Goal: Transaction & Acquisition: Purchase product/service

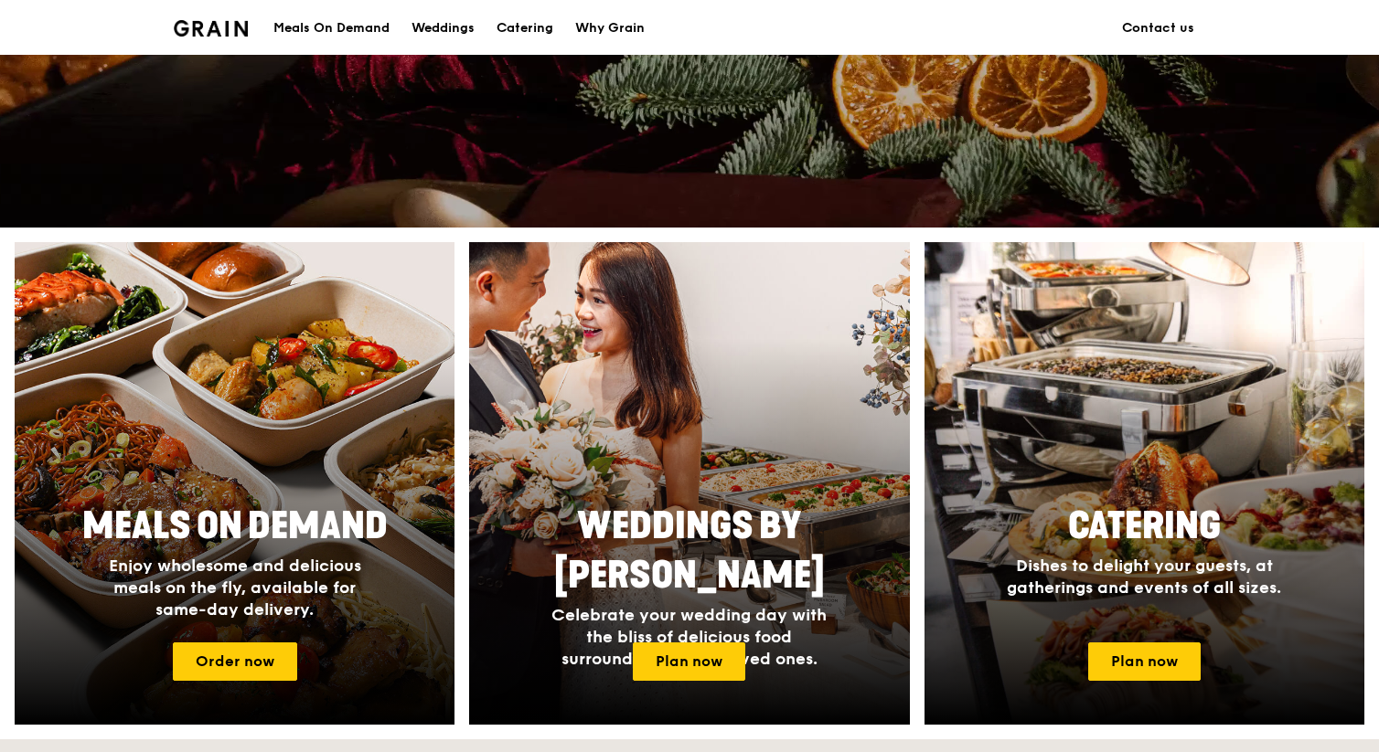
scroll to position [678, 0]
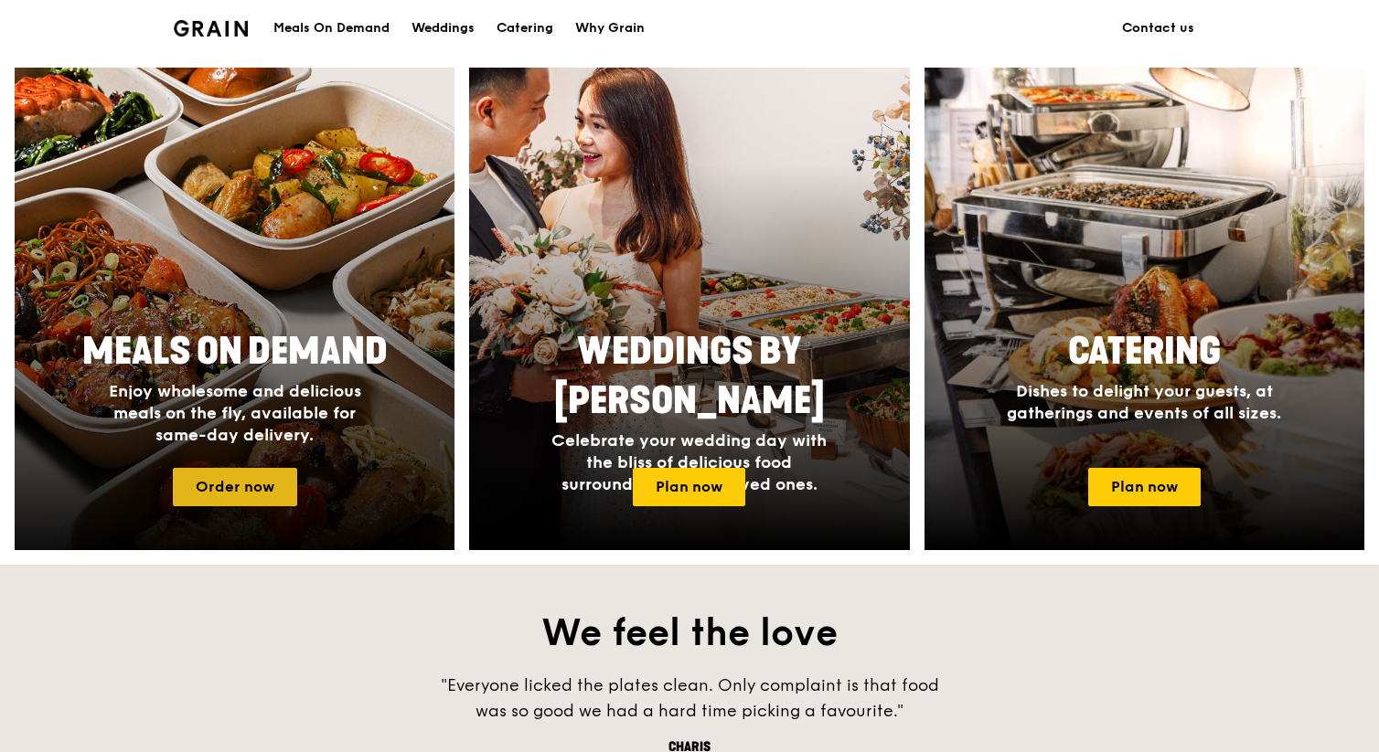
click at [251, 497] on link "Order now" at bounding box center [235, 487] width 124 height 38
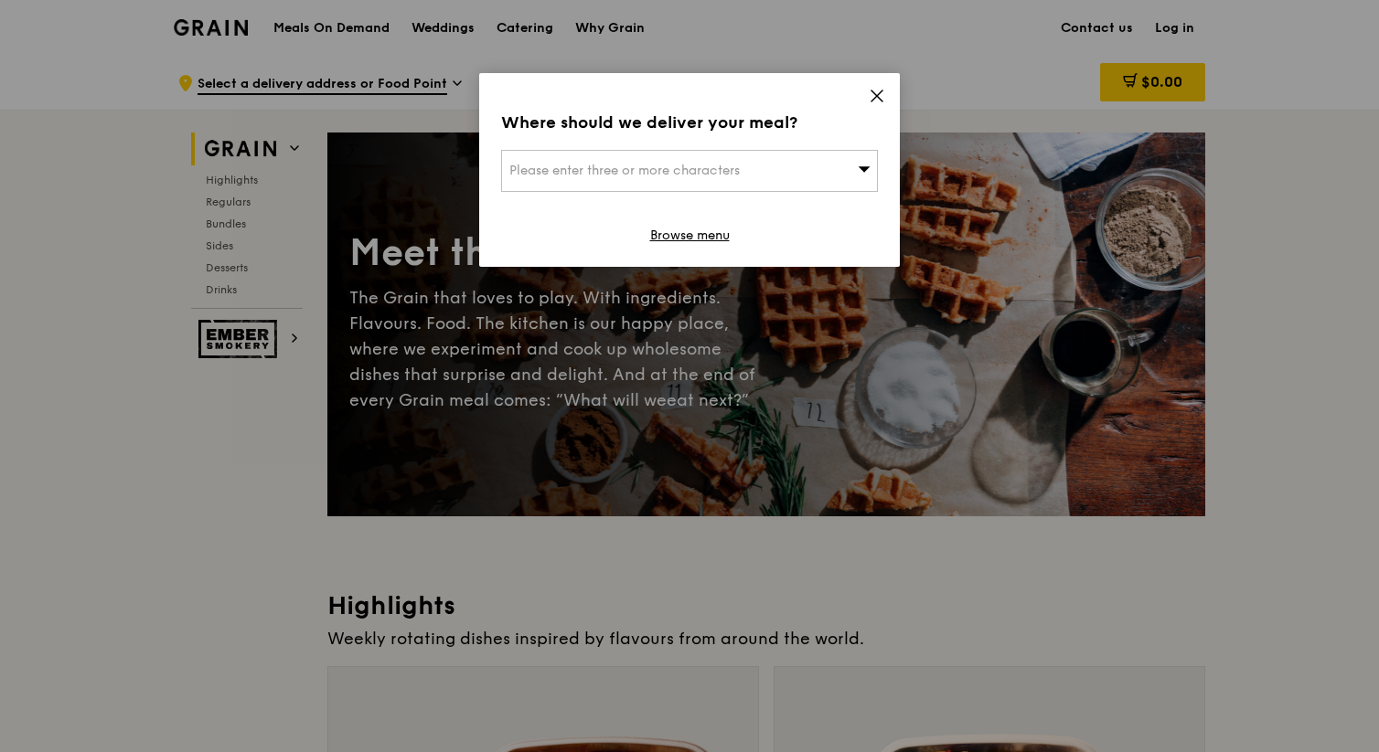
click at [696, 183] on div "Please enter three or more characters" at bounding box center [689, 171] width 377 height 42
click at [786, 86] on div "Where should we deliver your meal? Please enter three or more characters Please…" at bounding box center [689, 170] width 420 height 194
click at [786, 92] on icon at bounding box center [876, 96] width 16 height 16
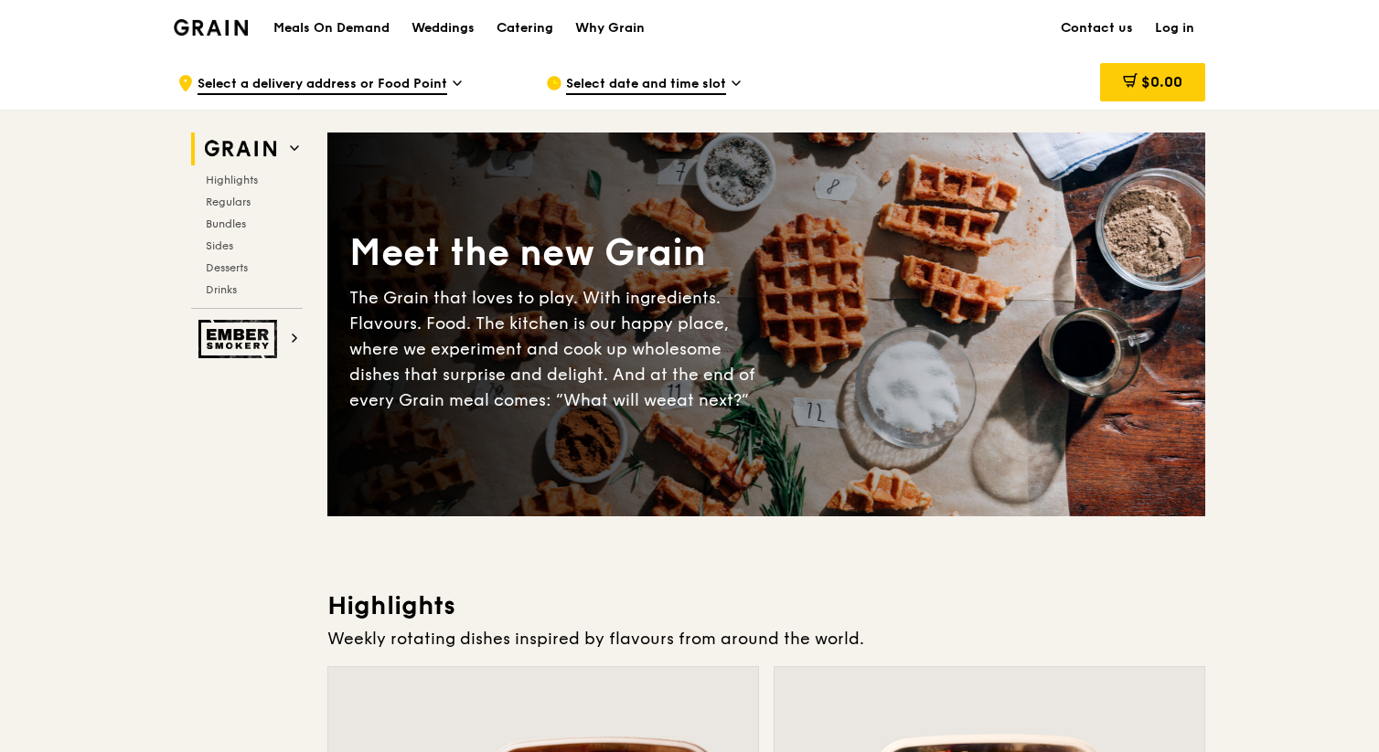
click at [786, 31] on link "Log in" at bounding box center [1174, 28] width 61 height 55
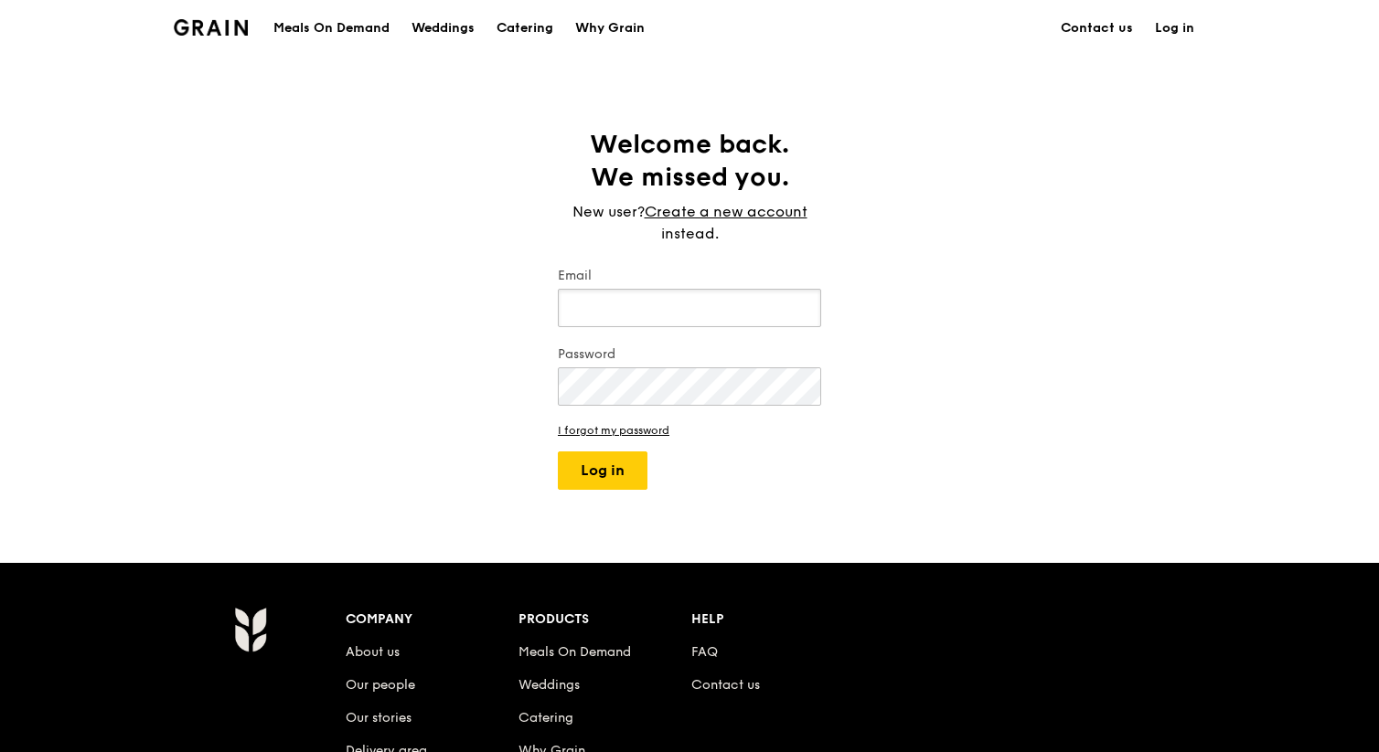
type input "[EMAIL_ADDRESS][DOMAIN_NAME]"
click at [625, 474] on button "Log in" at bounding box center [603, 471] width 90 height 38
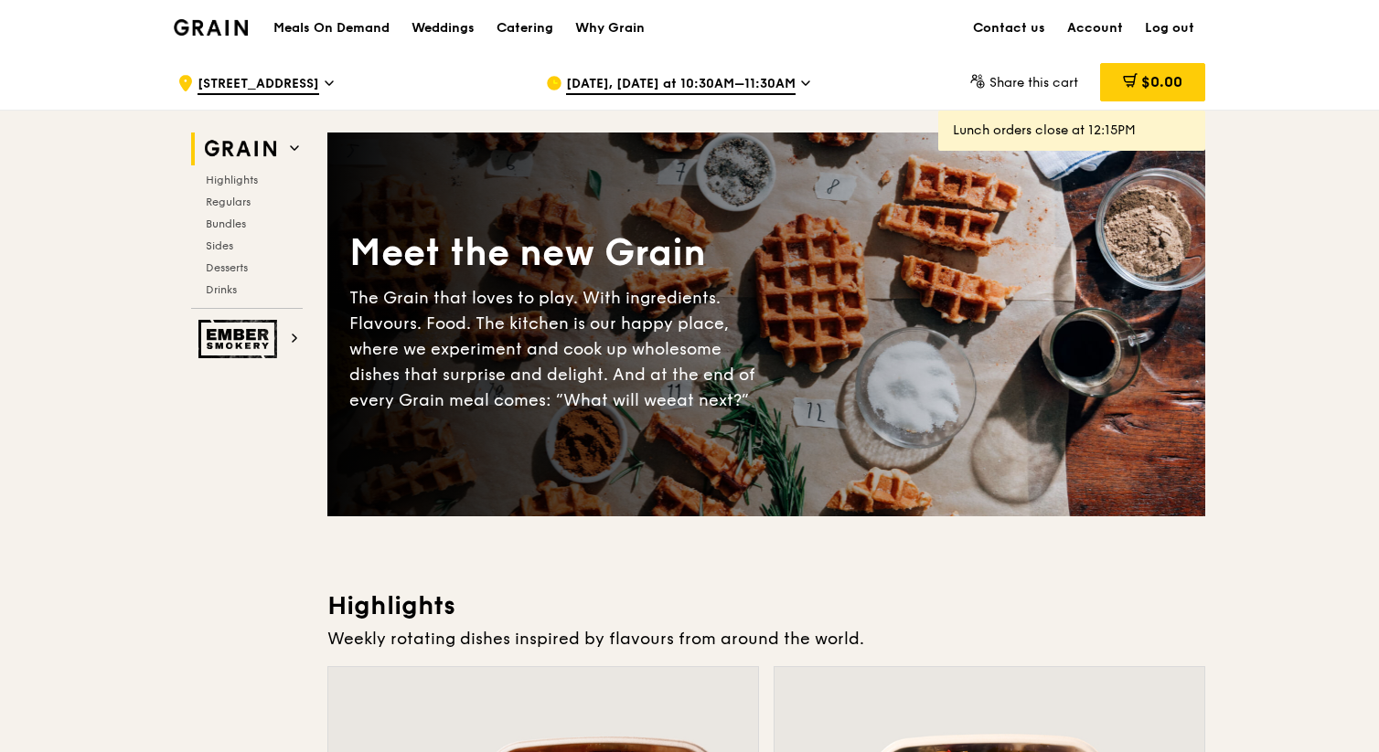
click at [700, 80] on span "[DATE], [DATE] at 10:30AM–11:30AM" at bounding box center [680, 85] width 229 height 20
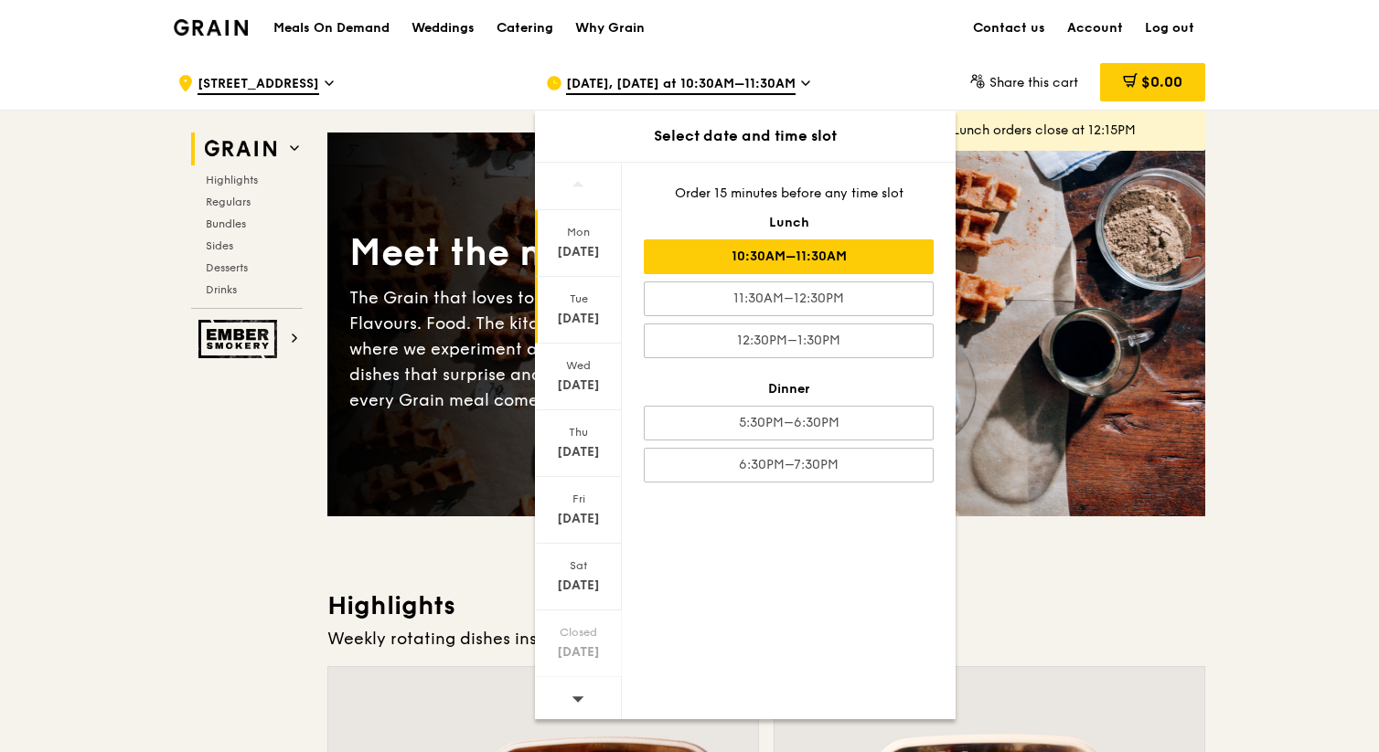
click at [580, 318] on div "[DATE]" at bounding box center [578, 319] width 81 height 18
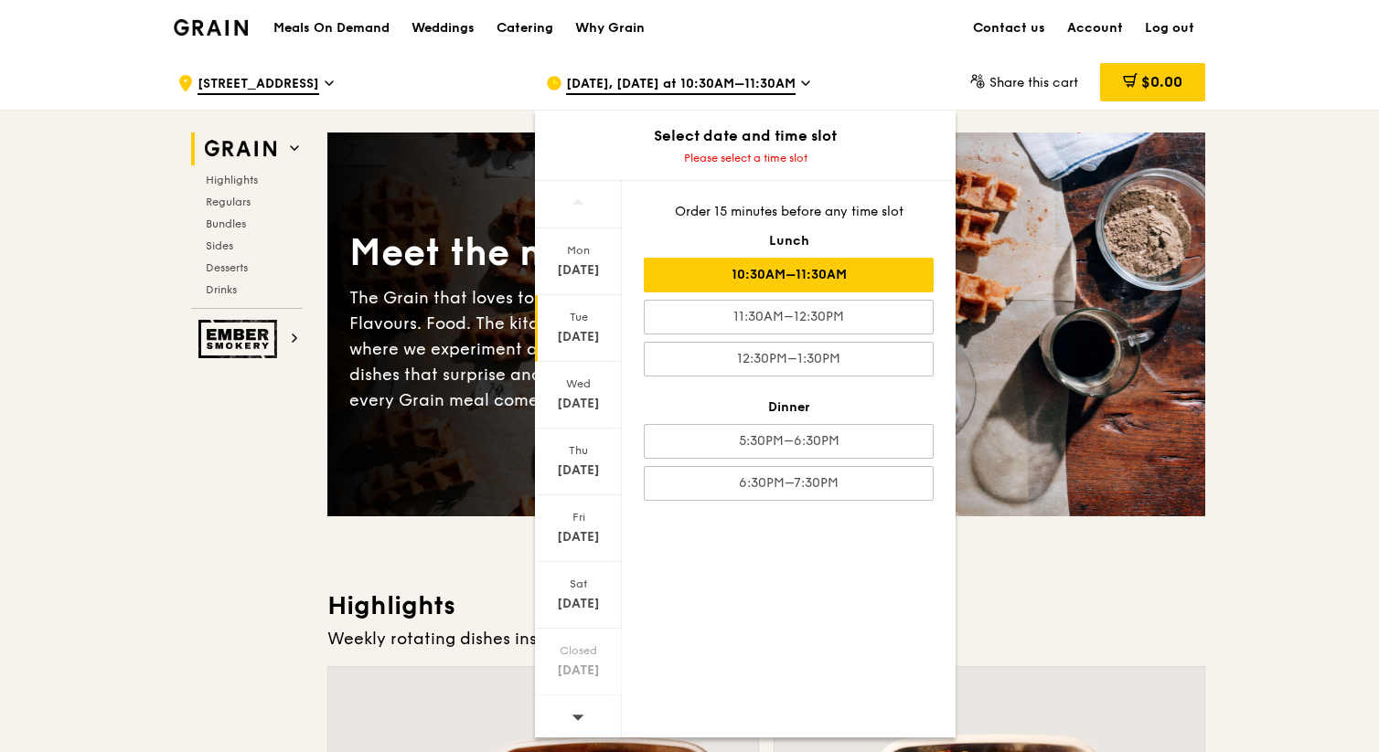
click at [786, 283] on div "10:30AM–11:30AM" at bounding box center [789, 275] width 290 height 35
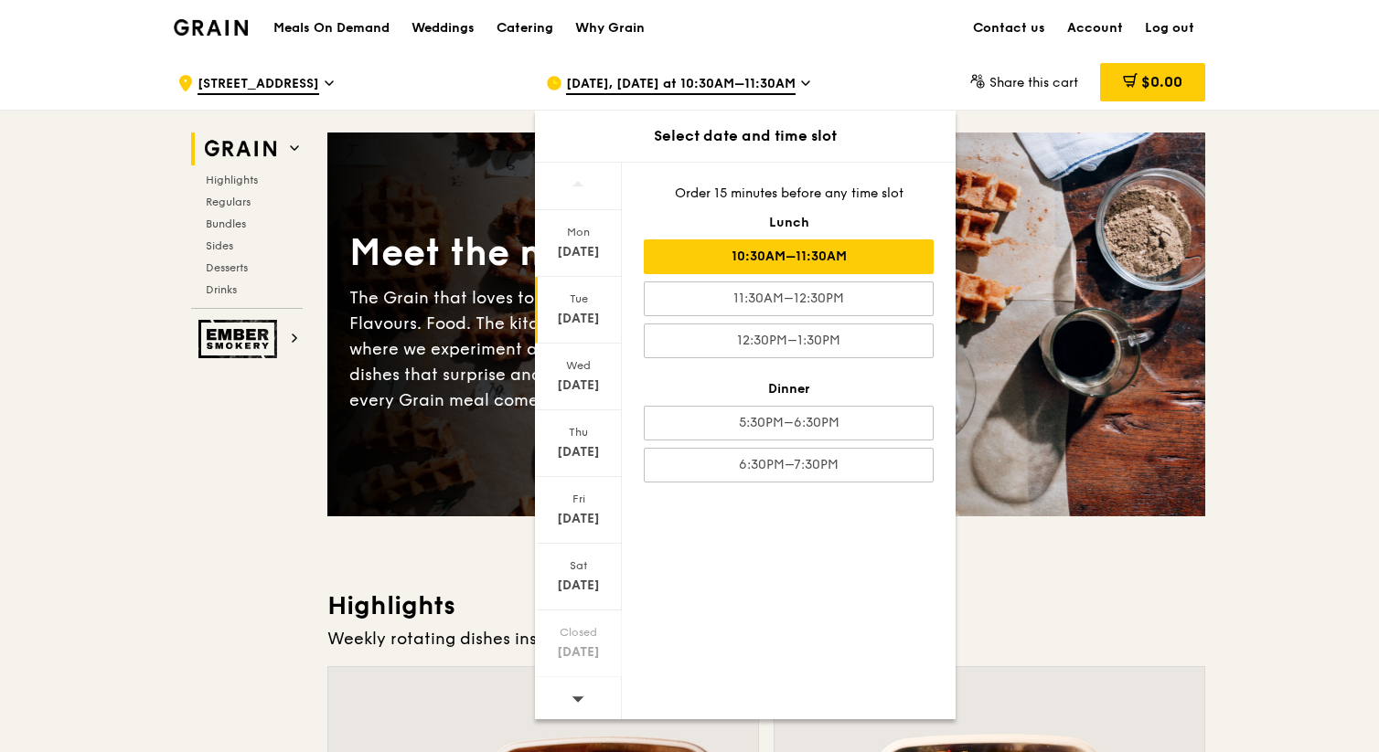
click at [587, 311] on div "[DATE]" at bounding box center [578, 319] width 81 height 18
click at [722, 263] on div "10:30AM–11:30AM" at bounding box center [789, 257] width 290 height 35
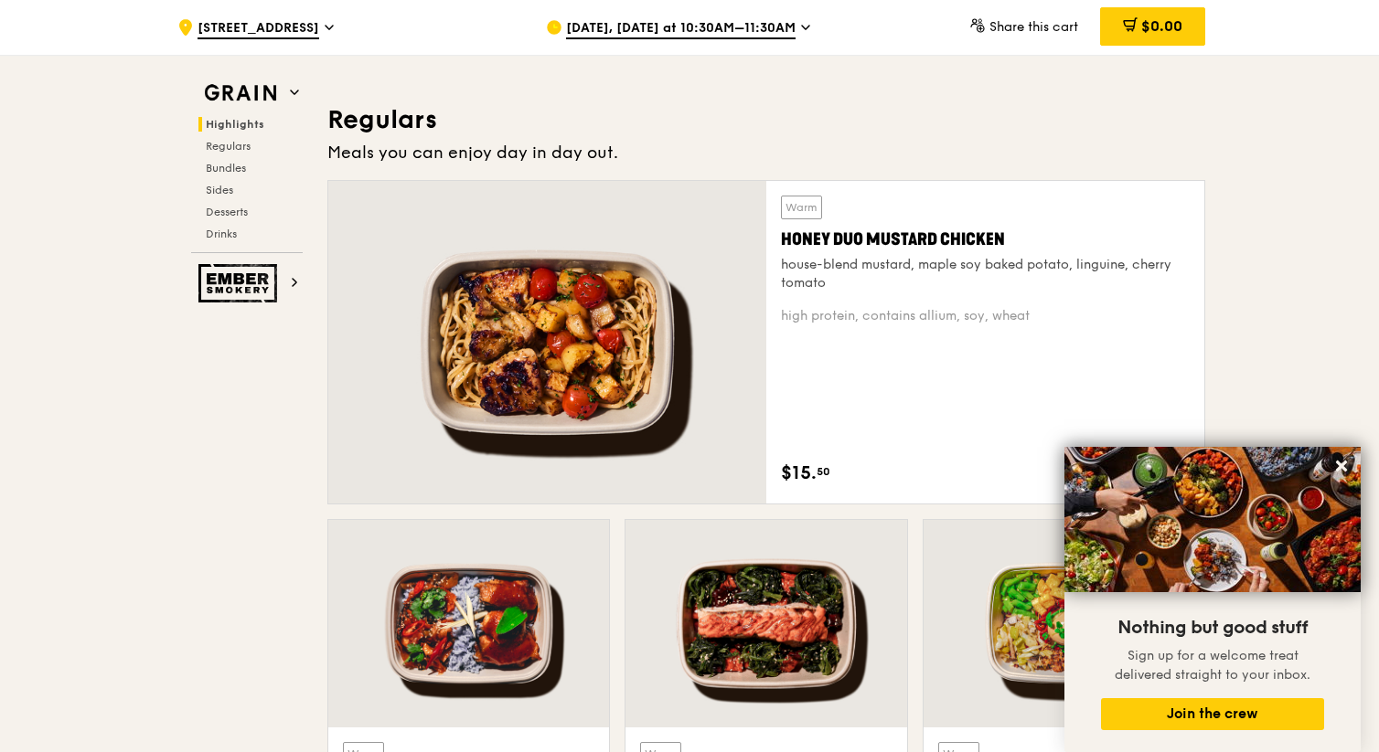
scroll to position [1170, 0]
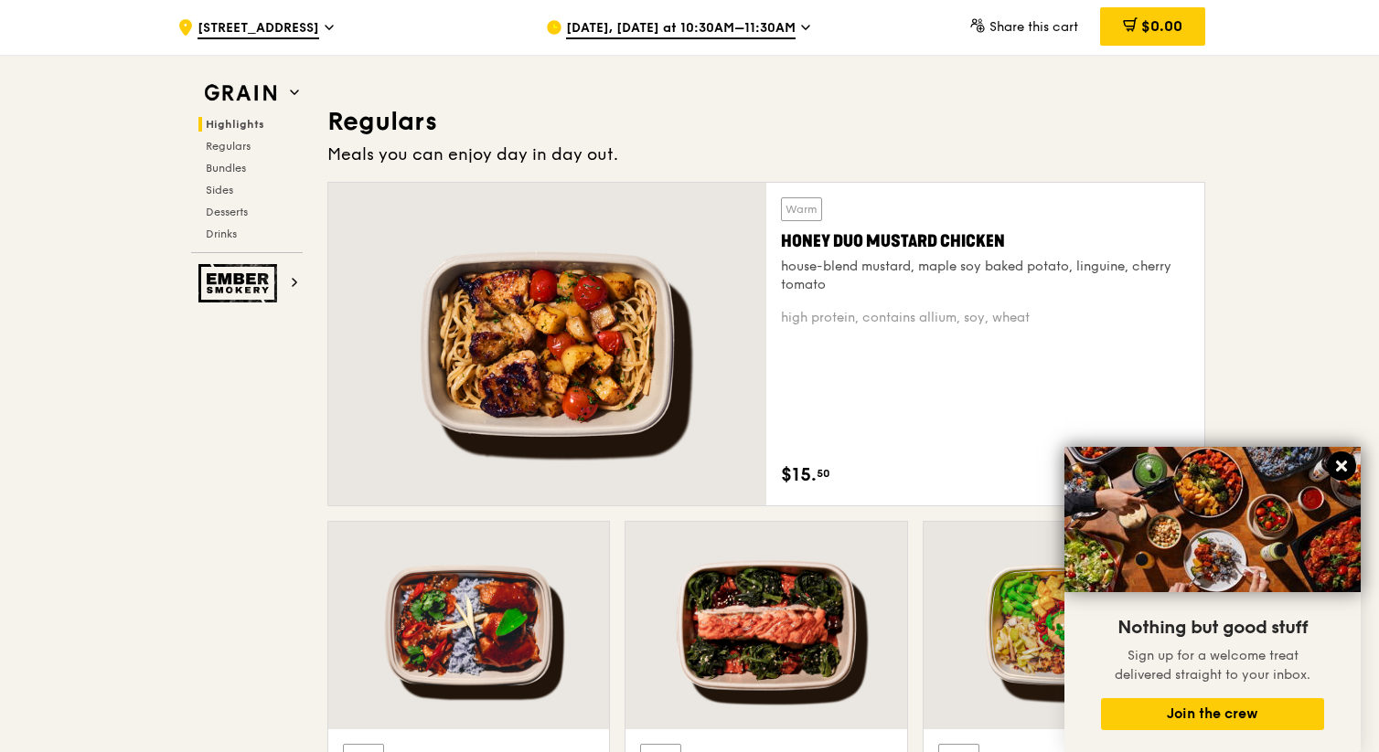
click at [786, 466] on icon at bounding box center [1341, 466] width 11 height 11
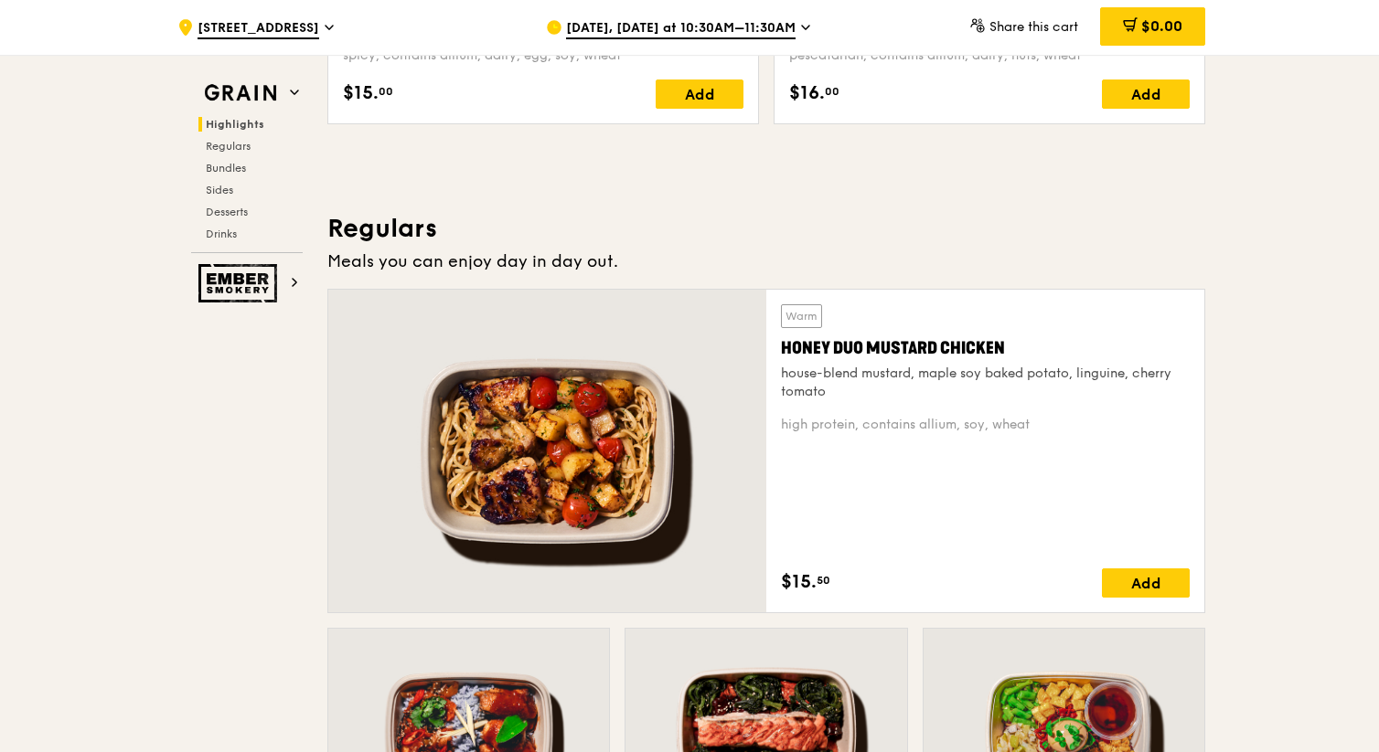
scroll to position [1062, 0]
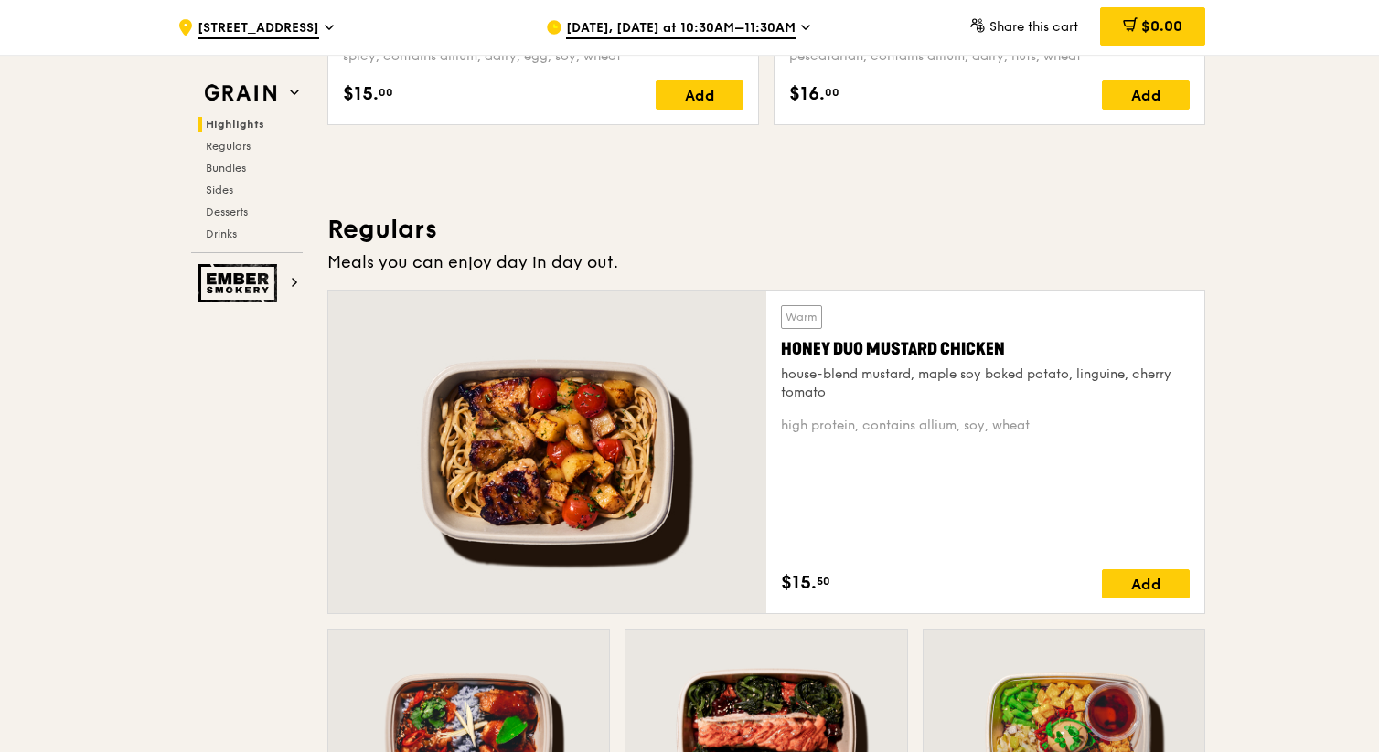
click at [786, 347] on div "Honey Duo Mustard Chicken" at bounding box center [985, 349] width 409 height 26
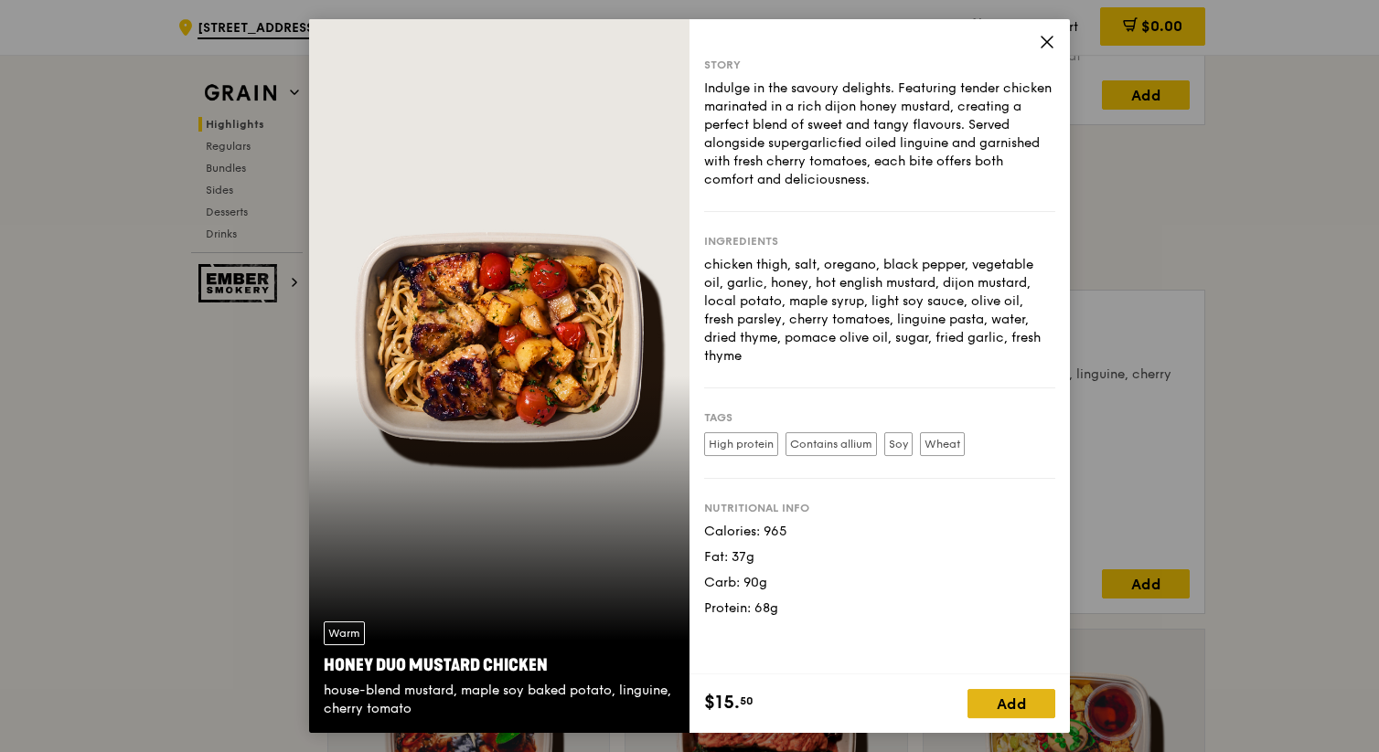
click at [786, 710] on div "Add" at bounding box center [1011, 703] width 88 height 29
click at [786, 715] on span at bounding box center [1040, 703] width 29 height 29
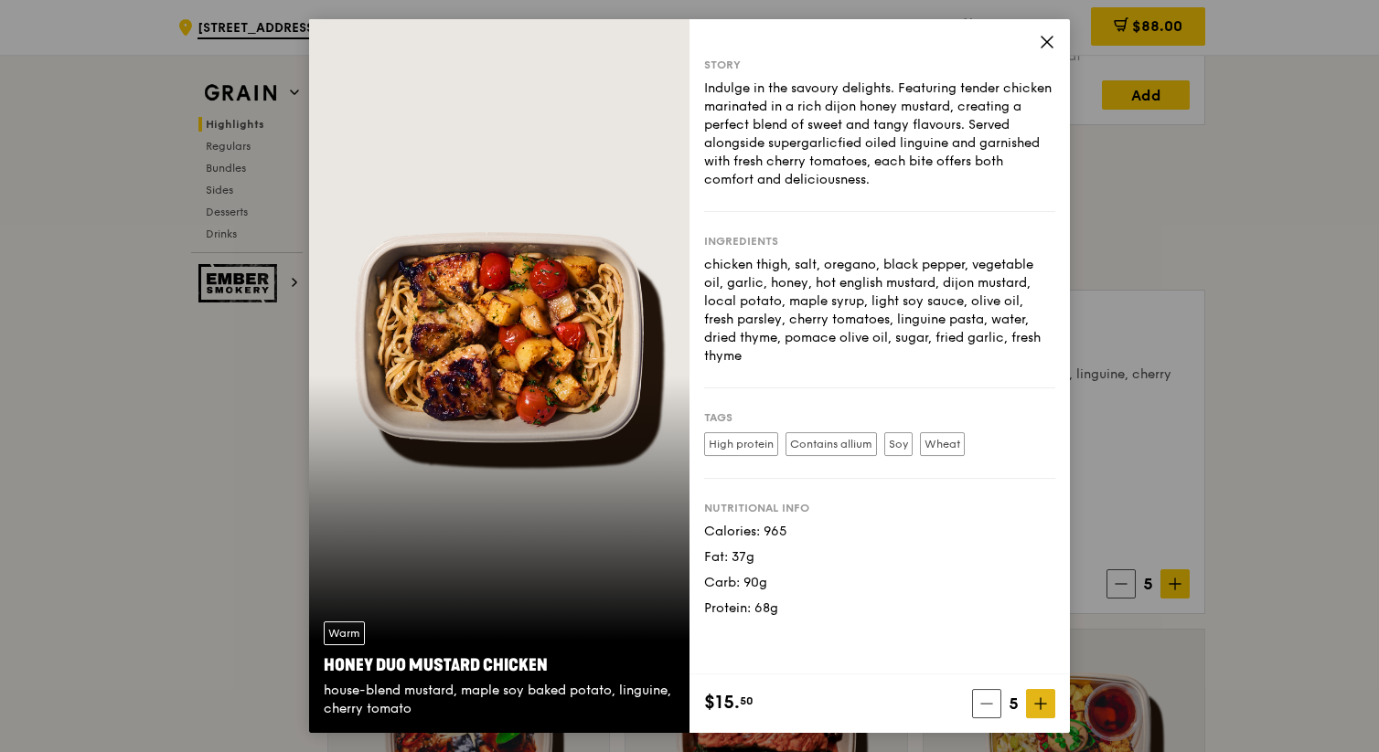
click at [786, 699] on icon at bounding box center [1040, 703] width 13 height 13
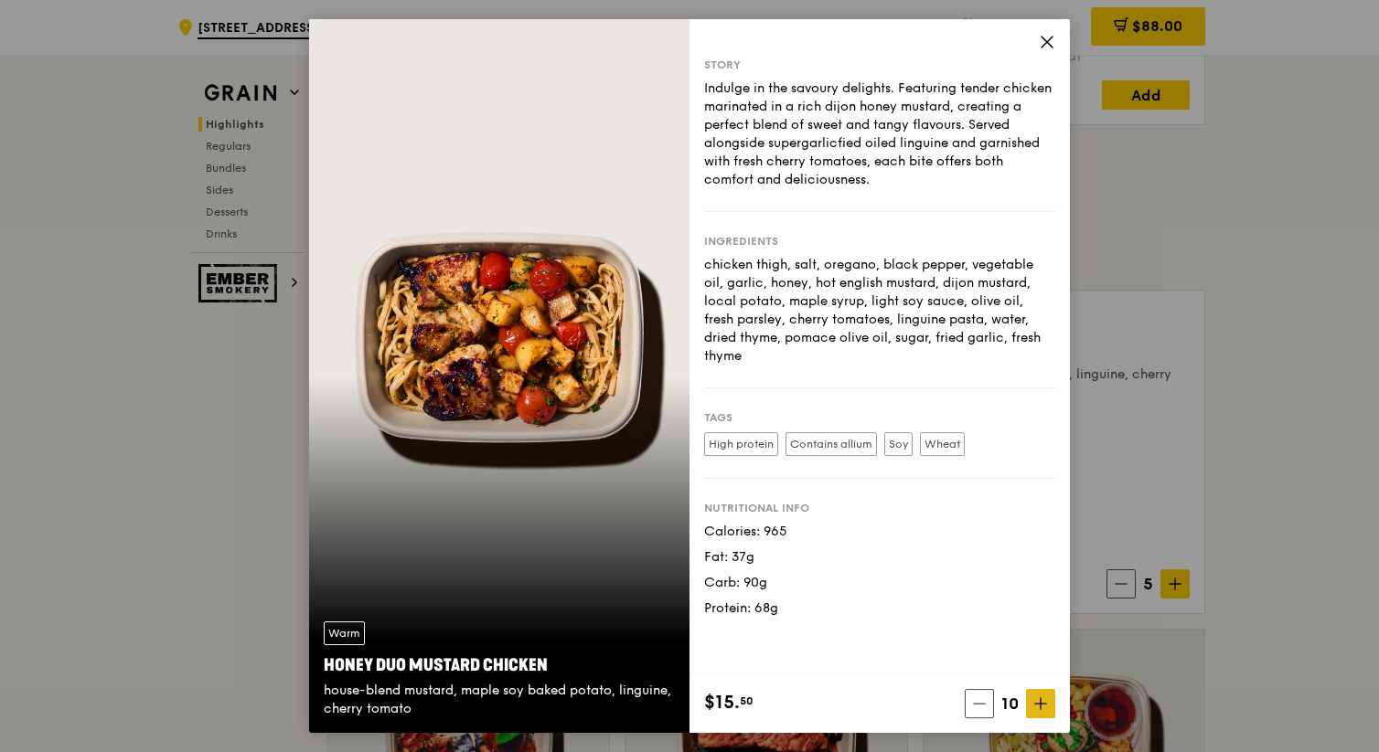
click at [786, 699] on icon at bounding box center [1040, 703] width 13 height 13
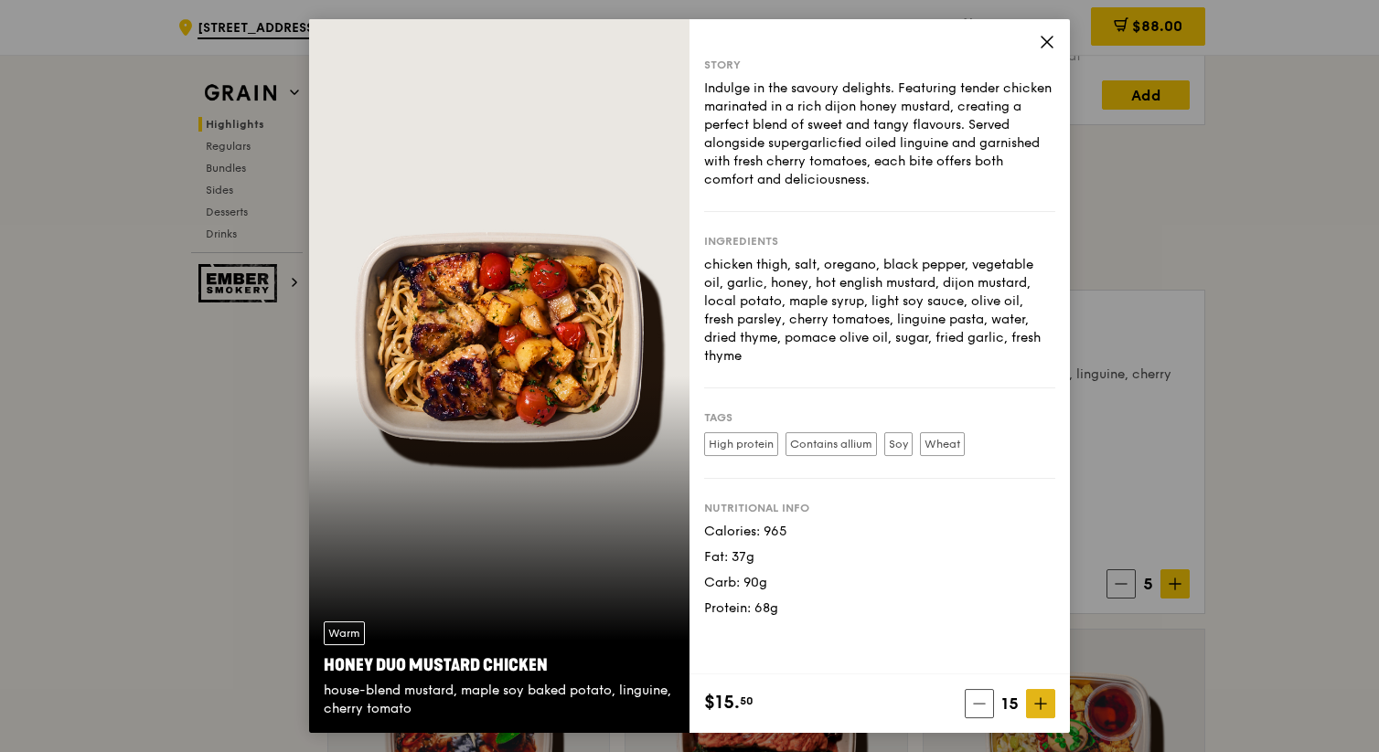
click at [786, 699] on icon at bounding box center [1040, 703] width 13 height 13
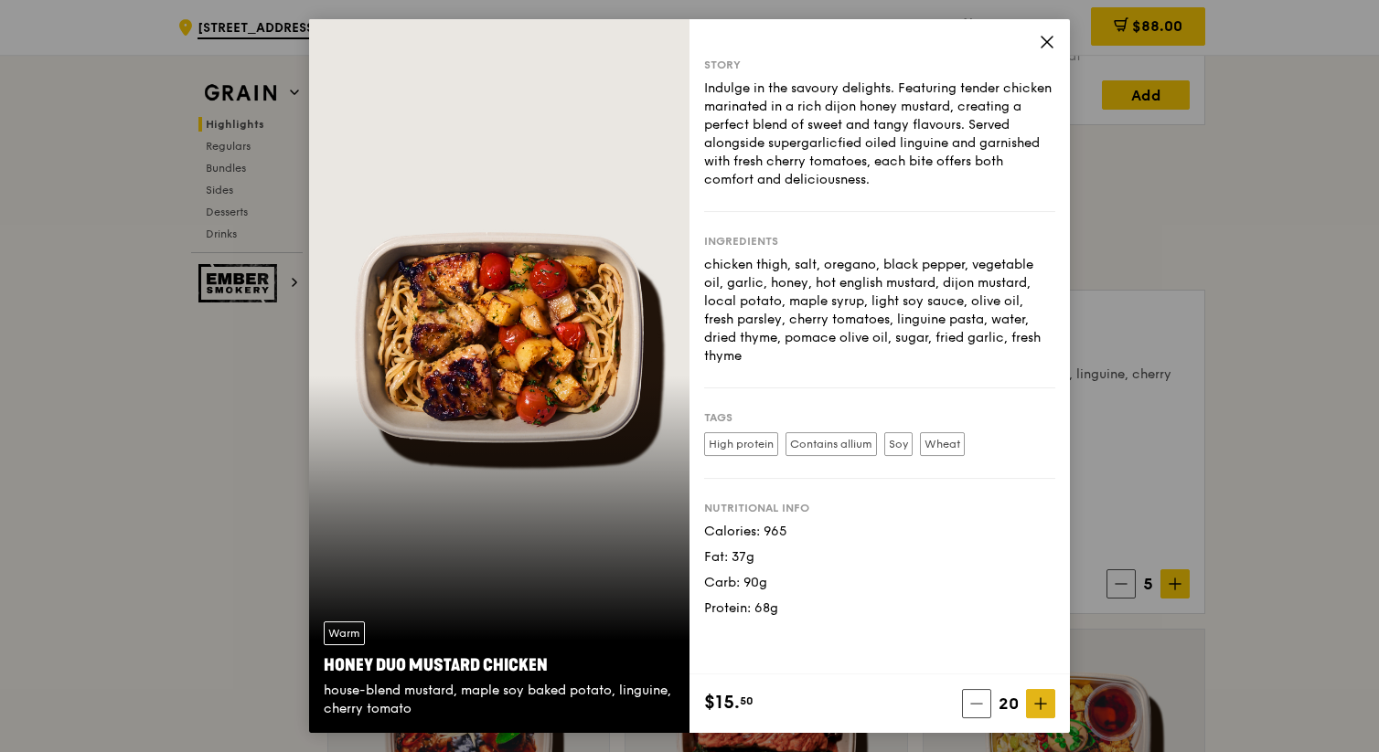
click at [786, 699] on icon at bounding box center [1040, 703] width 13 height 13
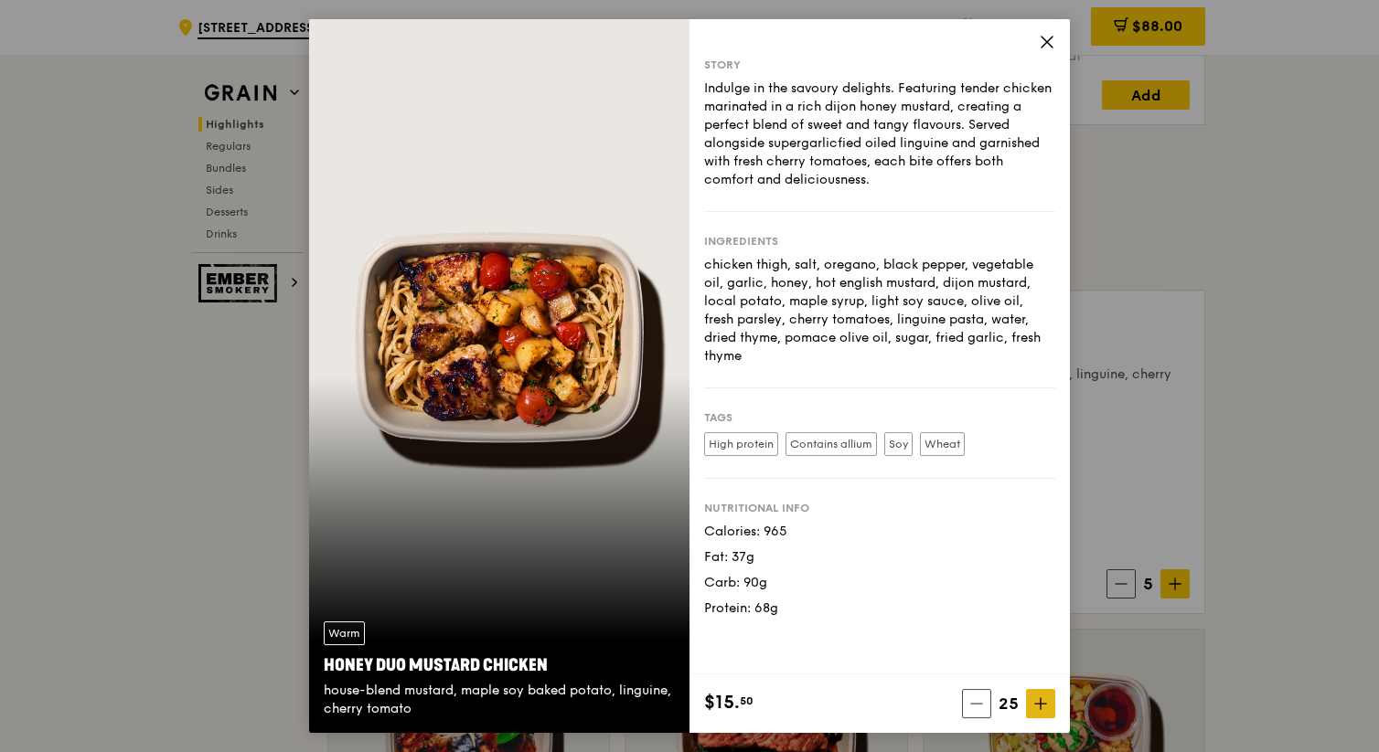
click at [786, 699] on icon at bounding box center [1040, 703] width 13 height 13
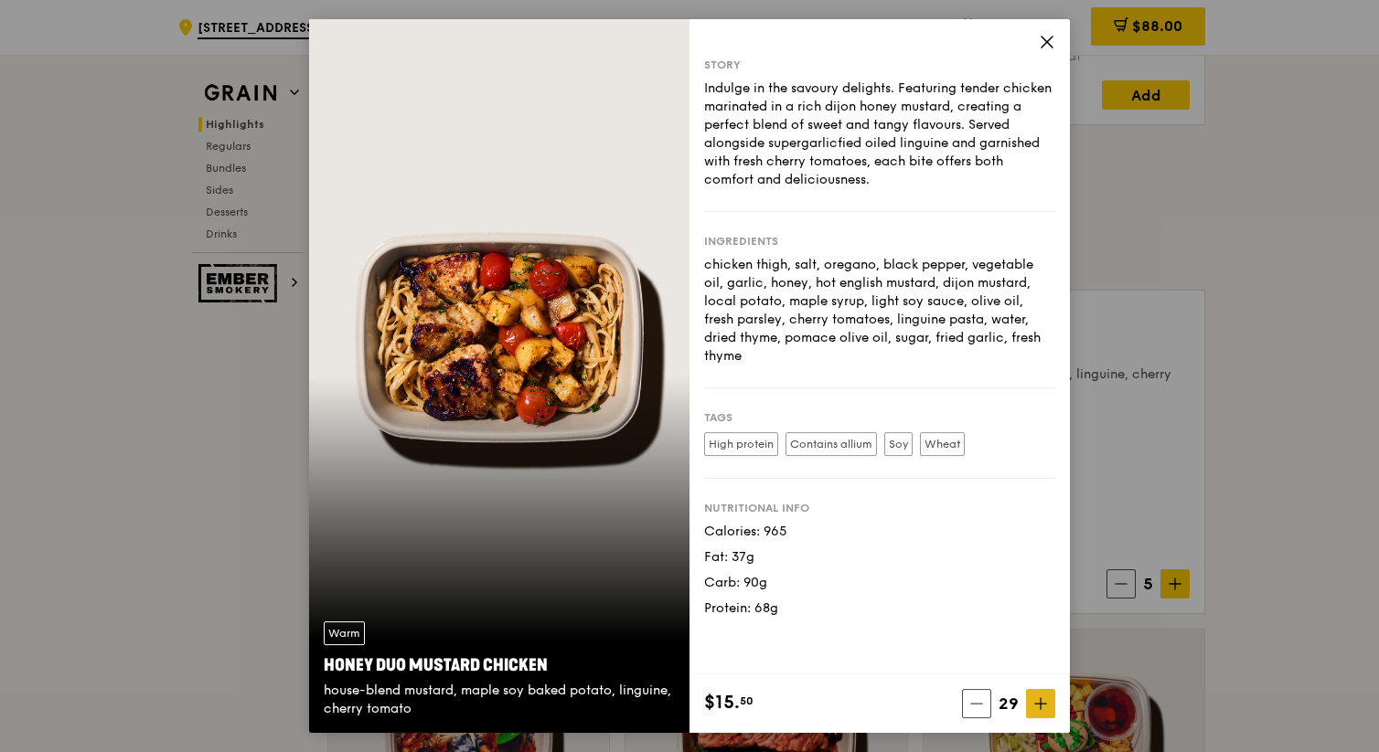
click at [786, 699] on icon at bounding box center [1040, 703] width 13 height 13
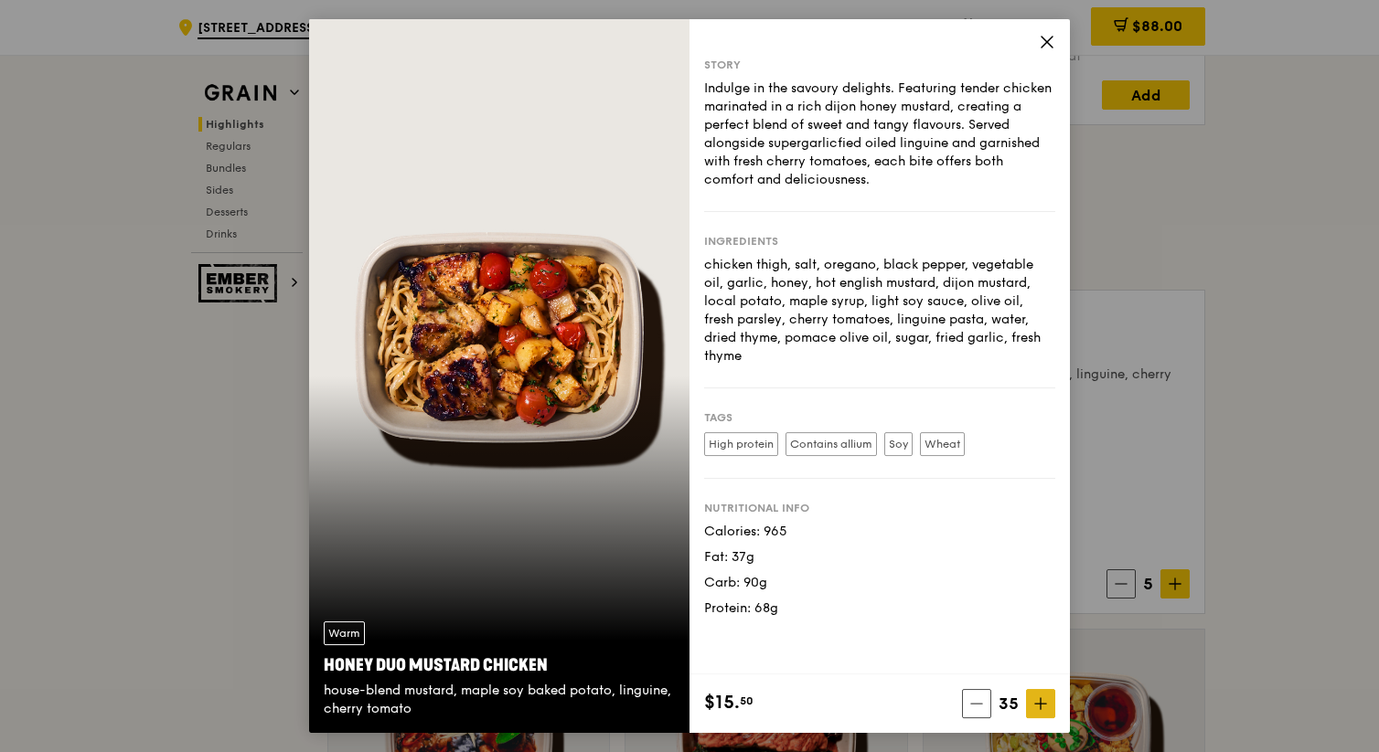
click at [786, 699] on icon at bounding box center [1040, 703] width 13 height 13
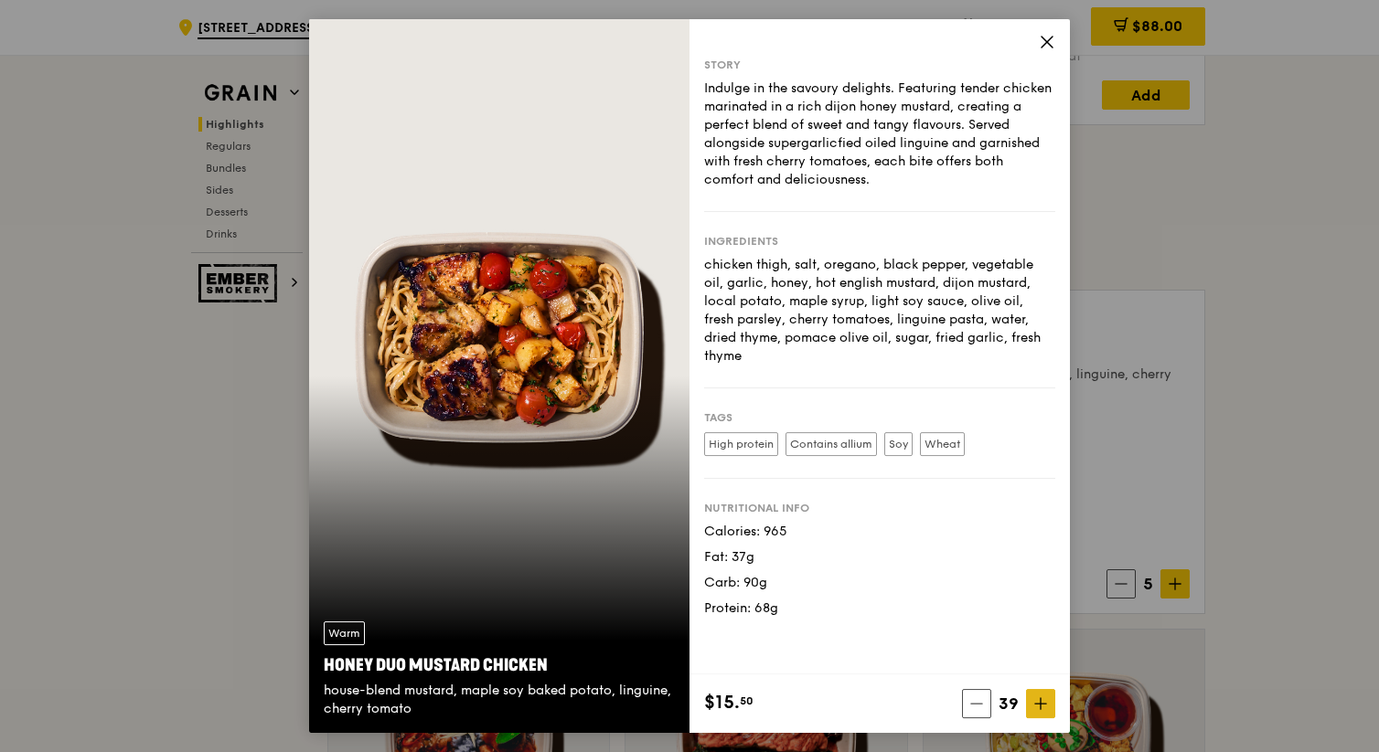
click at [786, 699] on icon at bounding box center [1040, 703] width 13 height 13
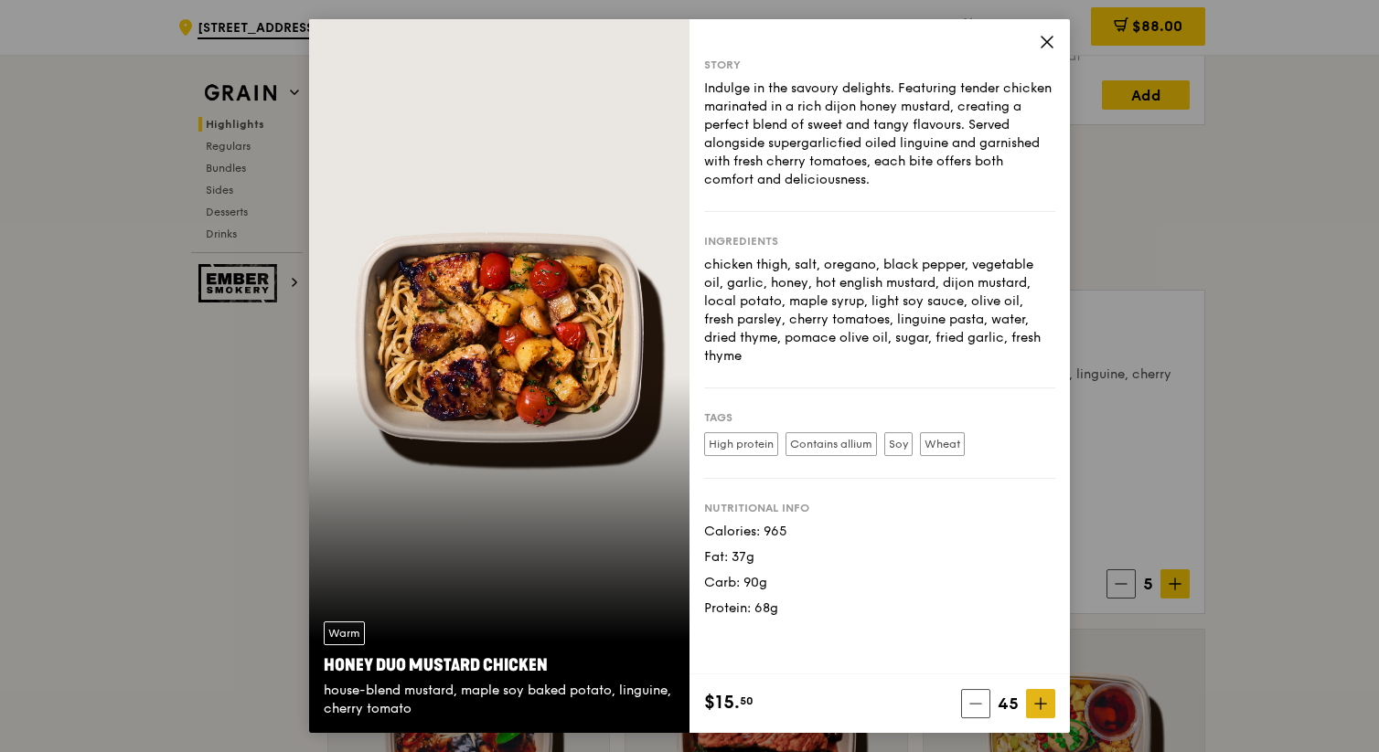
click at [786, 699] on icon at bounding box center [1040, 703] width 13 height 13
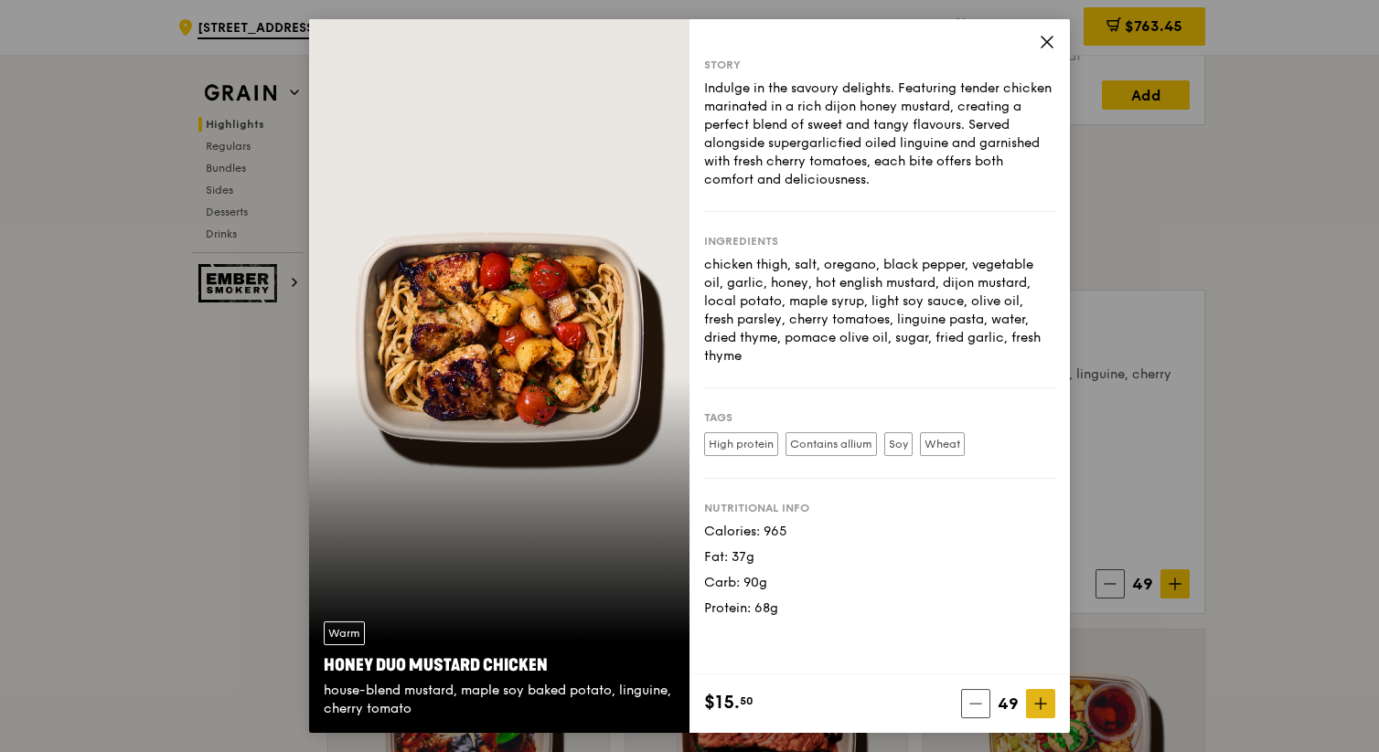
click at [786, 713] on span at bounding box center [1040, 703] width 29 height 29
click at [786, 46] on icon at bounding box center [1046, 42] width 16 height 16
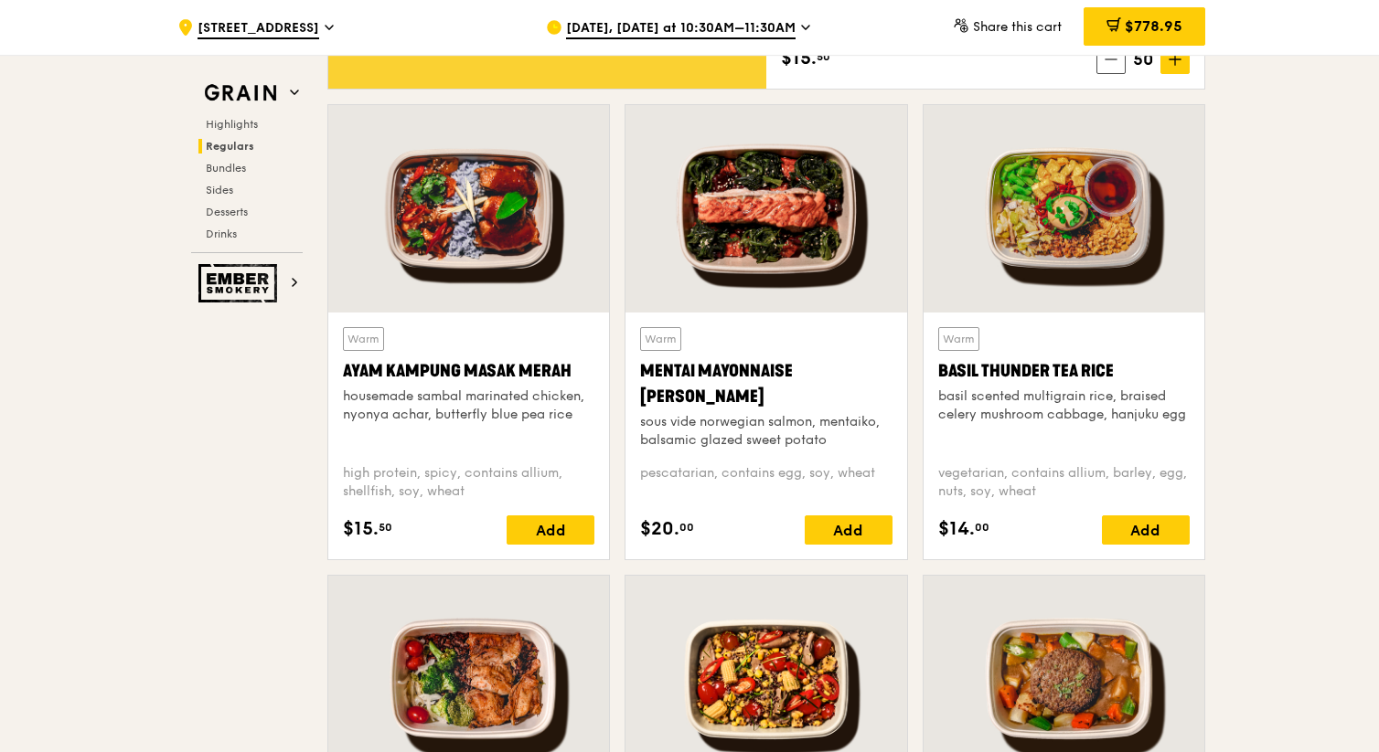
scroll to position [1585, 0]
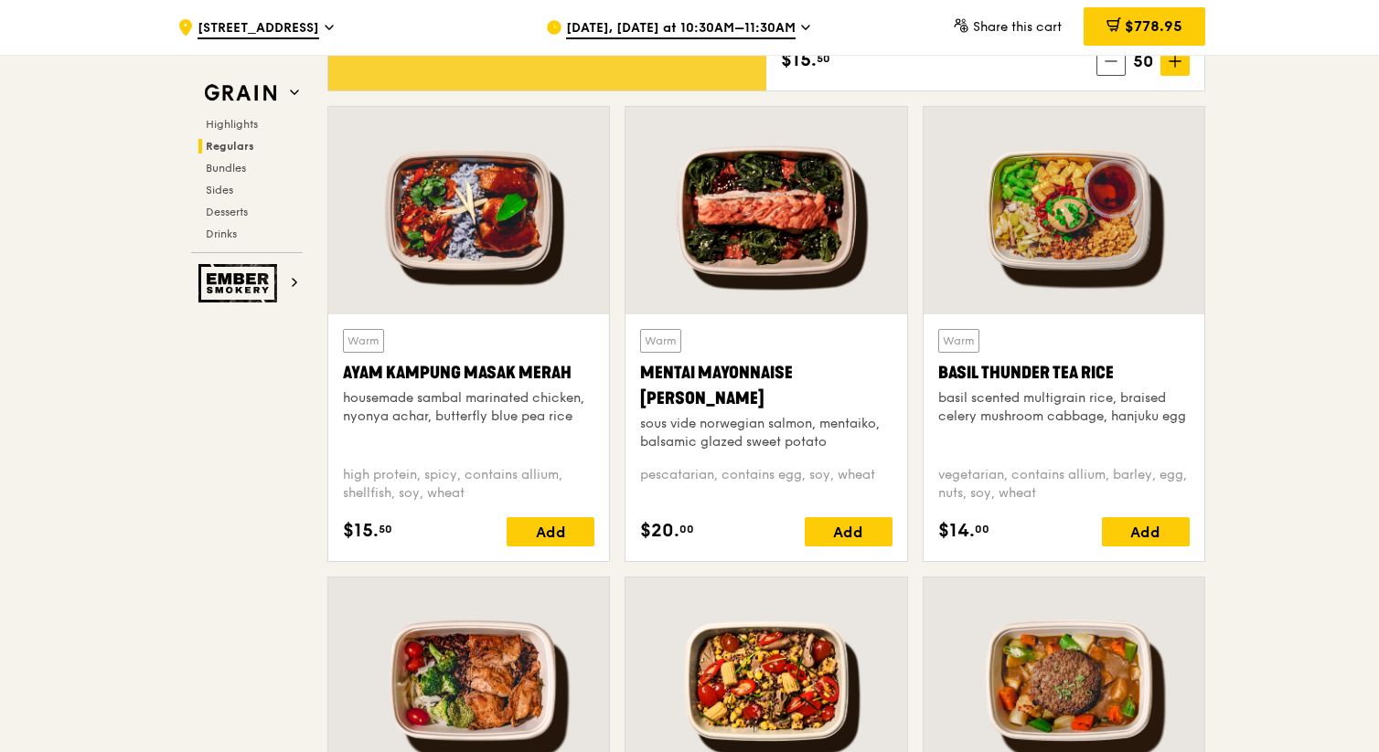
click at [786, 404] on div "basil scented multigrain rice, braised celery mushroom cabbage, hanjuku egg" at bounding box center [1063, 407] width 251 height 37
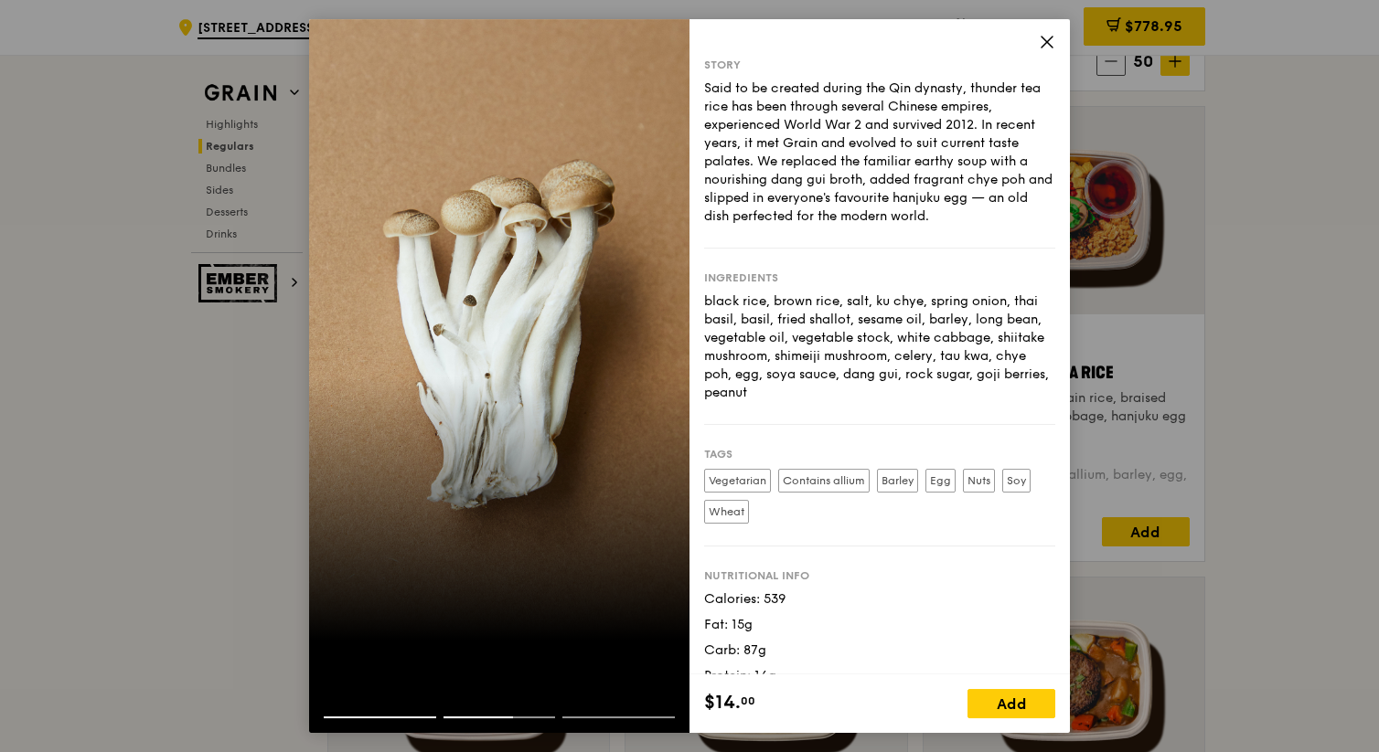
scroll to position [16, 0]
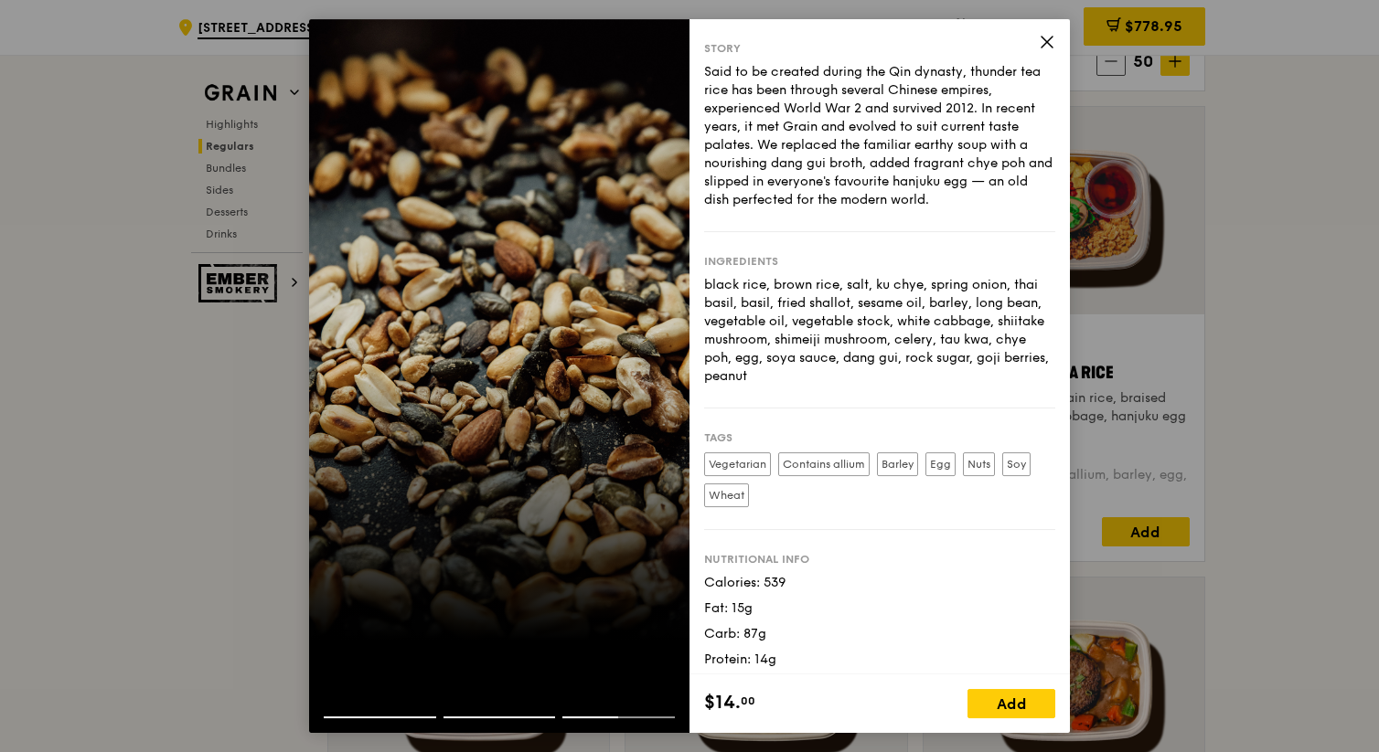
click at [786, 39] on icon at bounding box center [1046, 42] width 11 height 11
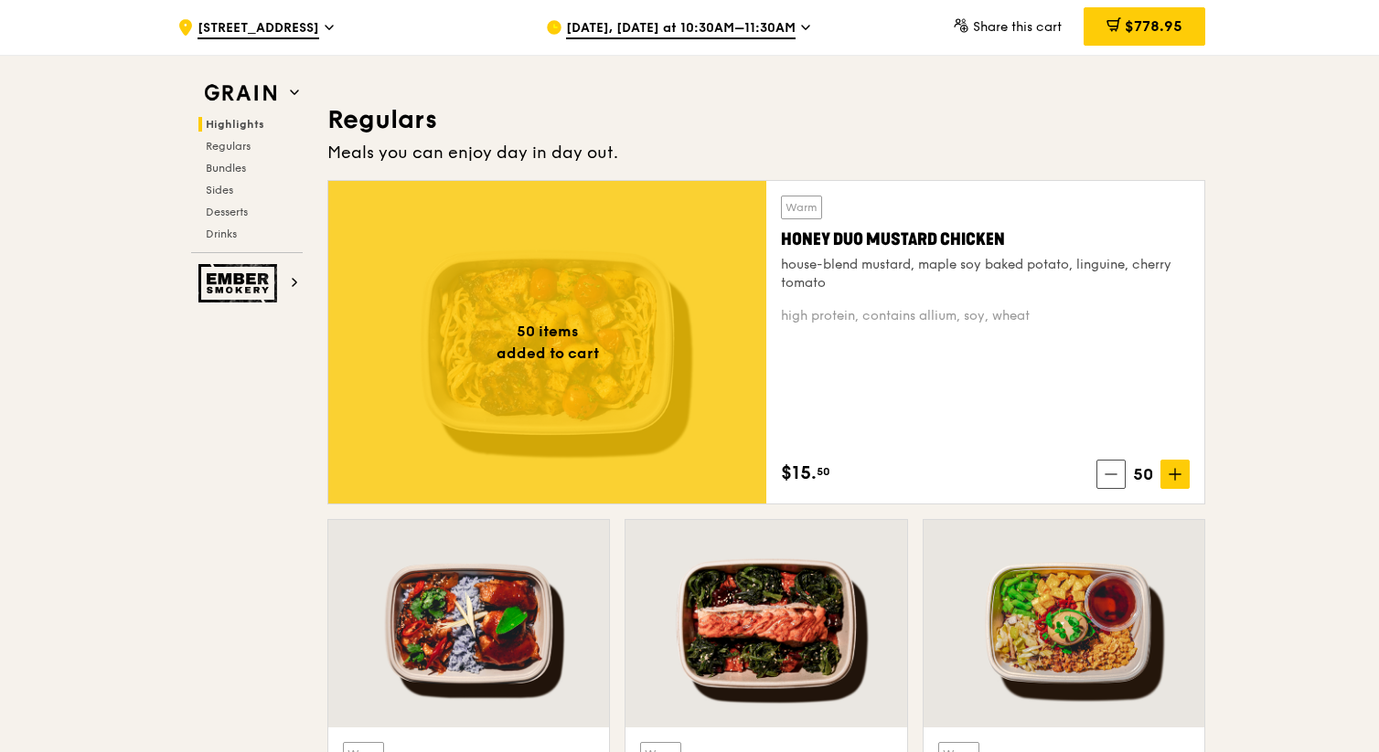
scroll to position [1171, 0]
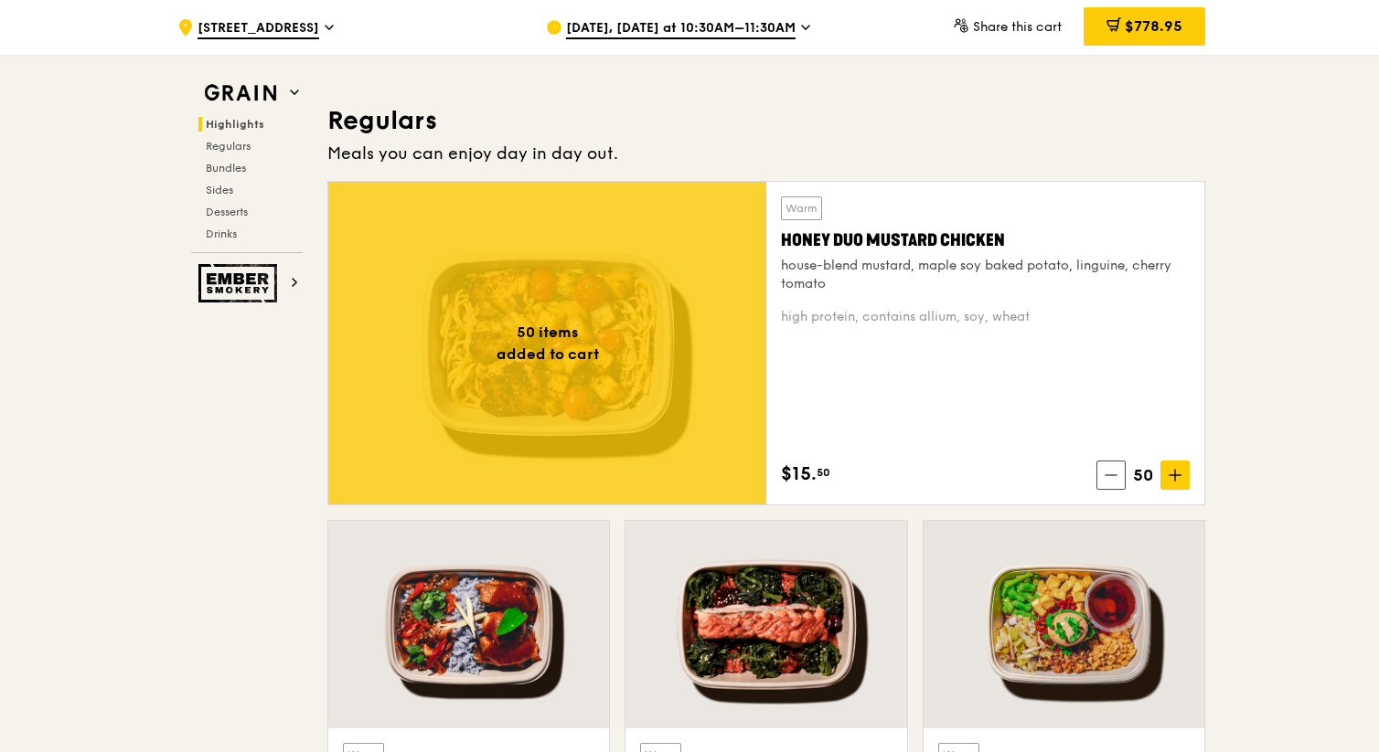
click at [786, 278] on div "house-blend mustard, maple soy baked potato, linguine, cherry tomato" at bounding box center [985, 275] width 409 height 37
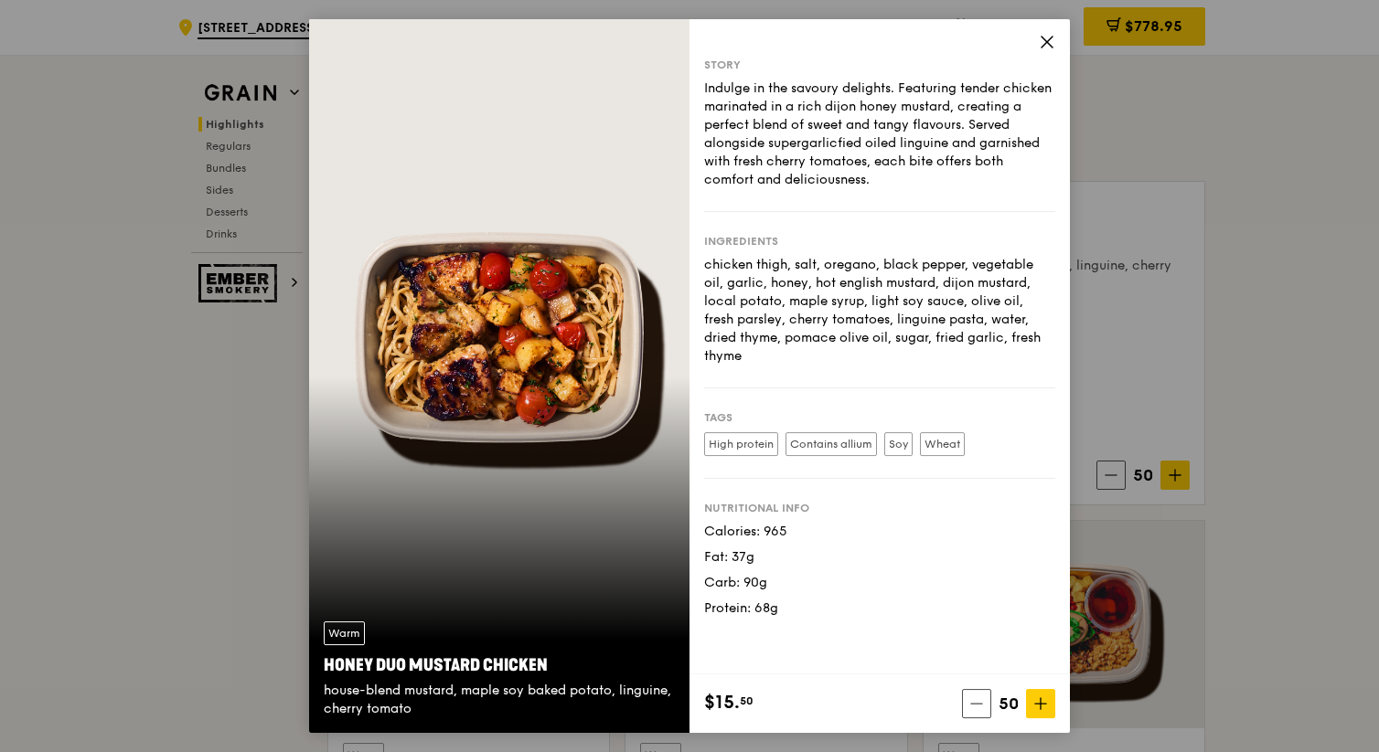
click at [786, 42] on icon at bounding box center [1046, 42] width 16 height 16
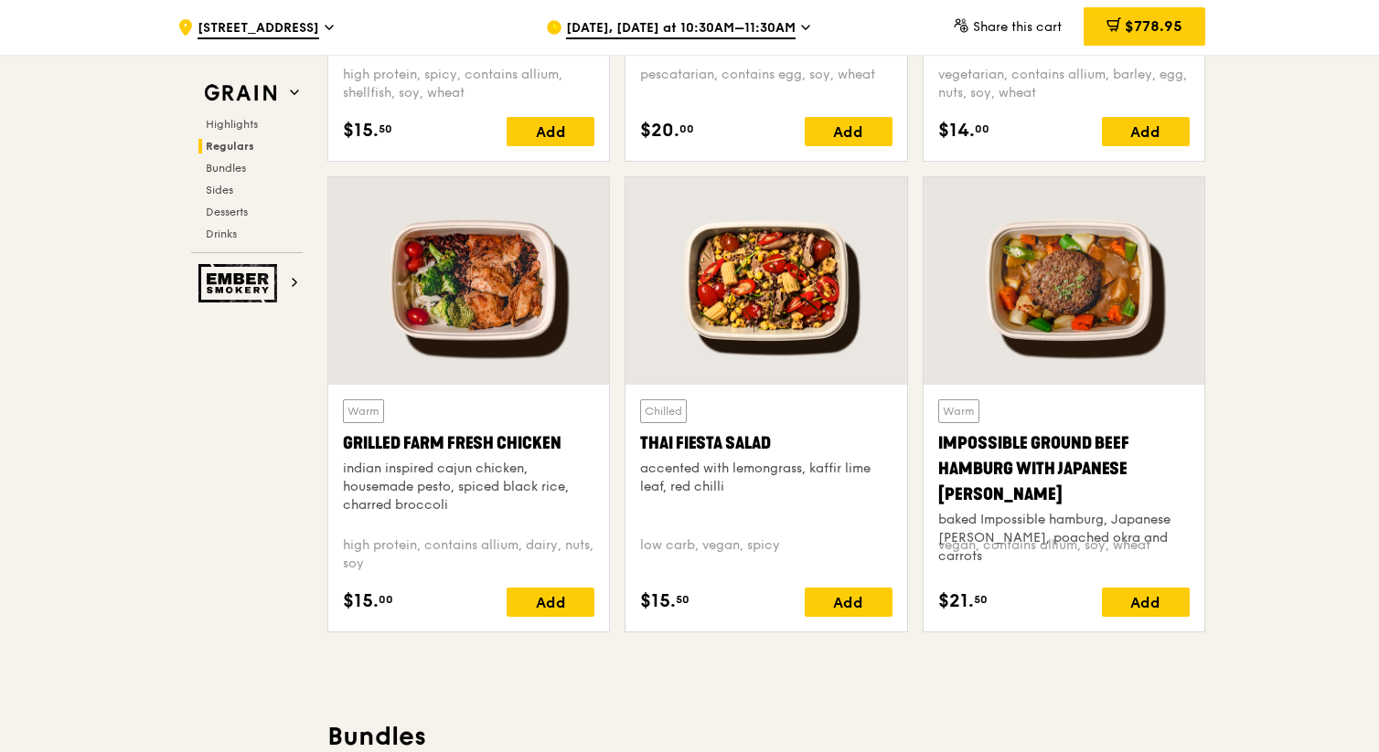
scroll to position [1994, 0]
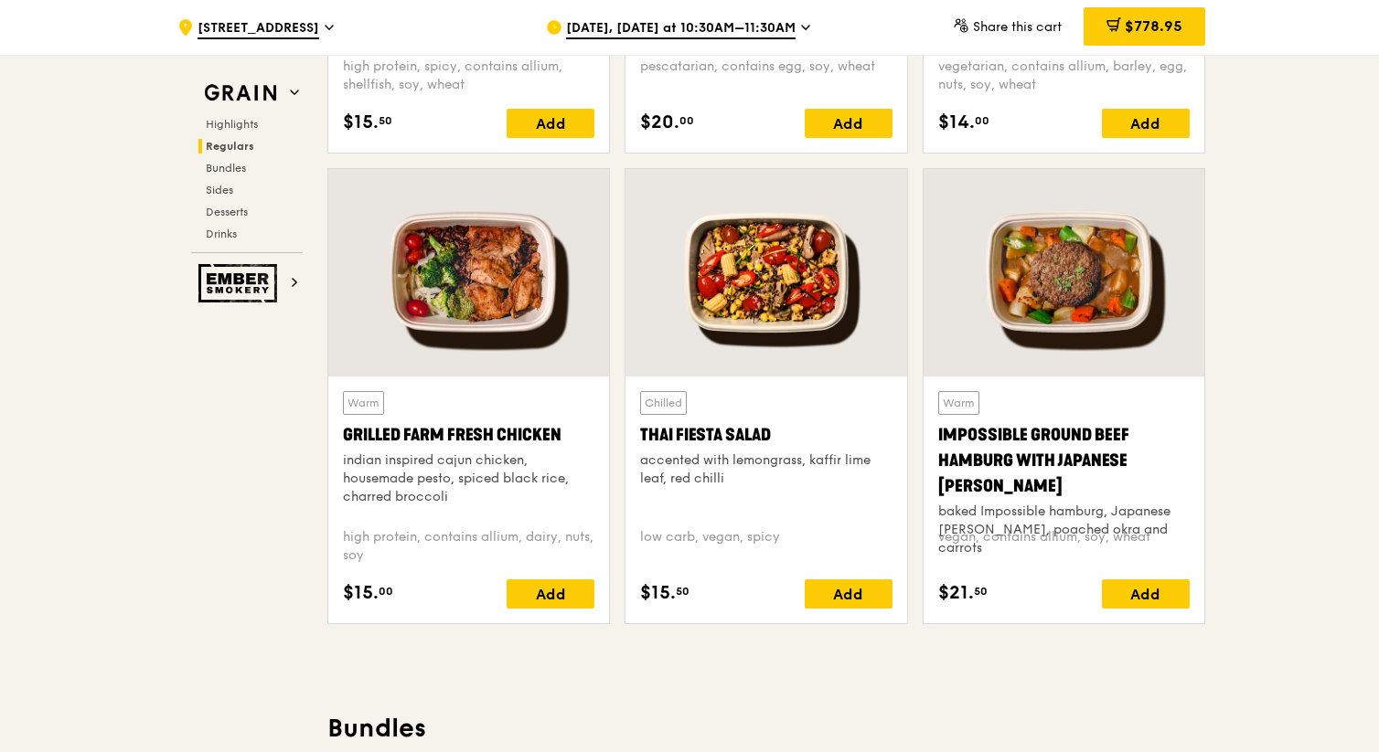
click at [786, 443] on div "Impossible Ground Beef Hamburg with Japanese [PERSON_NAME]" at bounding box center [1063, 460] width 251 height 77
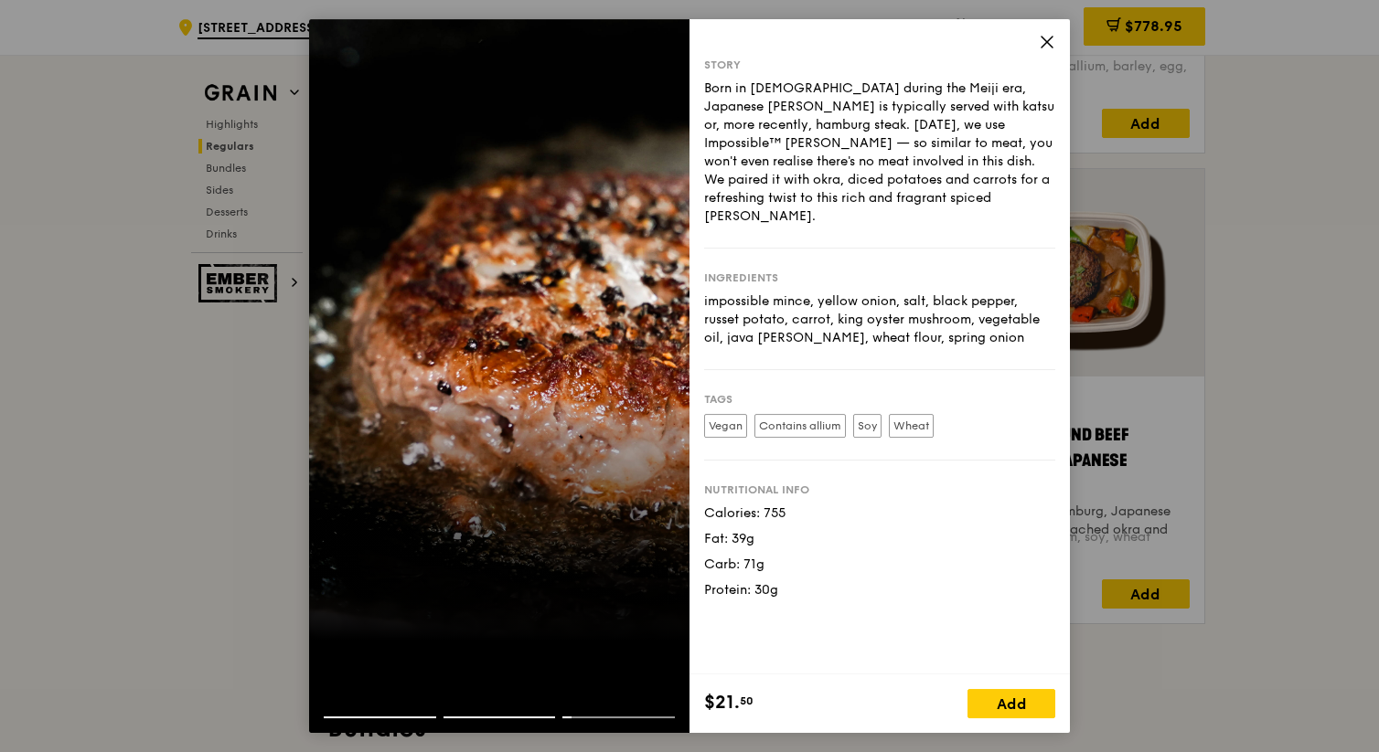
click at [786, 45] on icon at bounding box center [1046, 42] width 11 height 11
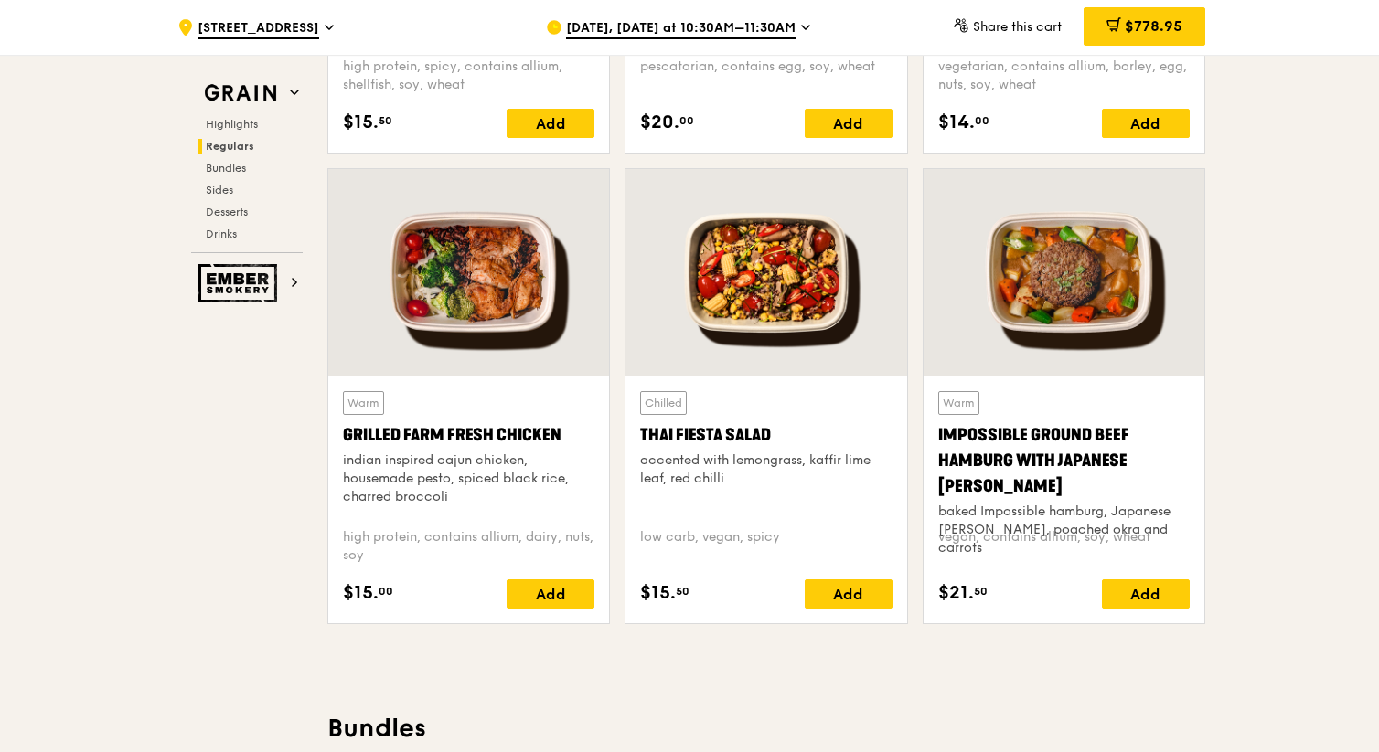
click at [786, 448] on div "Thai Fiesta Salad" at bounding box center [765, 435] width 251 height 26
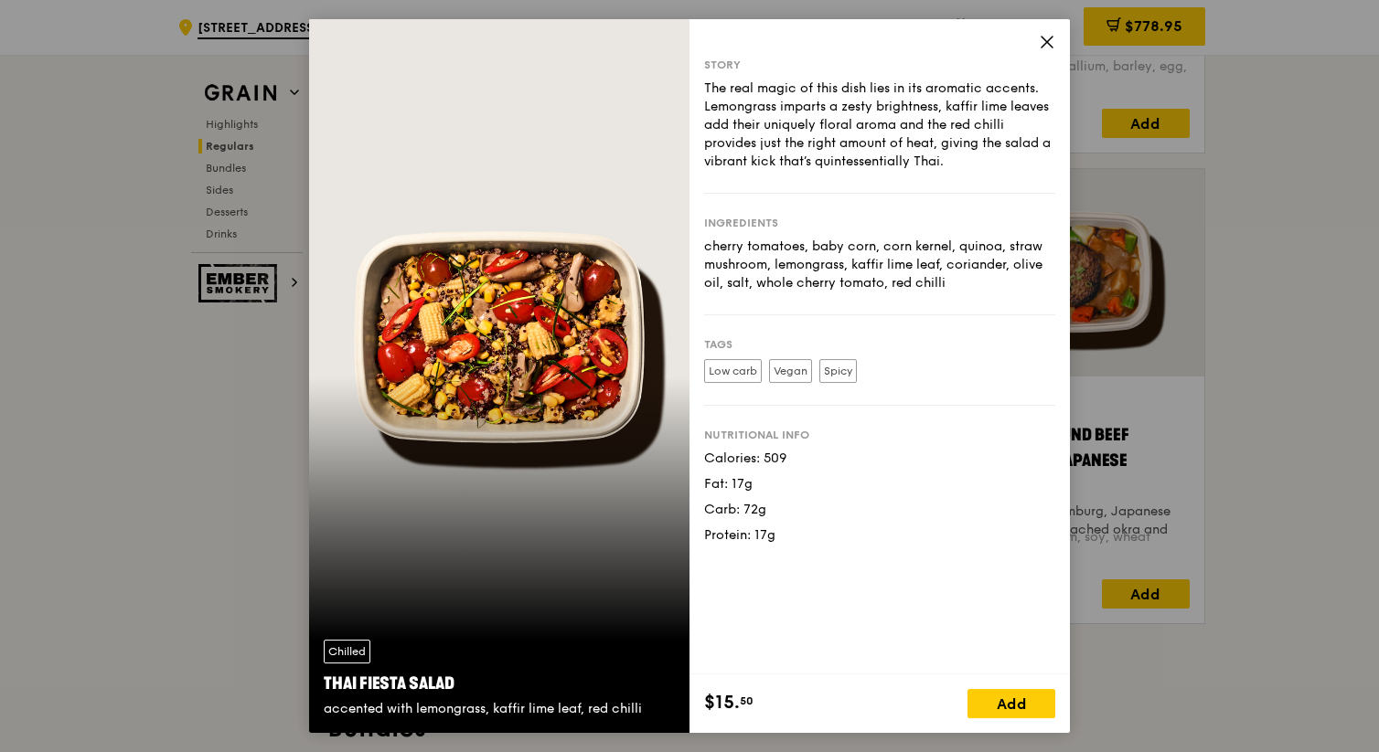
click at [786, 42] on icon at bounding box center [1046, 42] width 16 height 16
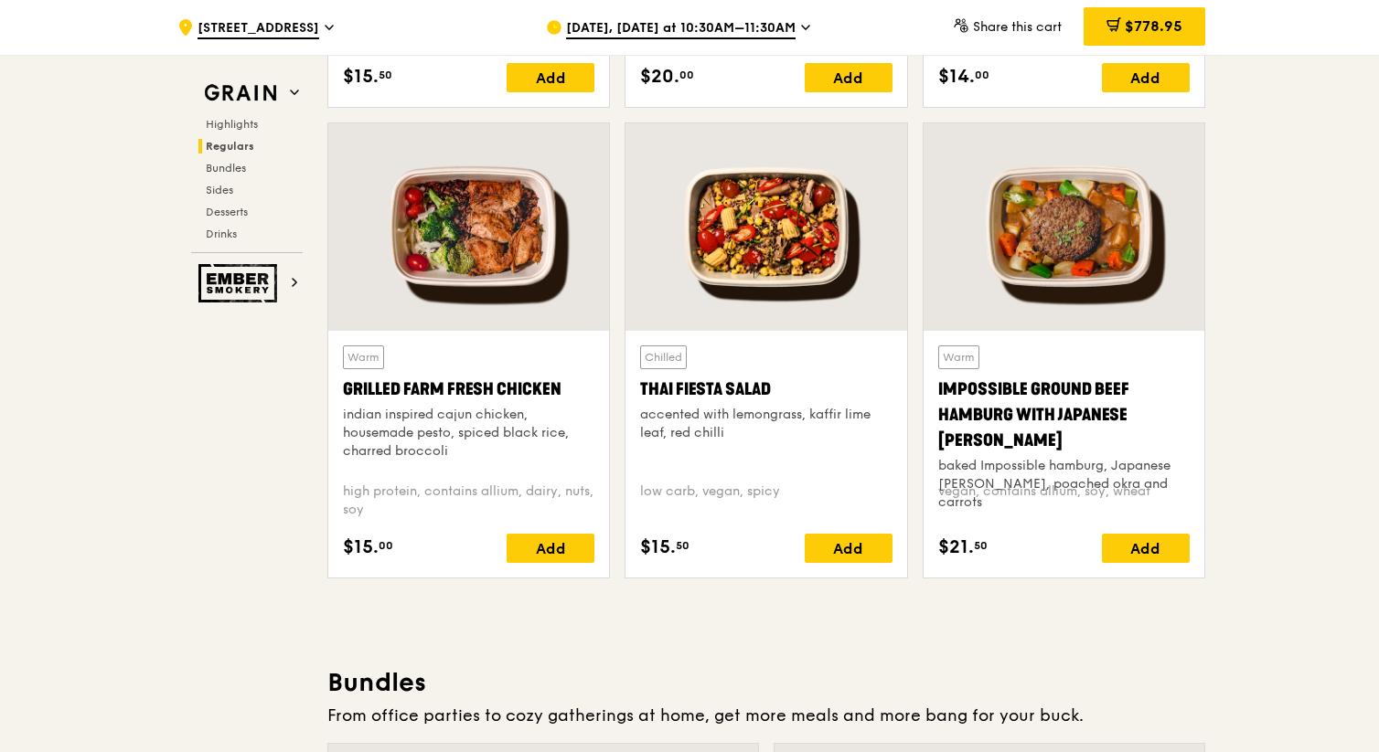
scroll to position [2014, 0]
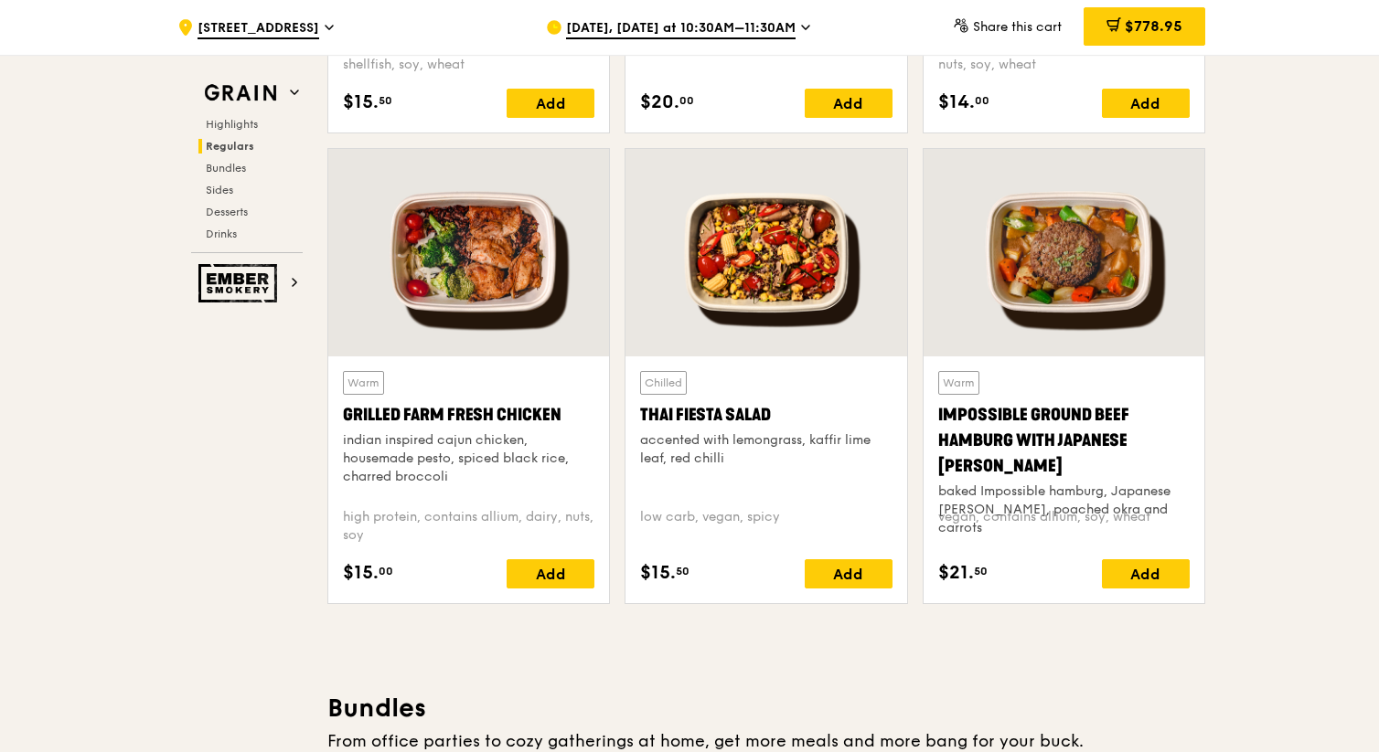
click at [786, 439] on div "Impossible Ground Beef Hamburg with Japanese [PERSON_NAME]" at bounding box center [1063, 440] width 251 height 77
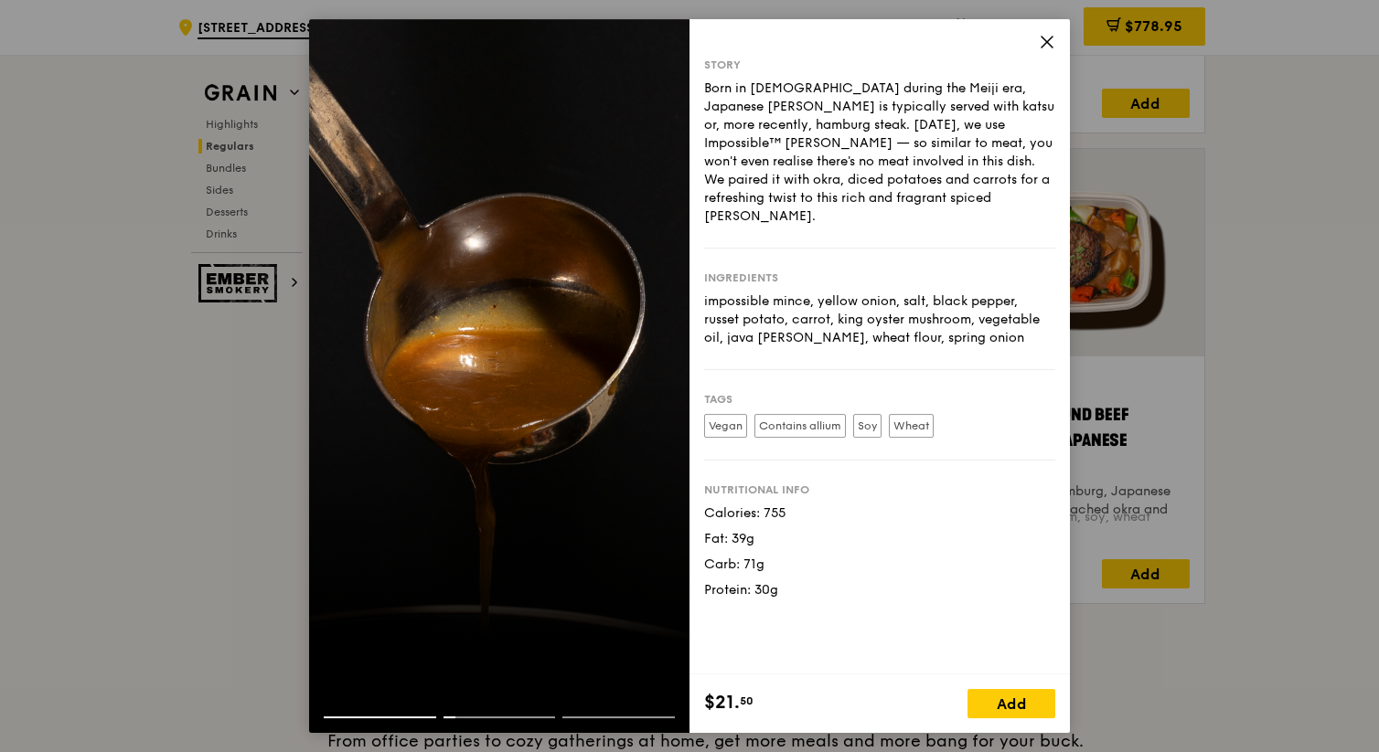
click at [786, 48] on icon at bounding box center [1046, 42] width 16 height 16
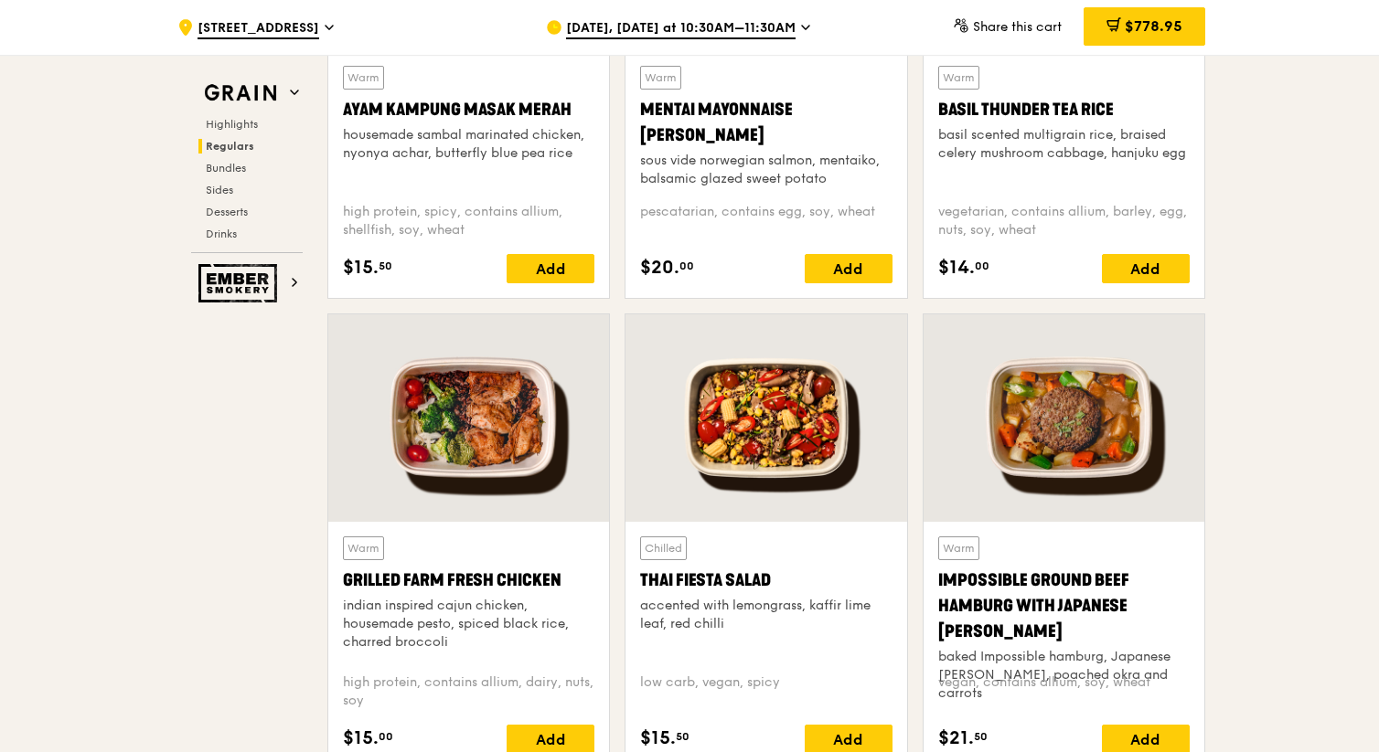
scroll to position [2190, 0]
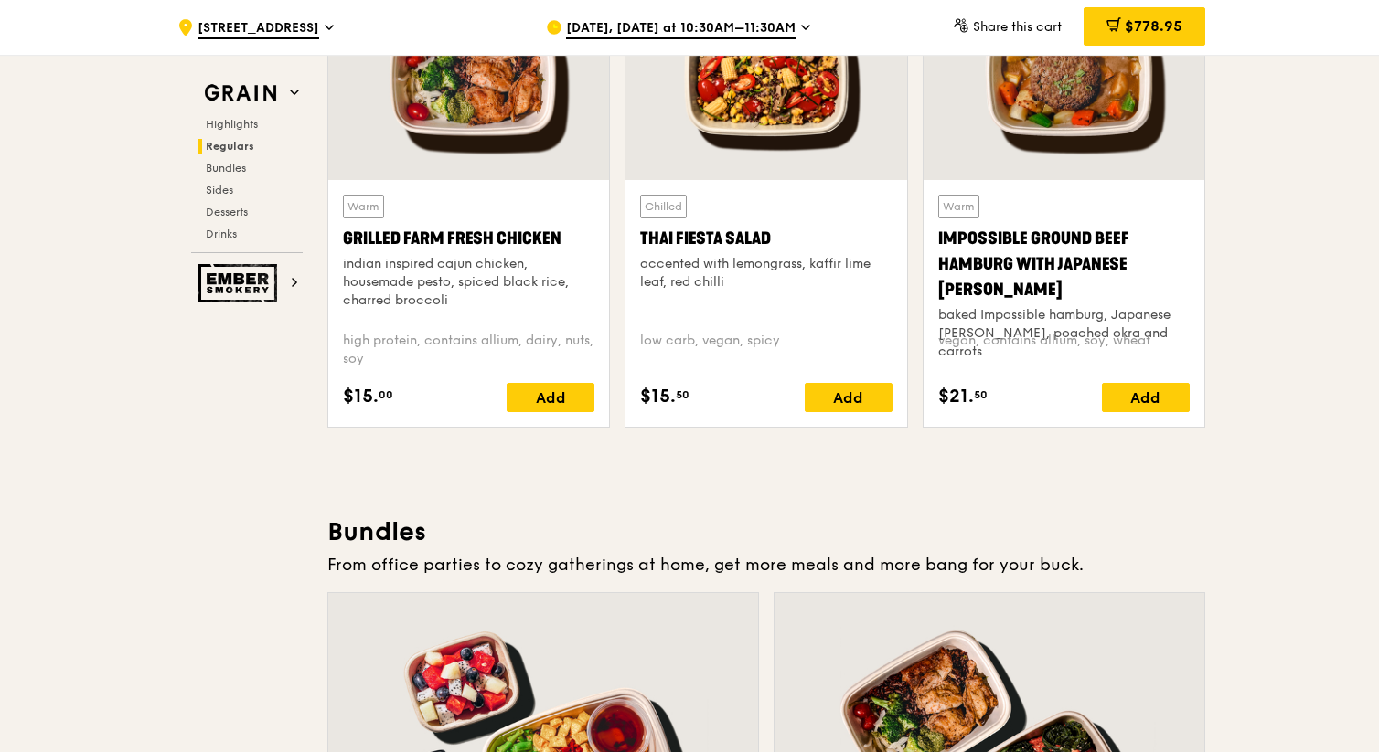
click at [780, 279] on div "accented with lemongrass, kaffir lime leaf, red chilli" at bounding box center [765, 273] width 251 height 37
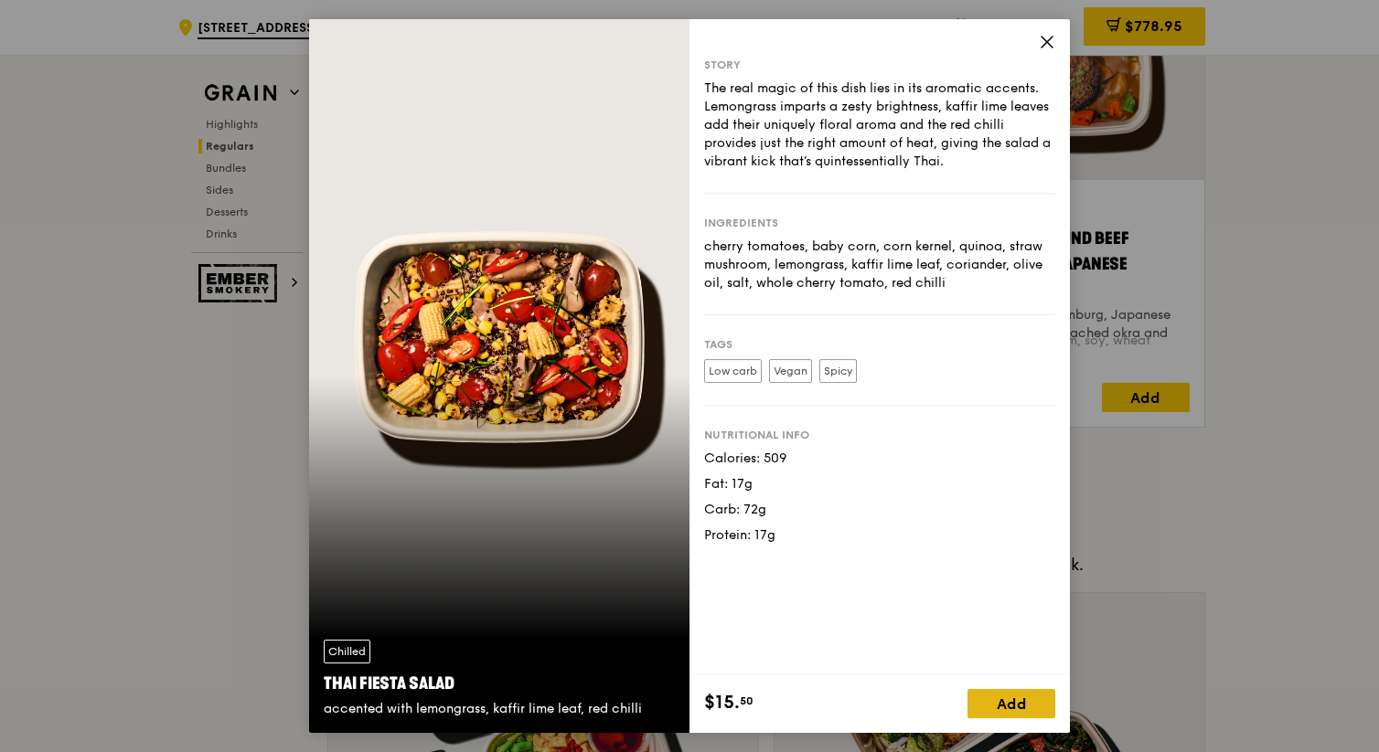
click at [786, 699] on div "Add" at bounding box center [1011, 703] width 88 height 29
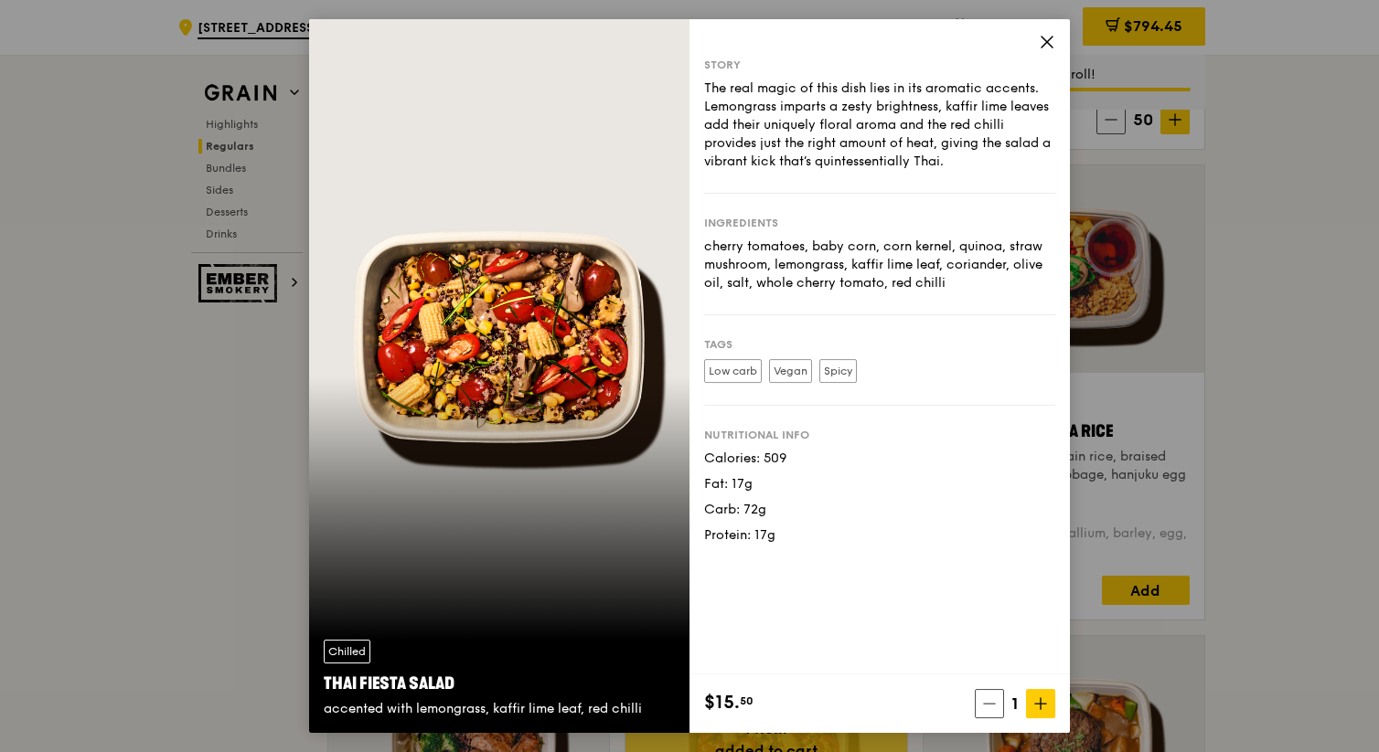
scroll to position [1506, 0]
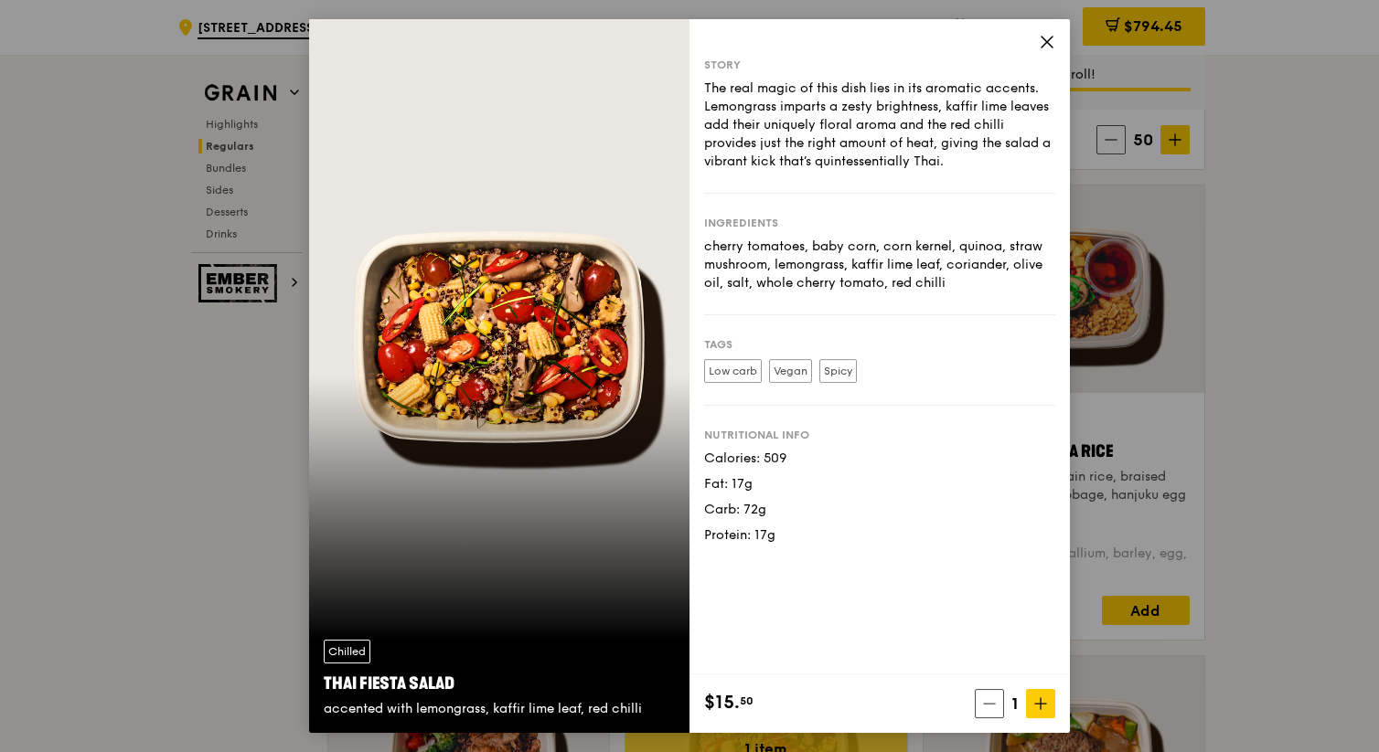
click at [786, 39] on icon at bounding box center [1046, 42] width 16 height 16
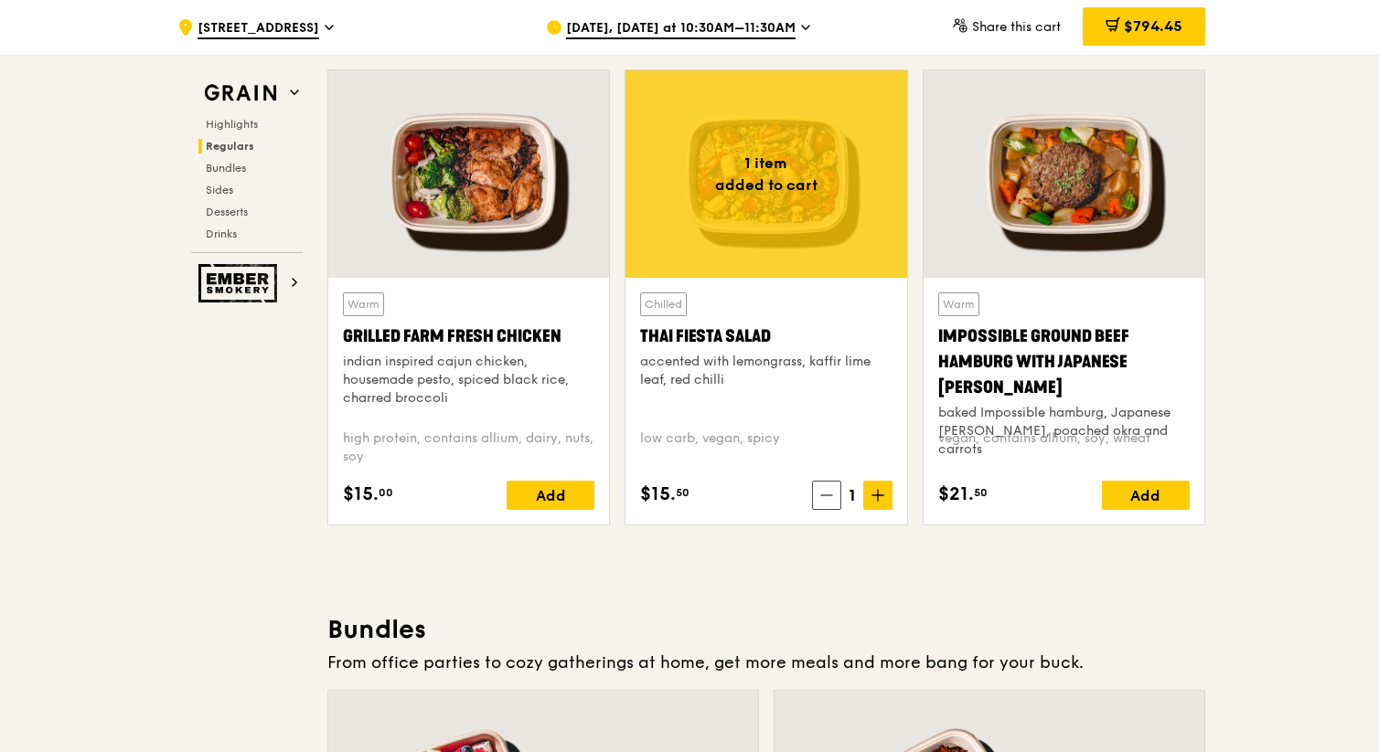
scroll to position [2199, 0]
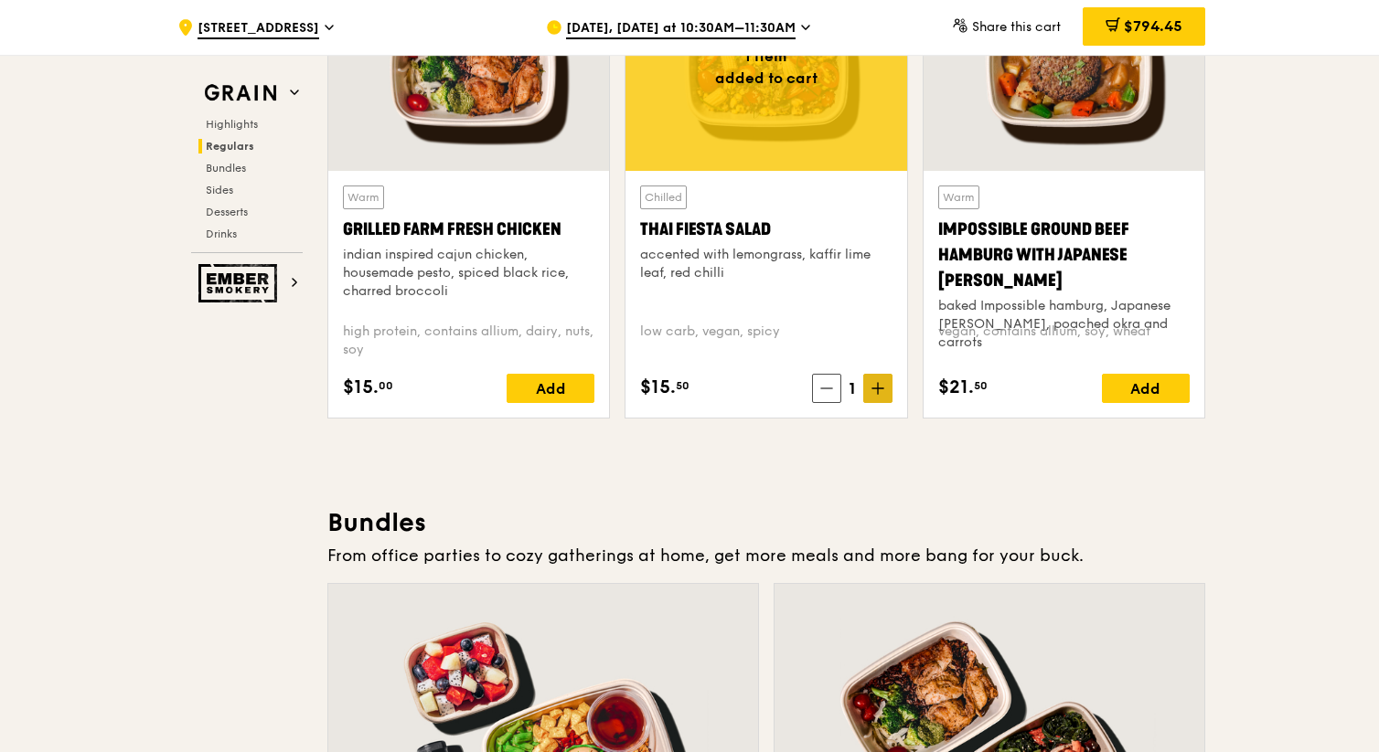
click at [786, 401] on span at bounding box center [877, 388] width 29 height 29
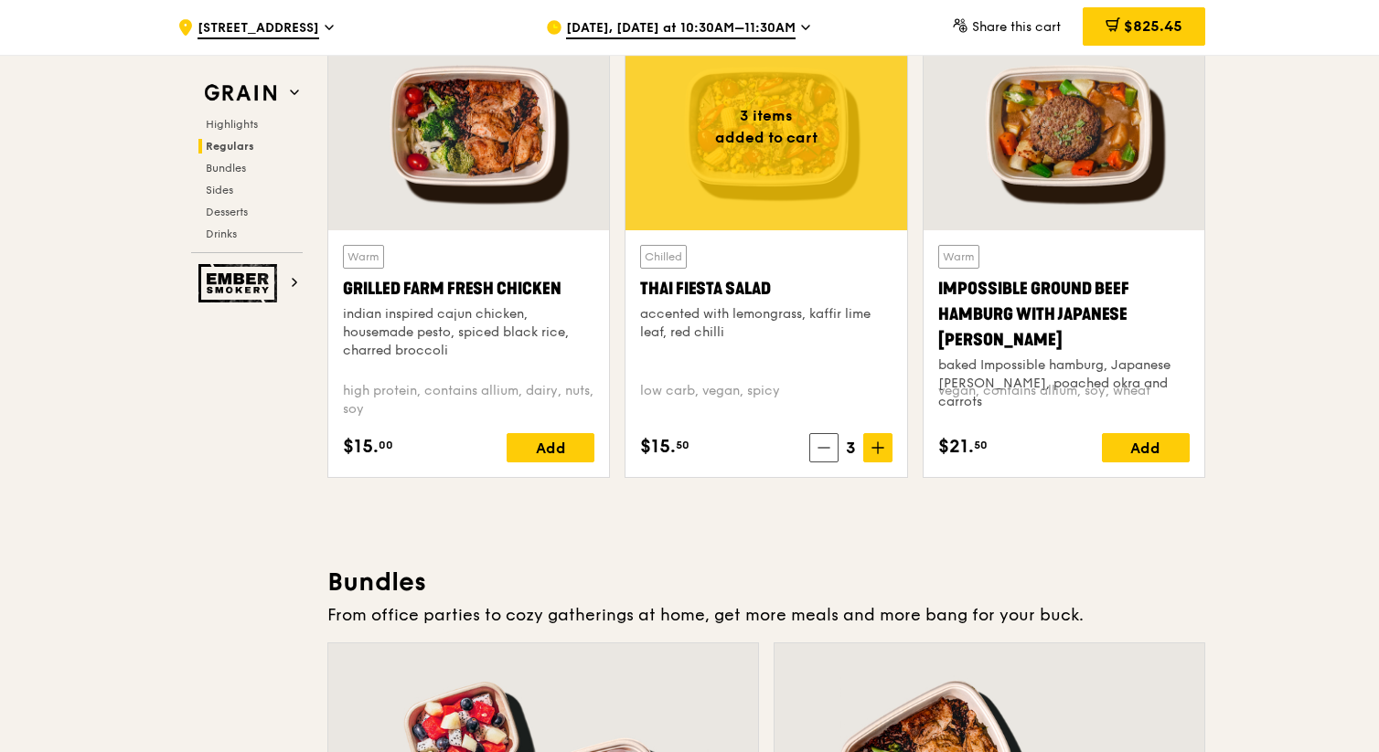
scroll to position [2108, 0]
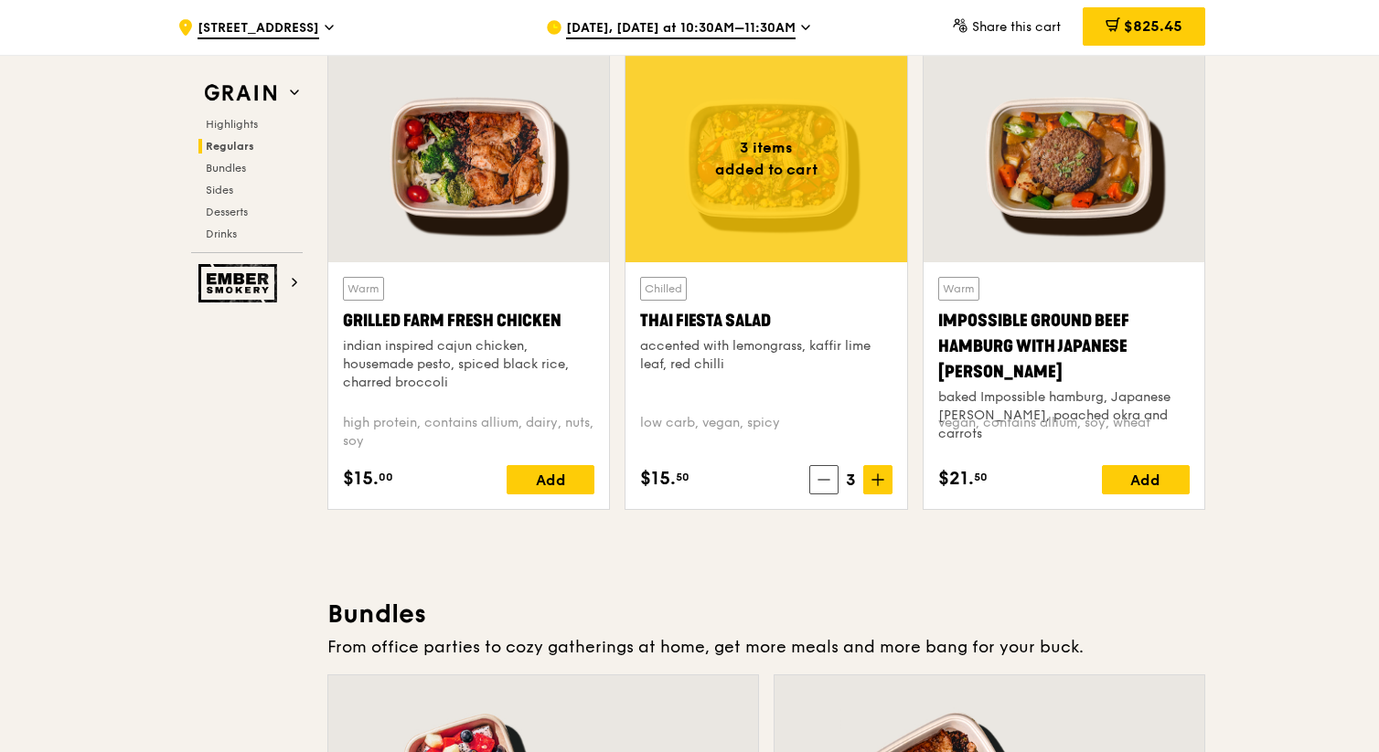
click at [713, 346] on div "accented with lemongrass, kaffir lime leaf, red chilli" at bounding box center [765, 355] width 251 height 37
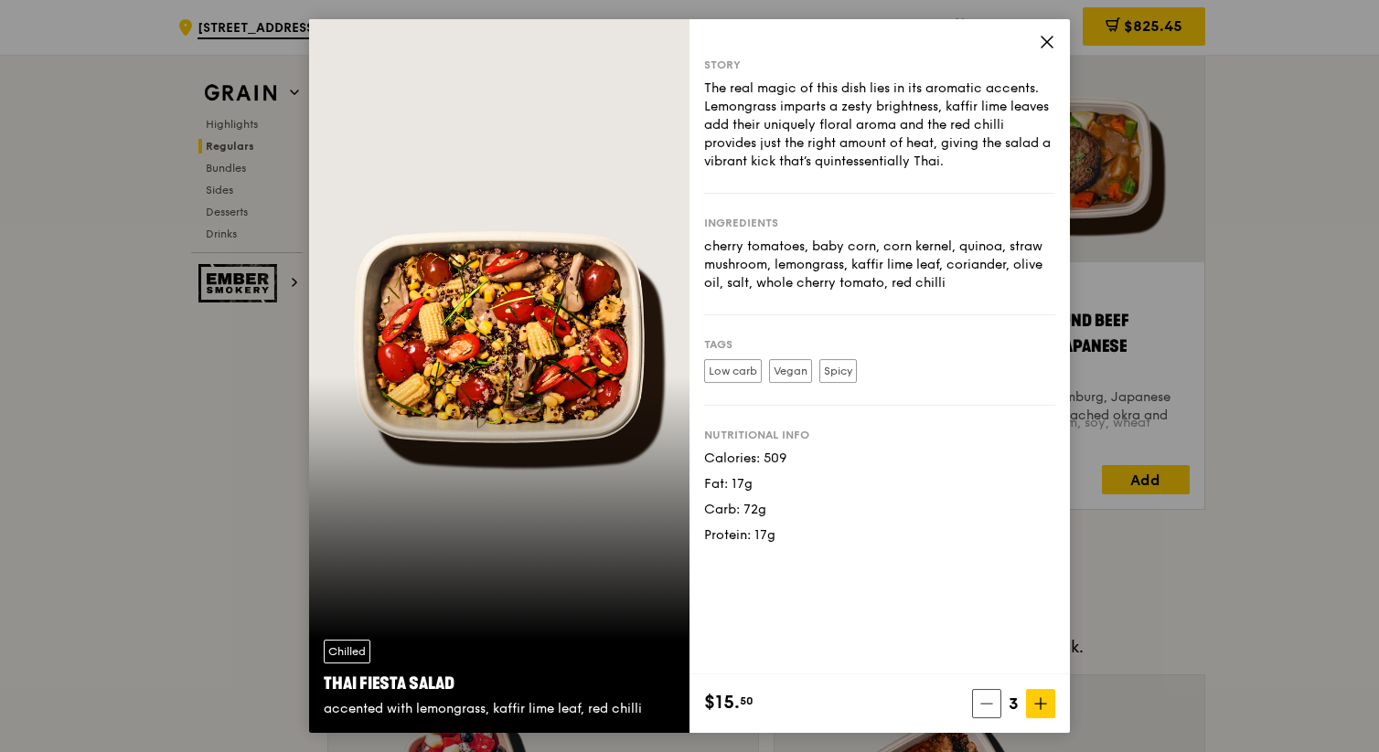
click at [786, 44] on icon at bounding box center [1046, 42] width 16 height 16
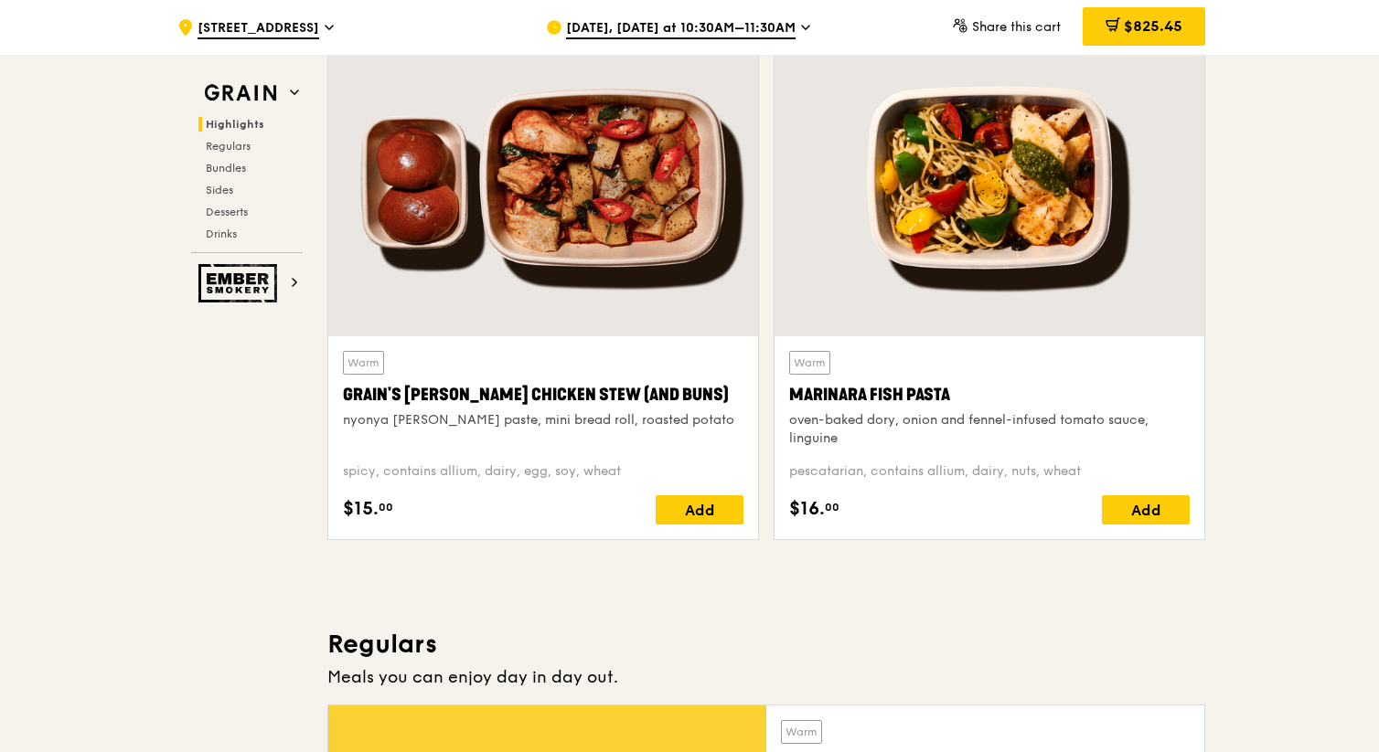
scroll to position [601, 0]
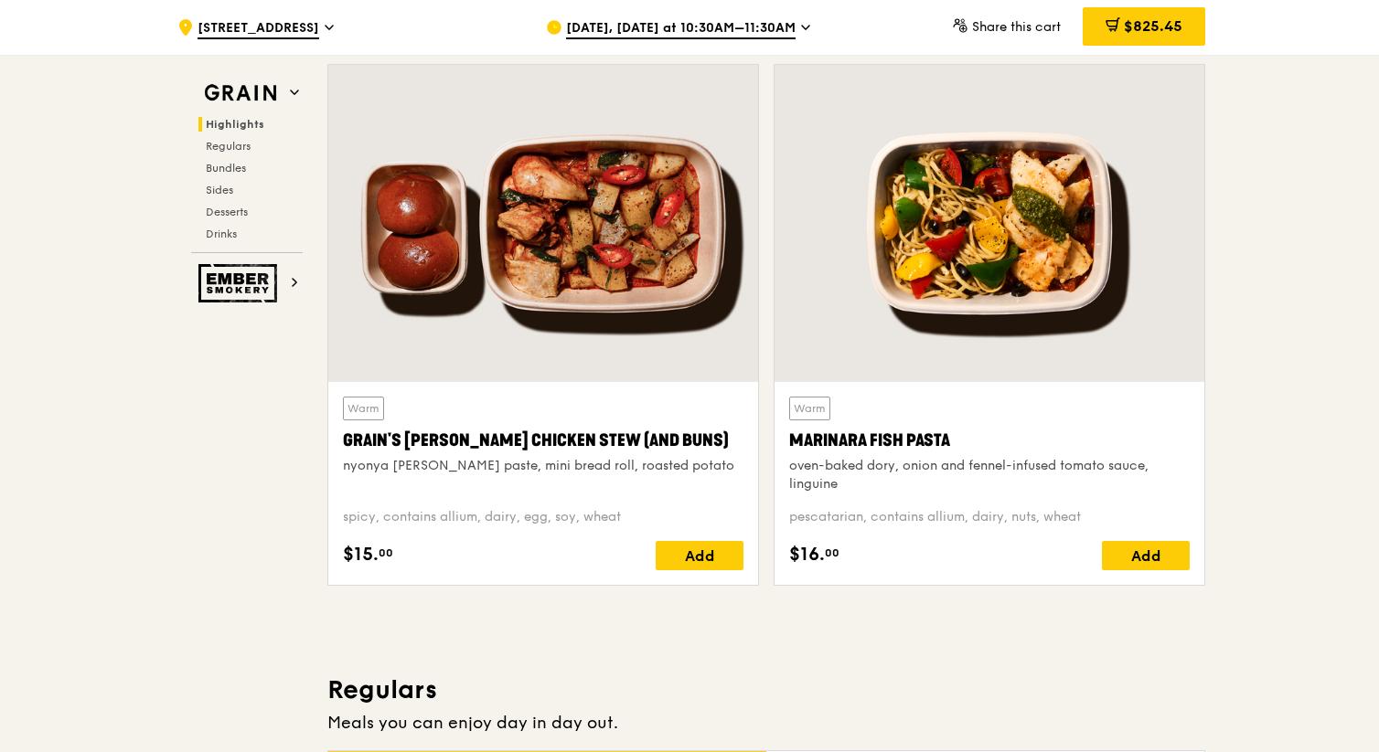
click at [561, 295] on div at bounding box center [543, 223] width 430 height 317
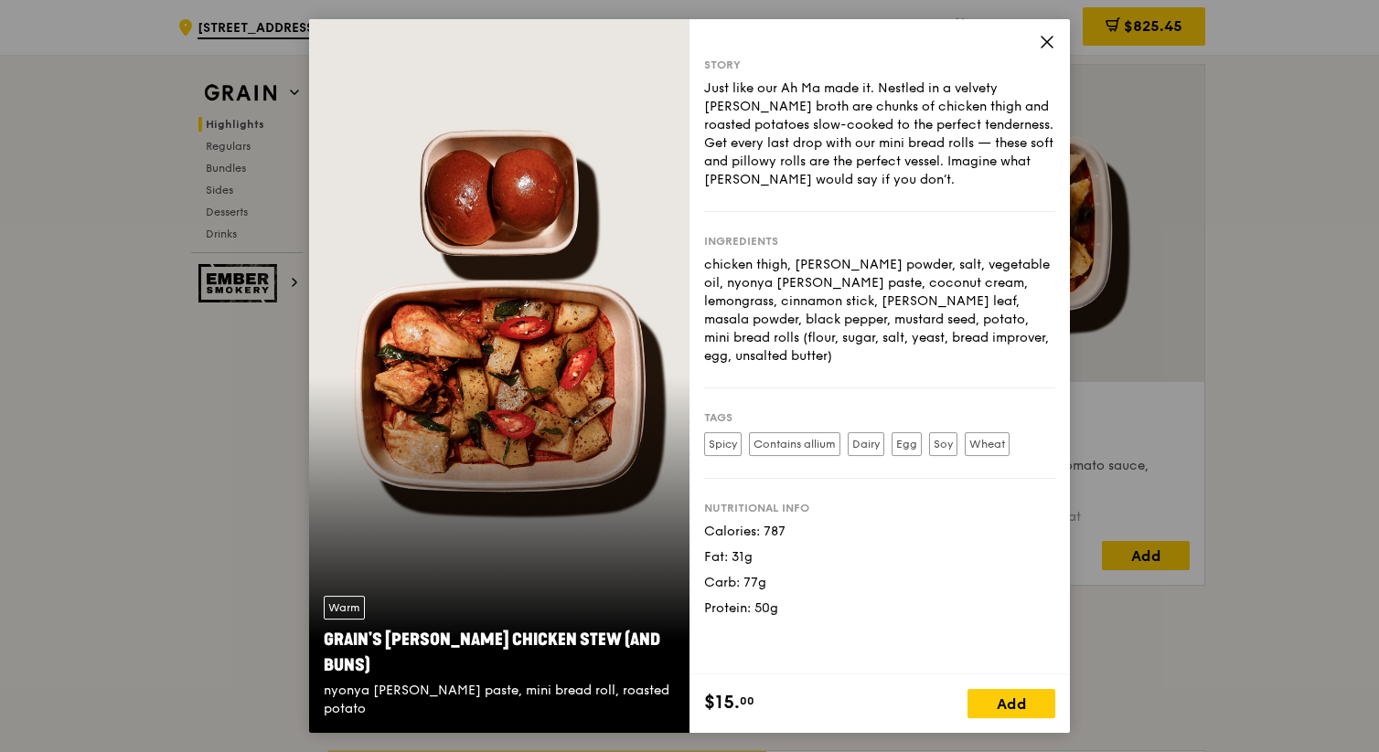
click at [786, 40] on icon at bounding box center [1046, 42] width 11 height 11
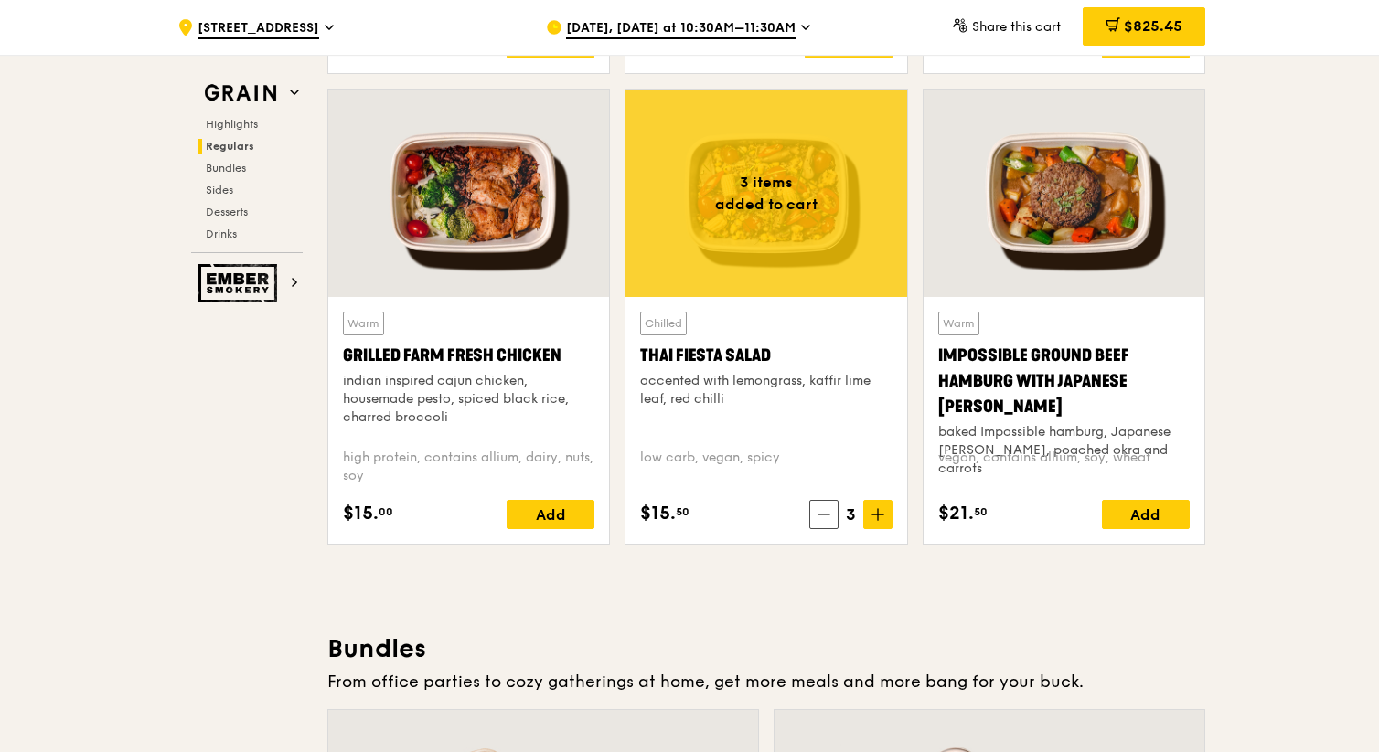
scroll to position [2072, 0]
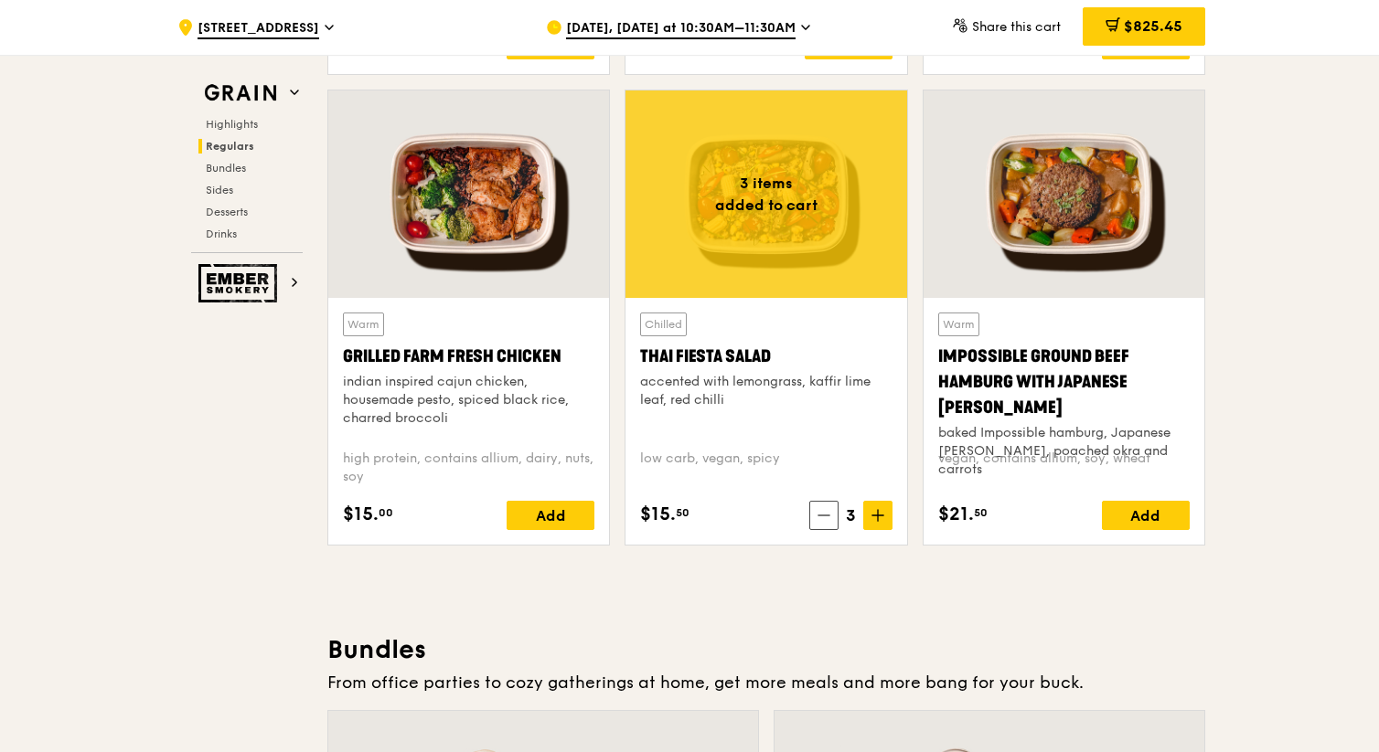
click at [491, 361] on div "Grilled Farm Fresh Chicken" at bounding box center [468, 357] width 251 height 26
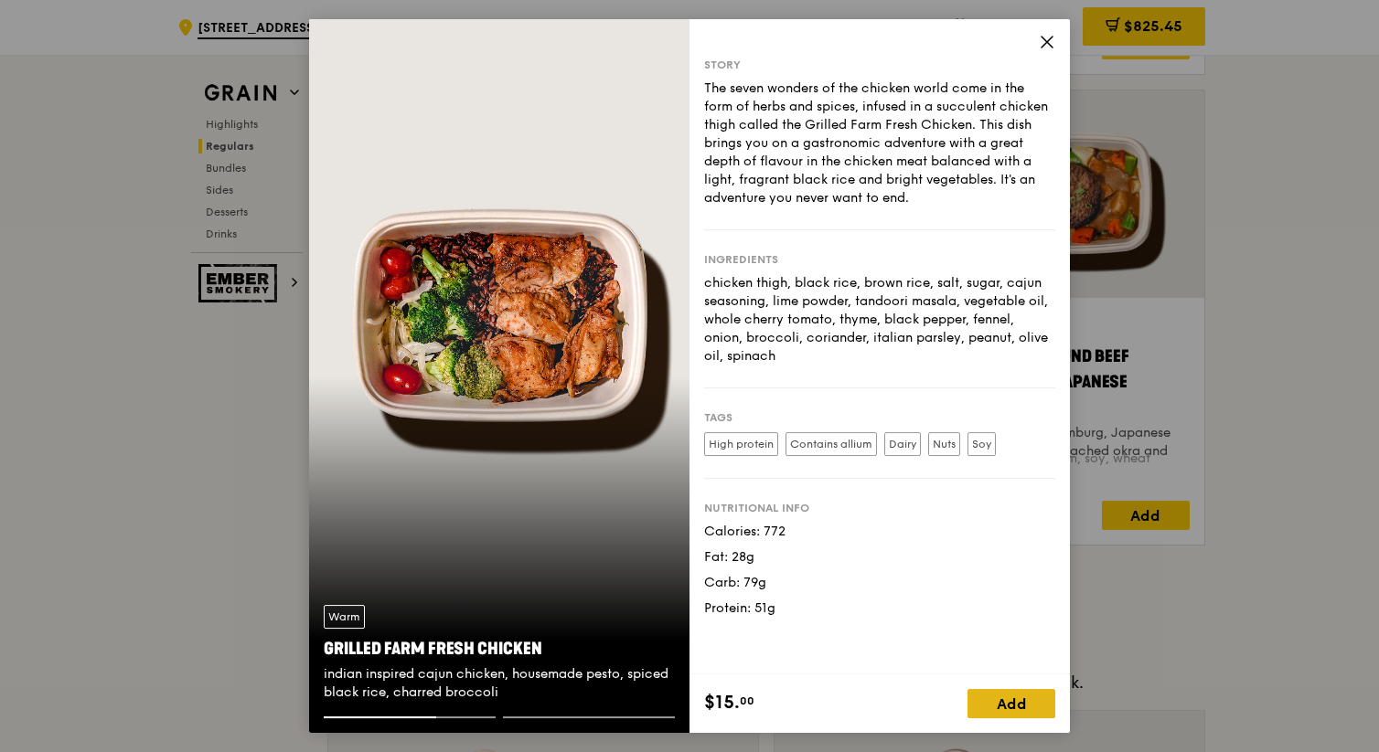
click at [786, 712] on div "Add" at bounding box center [1011, 703] width 88 height 29
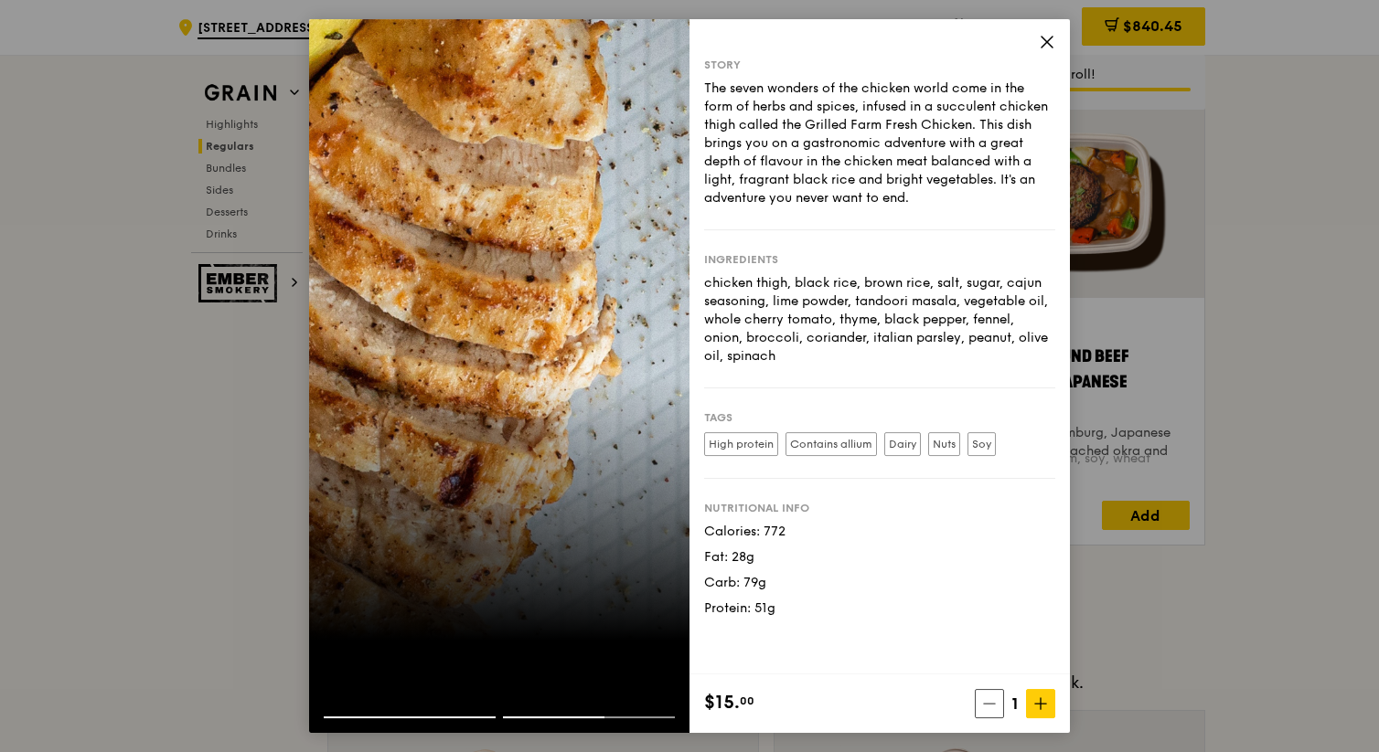
click at [786, 42] on icon at bounding box center [1046, 42] width 11 height 11
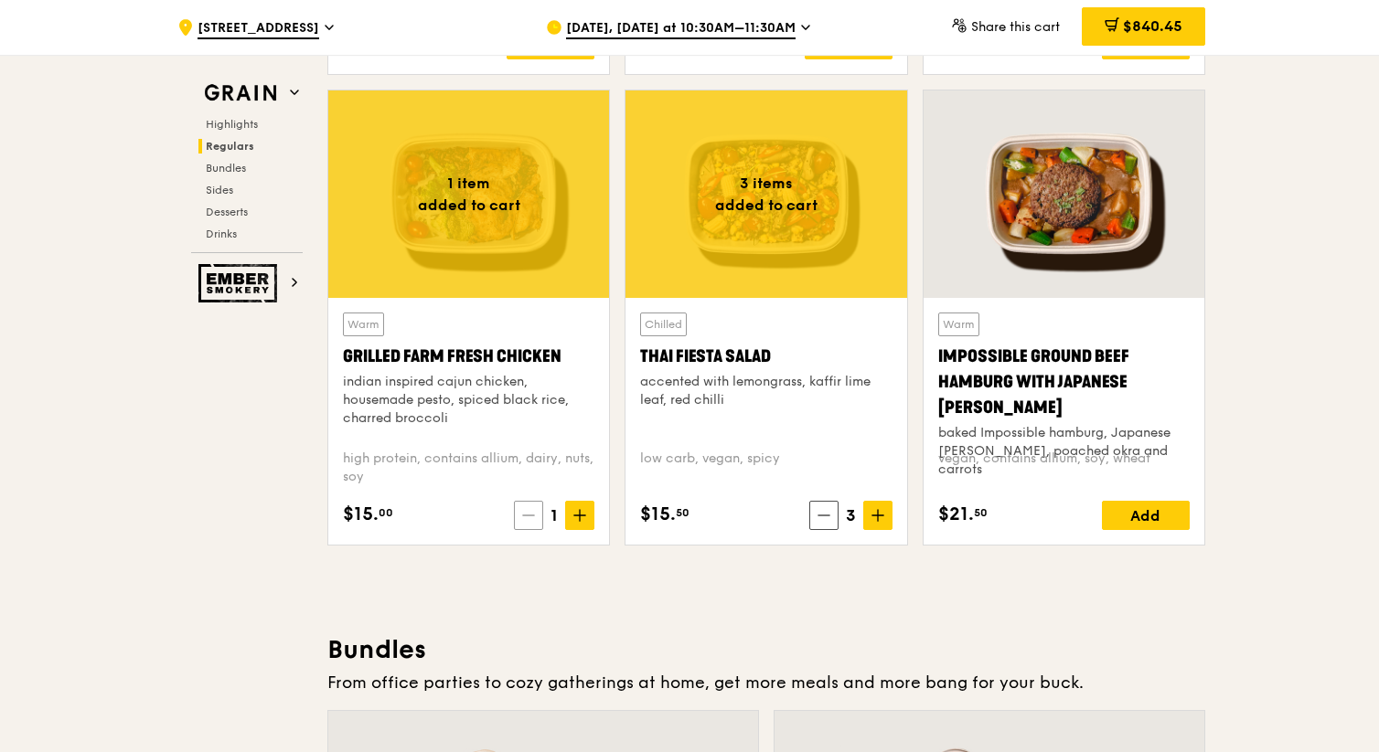
click at [526, 523] on span at bounding box center [528, 515] width 29 height 29
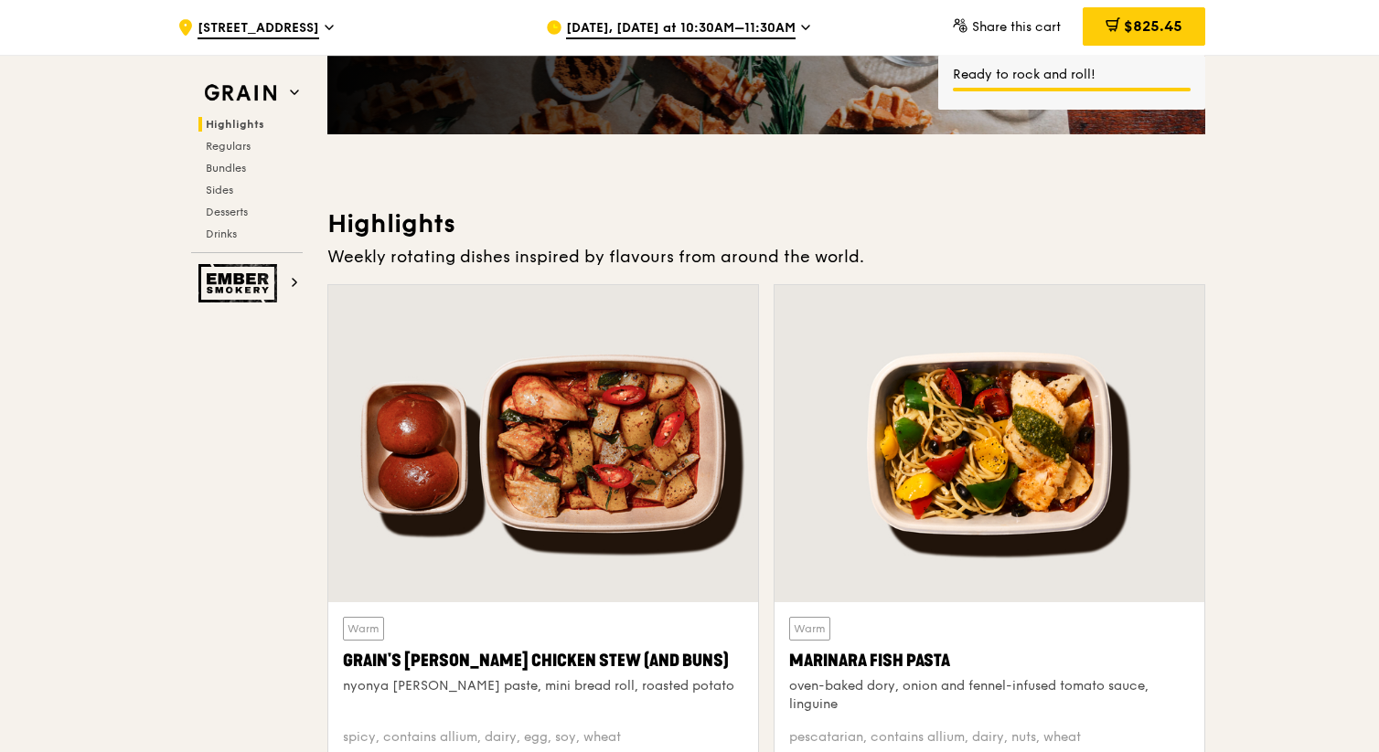
scroll to position [664, 0]
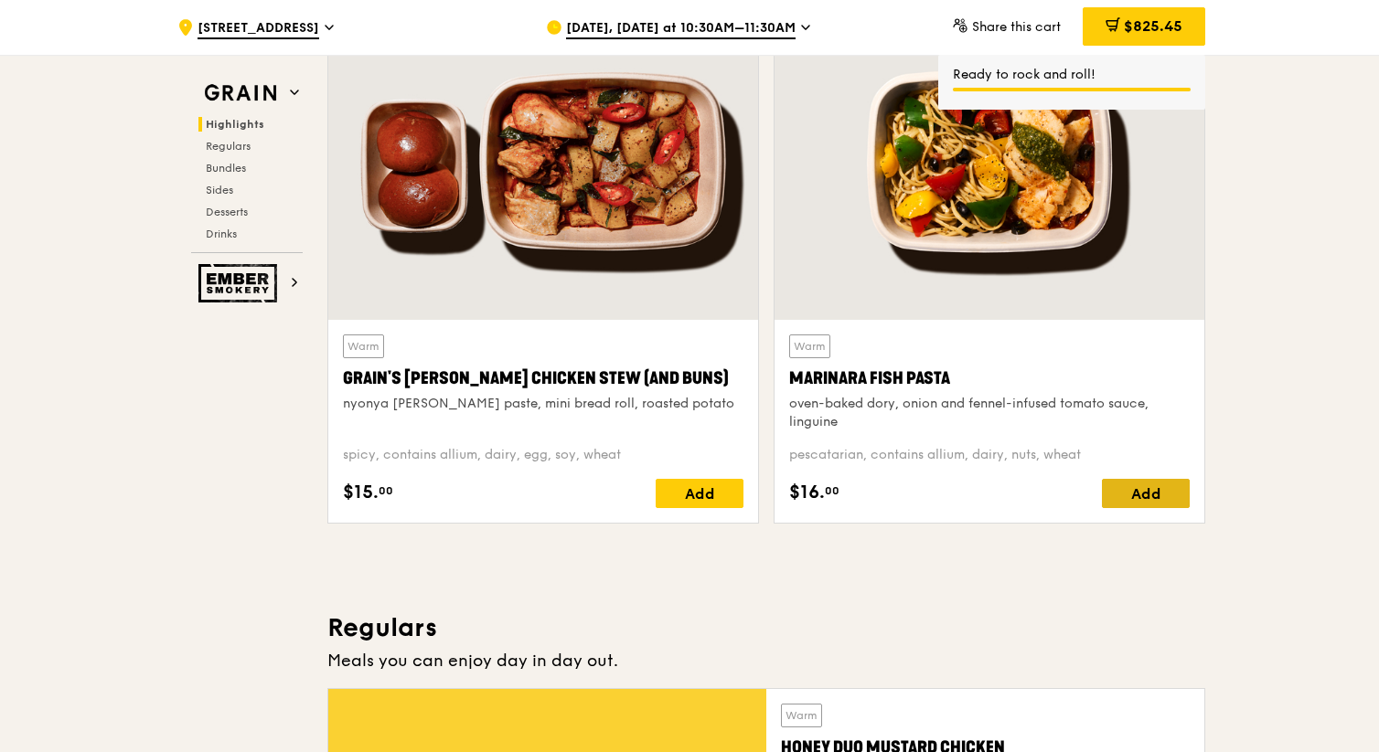
click at [786, 492] on div "Add" at bounding box center [1146, 493] width 88 height 29
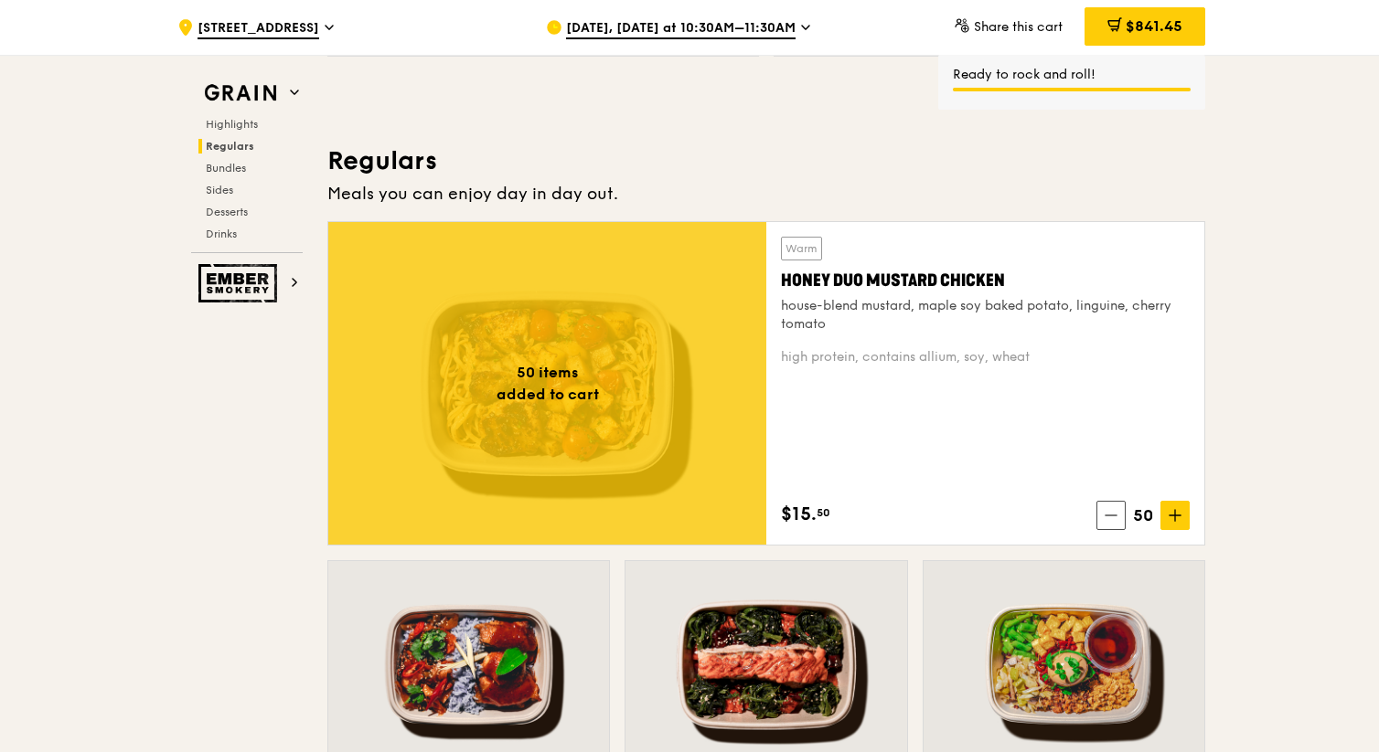
scroll to position [1109, 0]
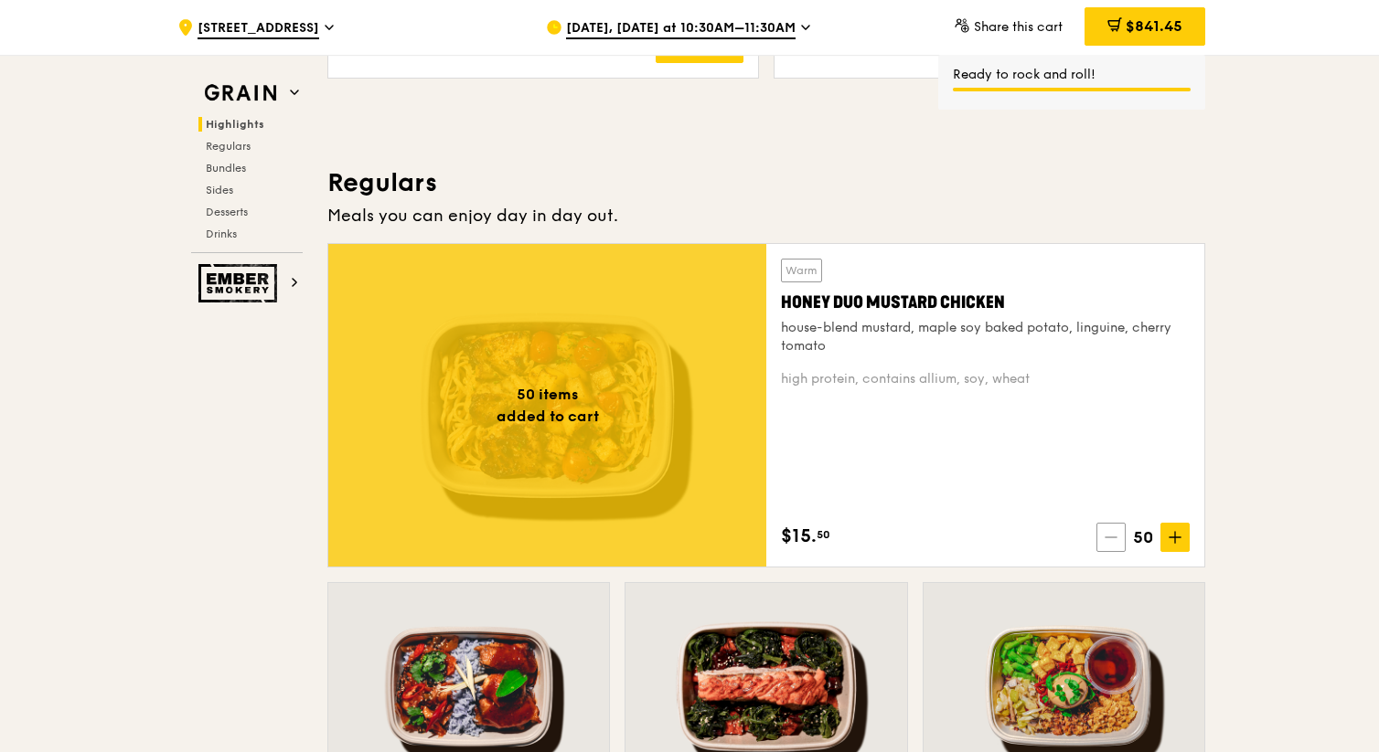
click at [786, 538] on icon at bounding box center [1110, 538] width 11 height 0
click at [786, 538] on icon at bounding box center [1109, 538] width 11 height 0
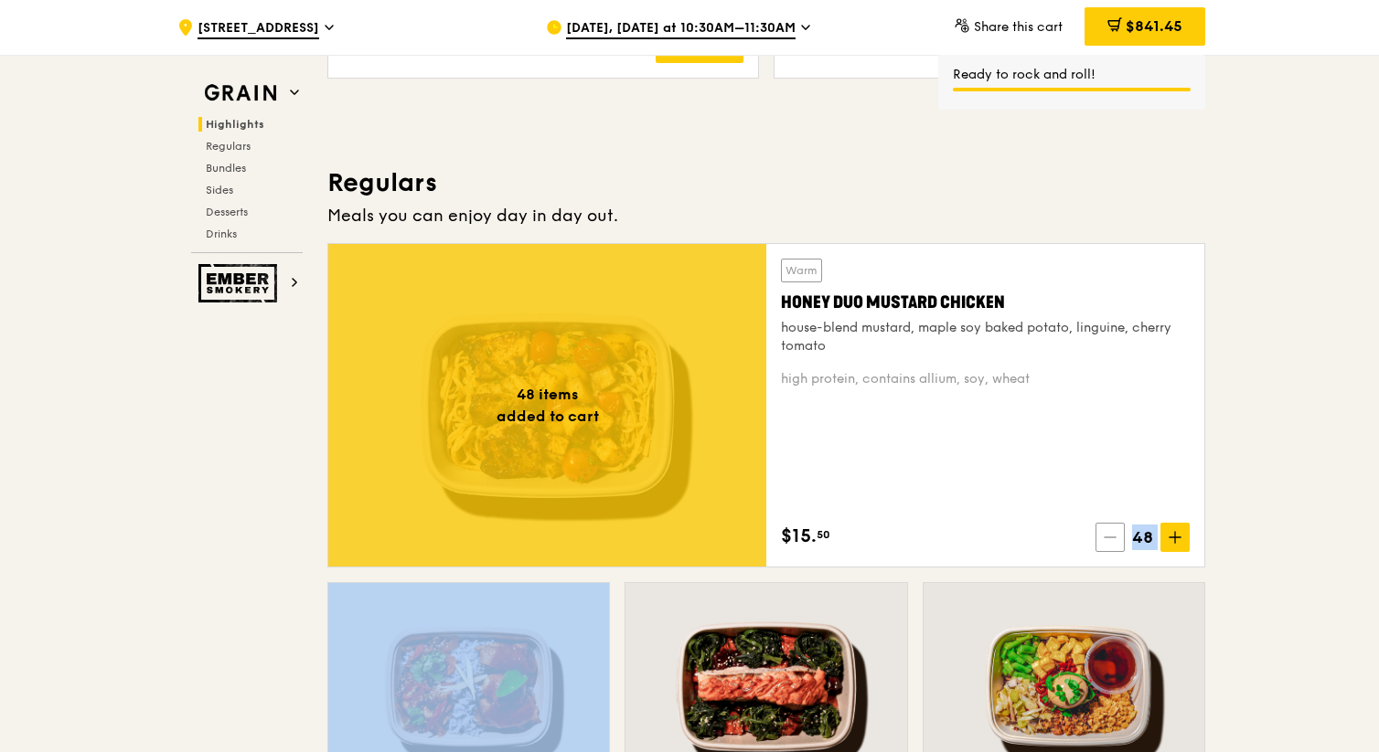
click at [786, 538] on icon at bounding box center [1109, 537] width 13 height 13
click at [786, 538] on icon at bounding box center [1109, 538] width 11 height 0
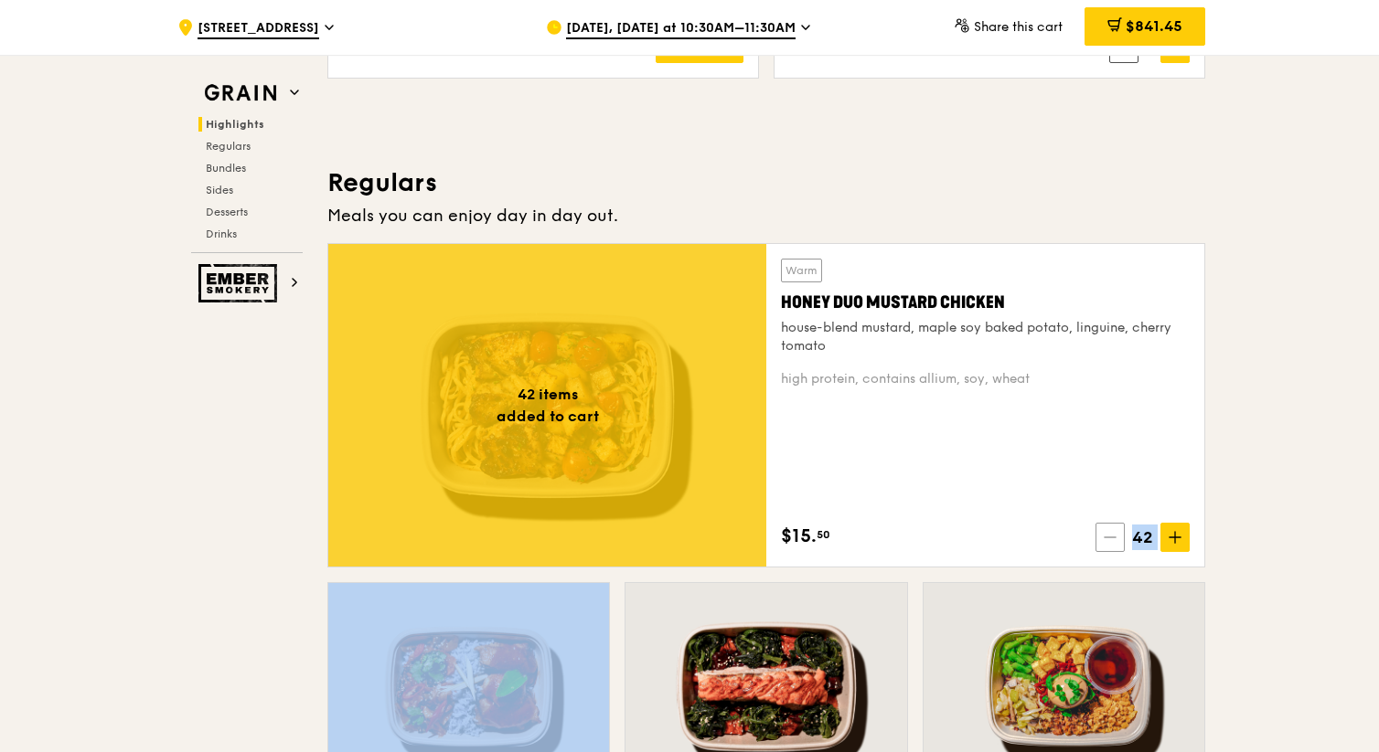
click at [786, 538] on icon at bounding box center [1109, 538] width 11 height 0
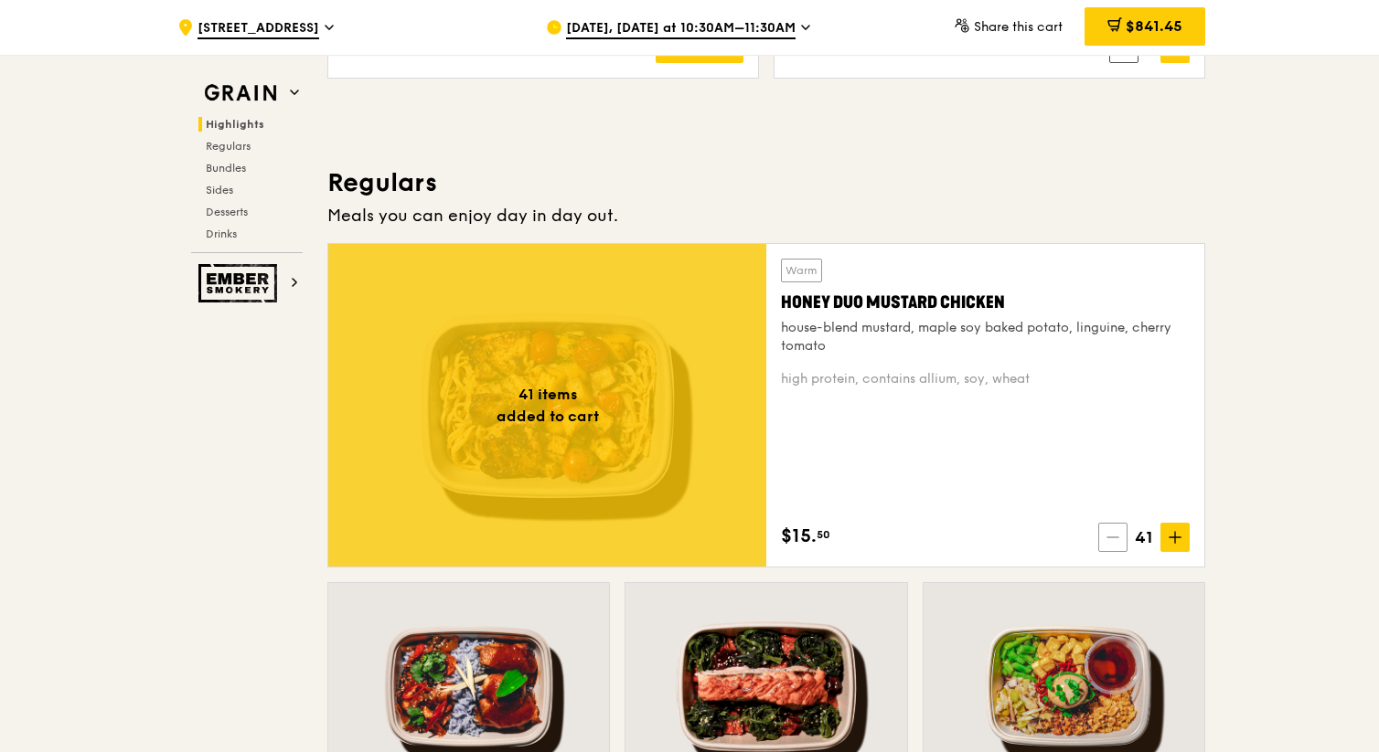
click at [786, 538] on icon at bounding box center [1112, 537] width 13 height 13
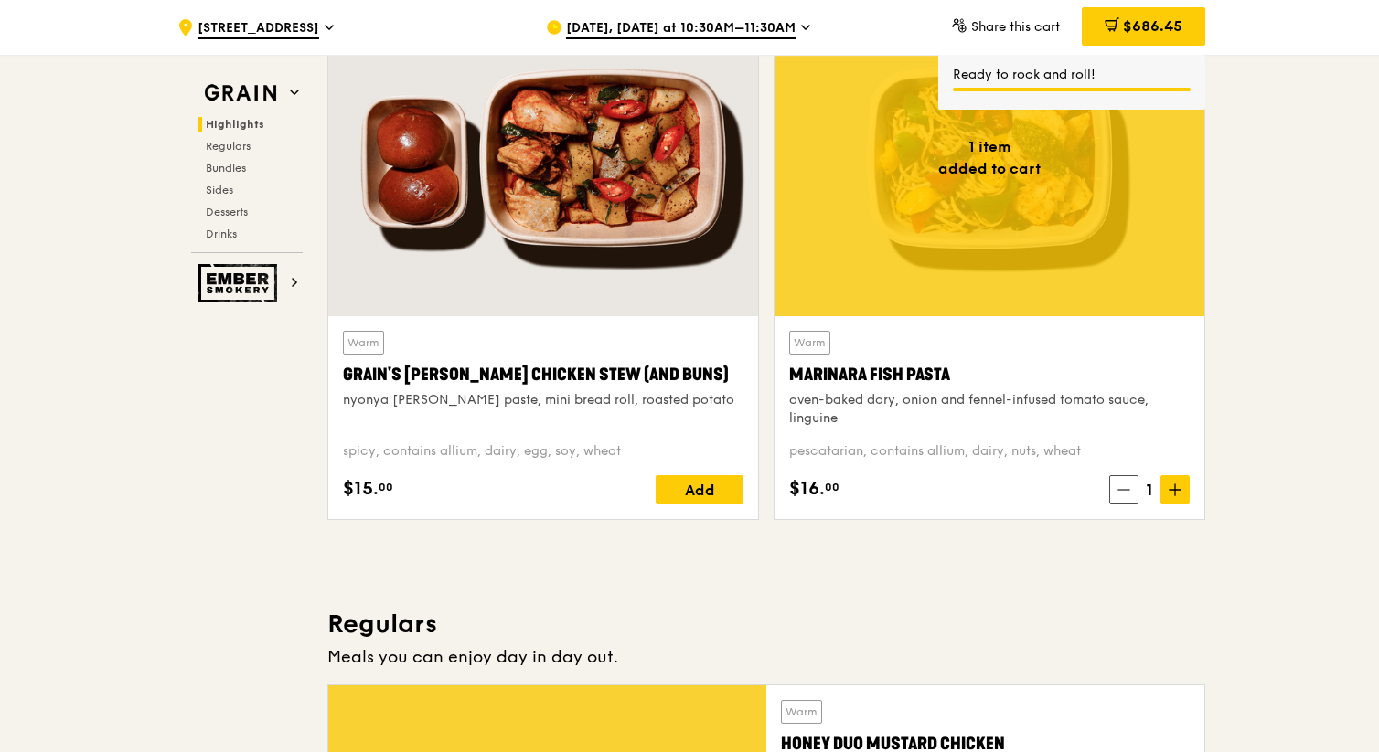
scroll to position [666, 0]
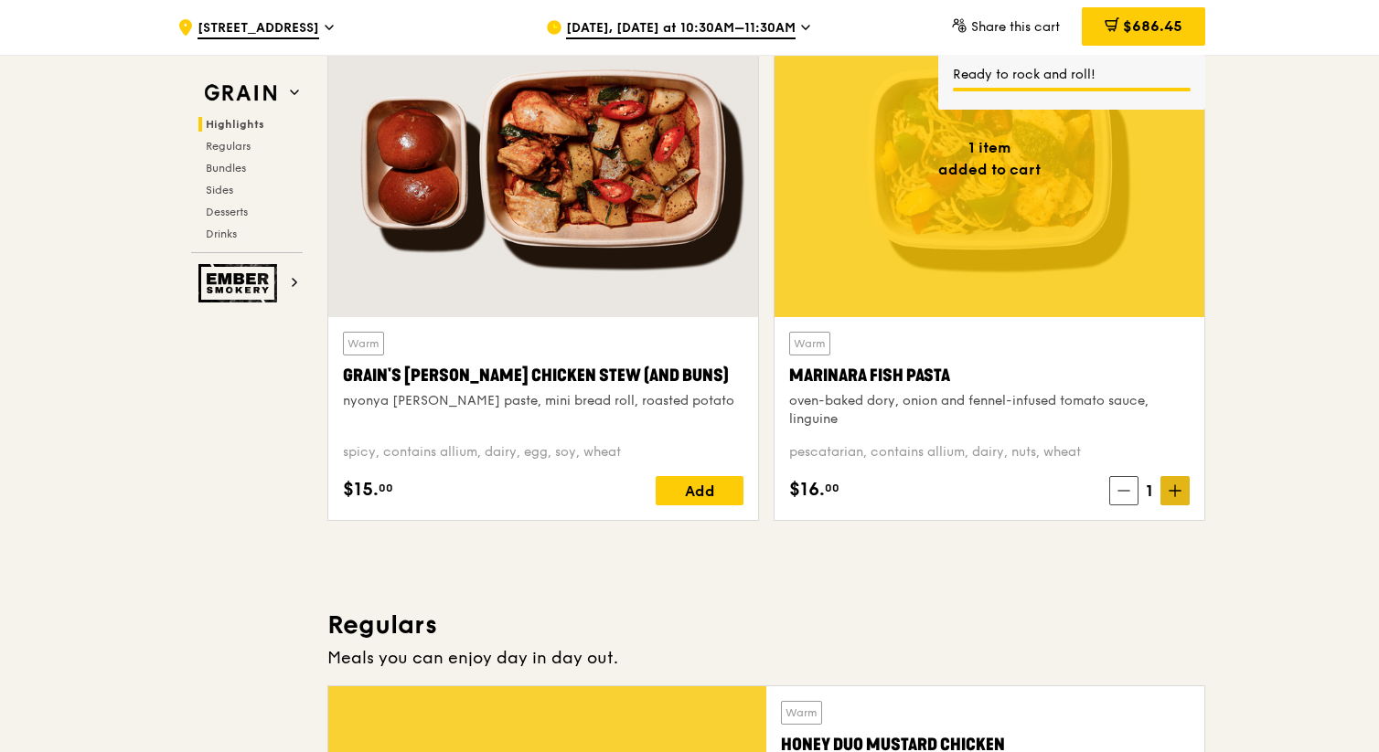
click at [786, 495] on span at bounding box center [1174, 490] width 29 height 29
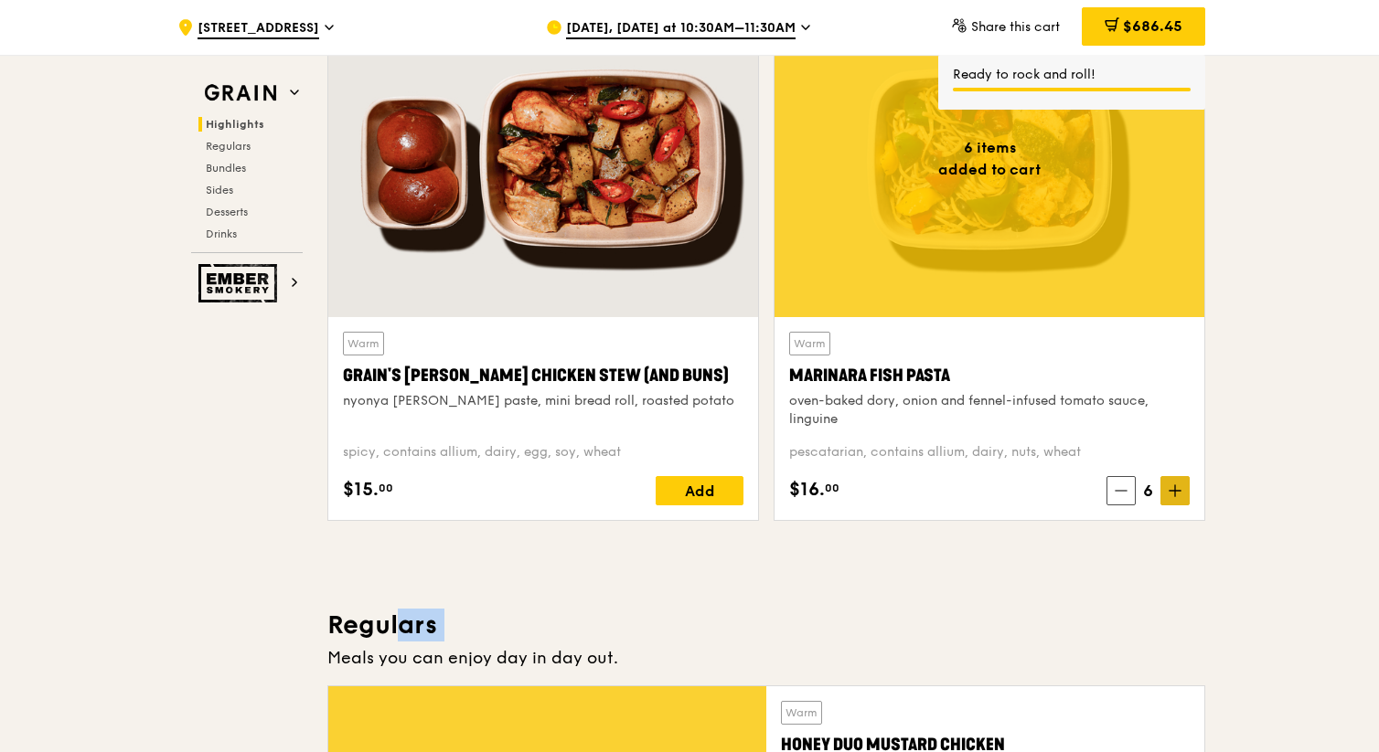
click at [786, 495] on span at bounding box center [1174, 490] width 29 height 29
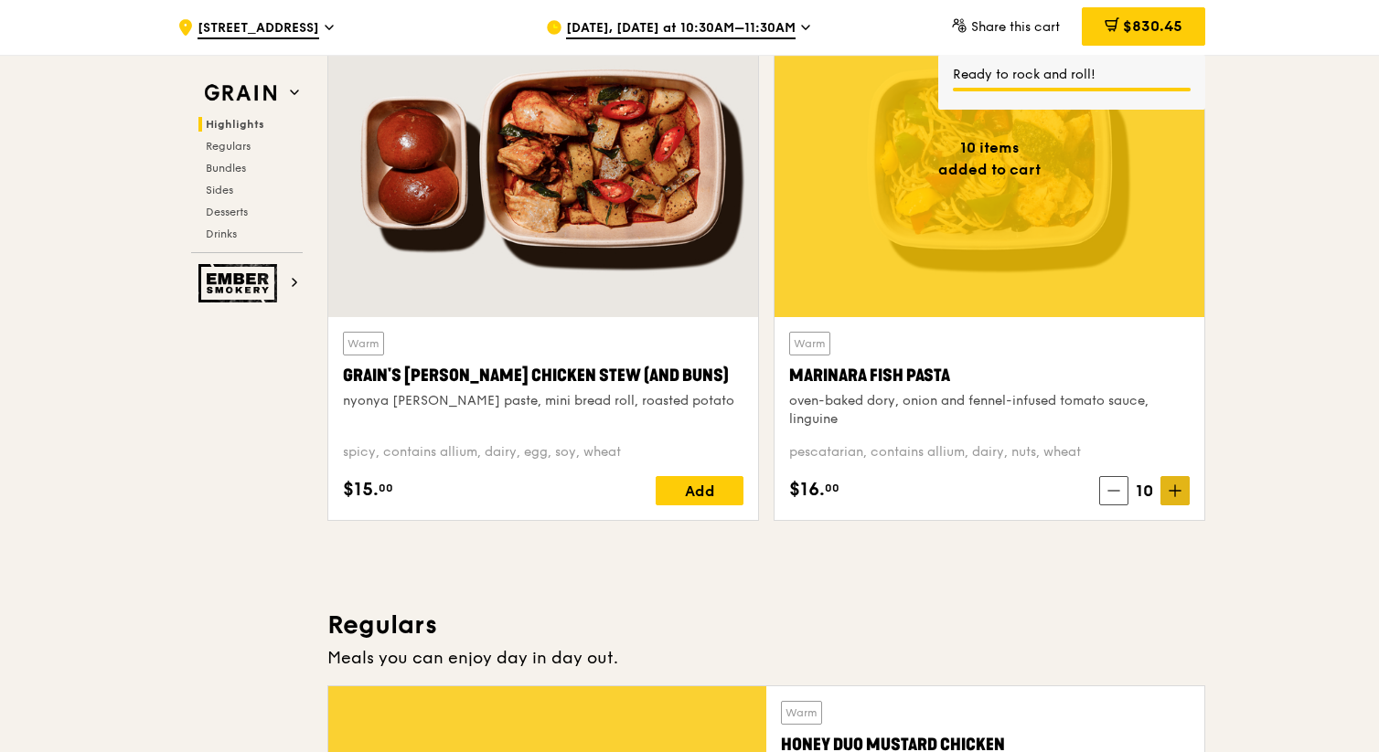
click at [786, 495] on span at bounding box center [1174, 490] width 29 height 29
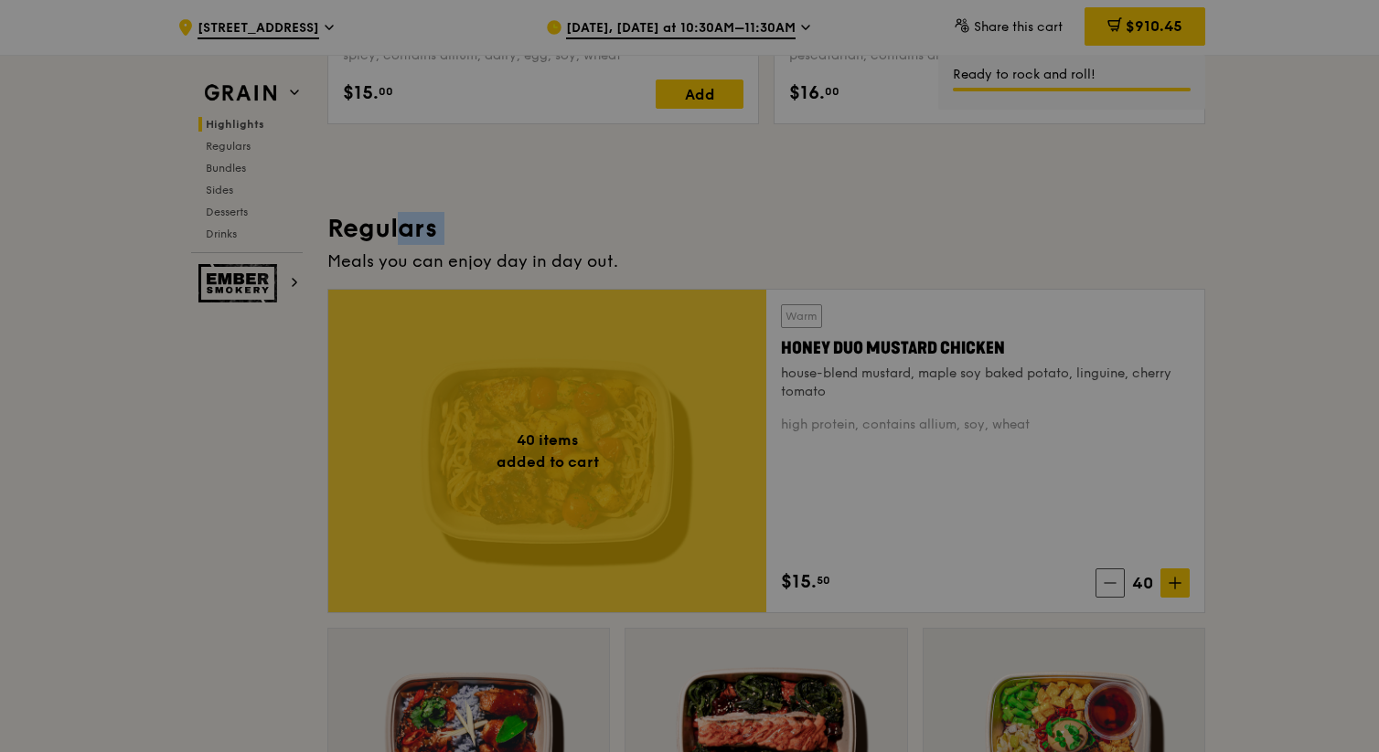
scroll to position [1113, 0]
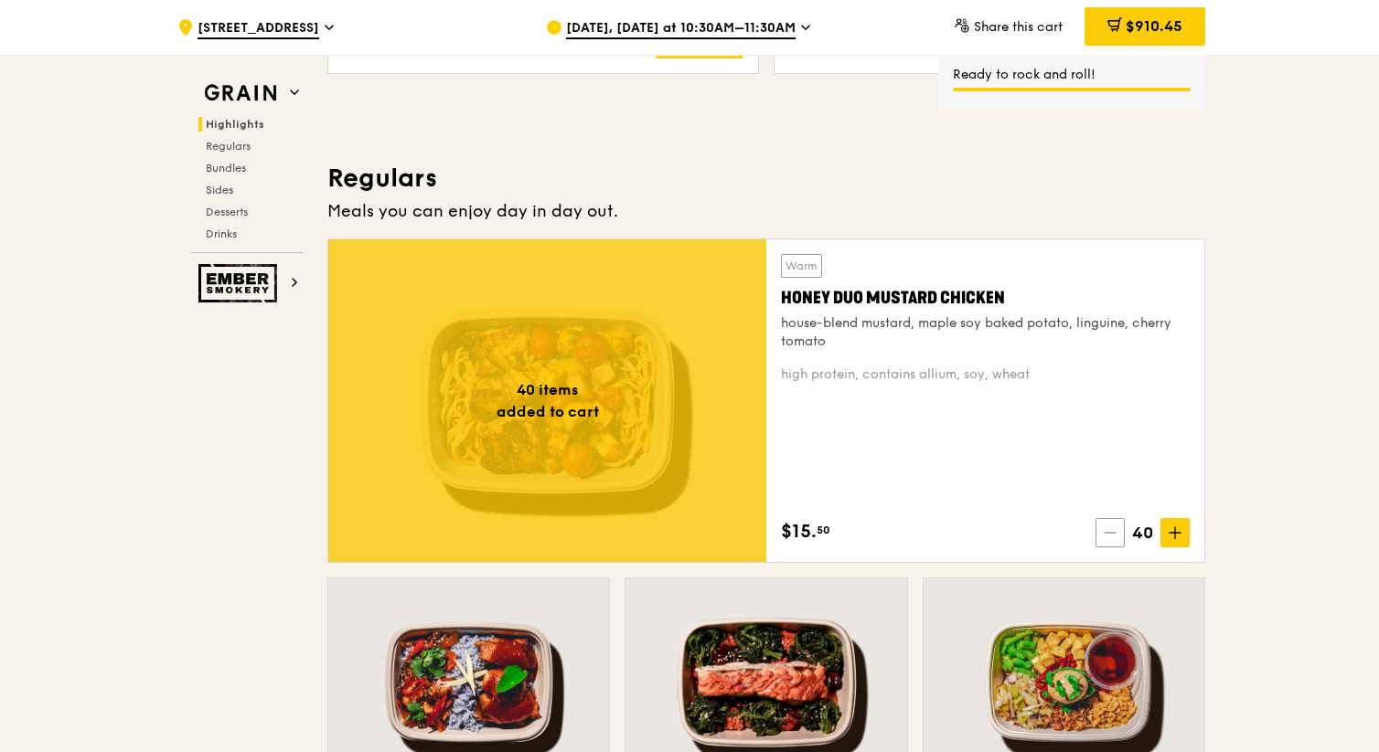
click at [786, 541] on span at bounding box center [1109, 532] width 29 height 29
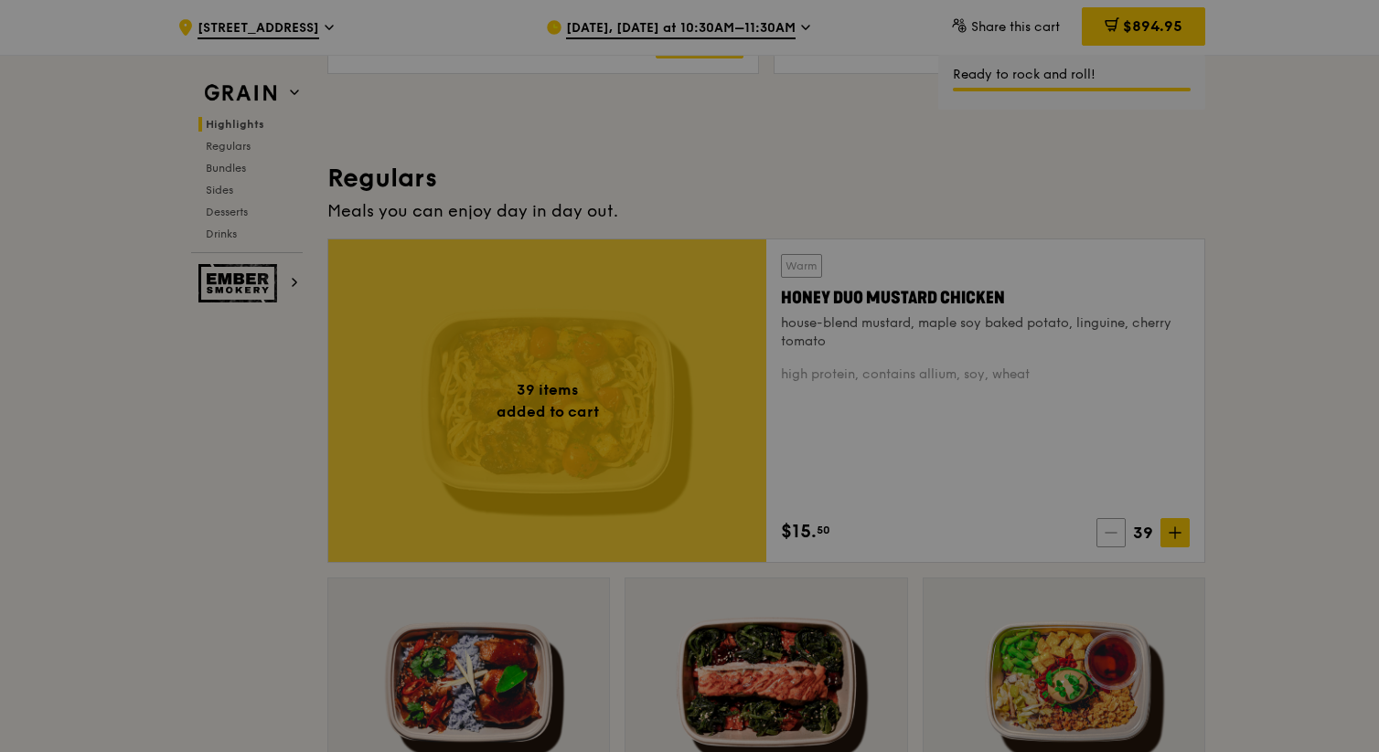
click at [786, 541] on div at bounding box center [689, 376] width 1379 height 752
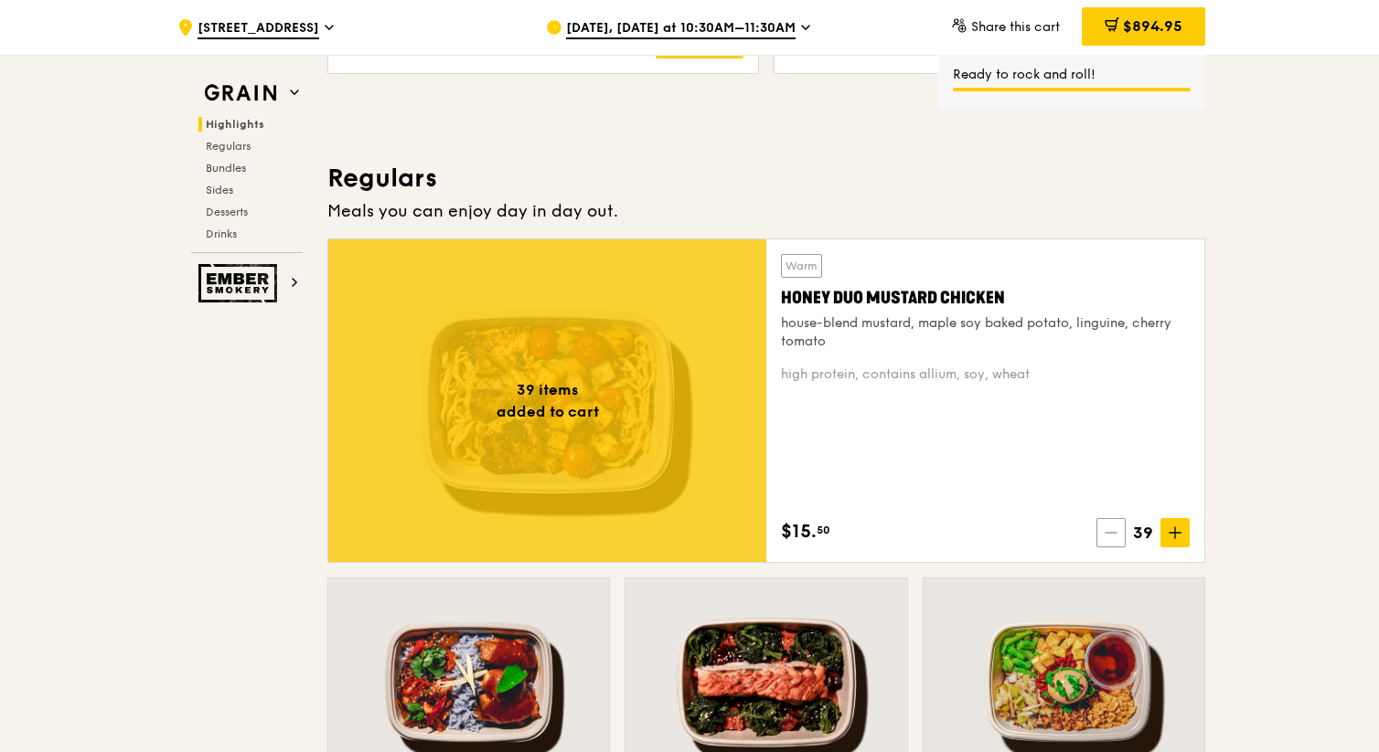
click at [786, 541] on span at bounding box center [1110, 532] width 29 height 29
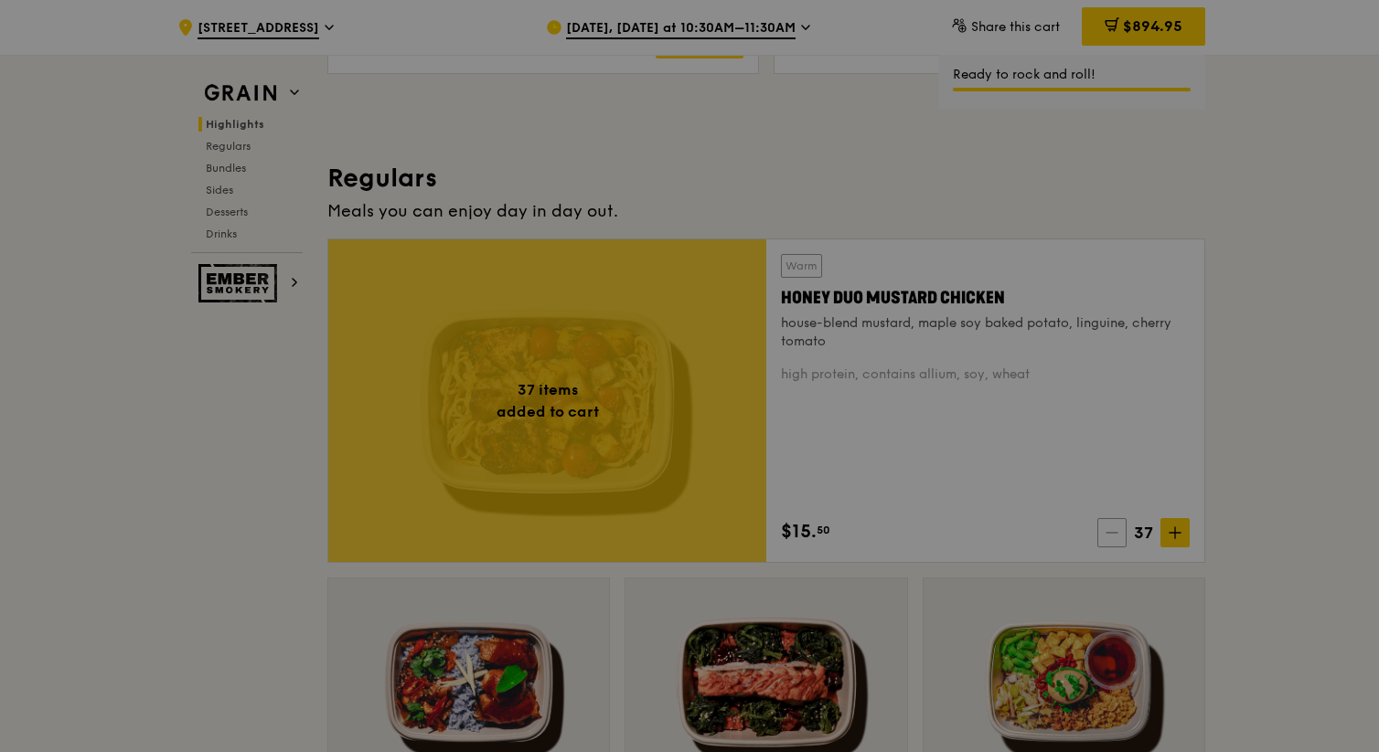
click at [786, 541] on div at bounding box center [689, 376] width 1379 height 752
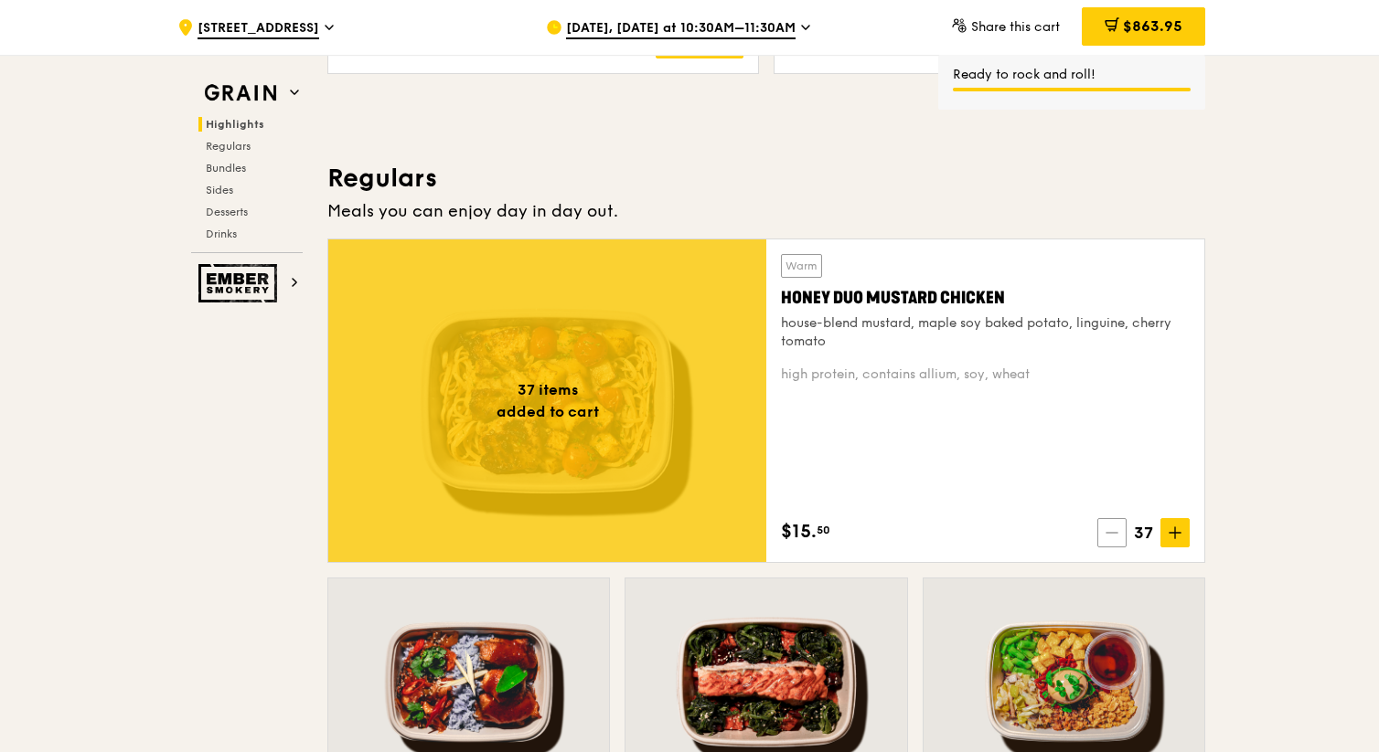
click at [786, 541] on span at bounding box center [1111, 532] width 29 height 29
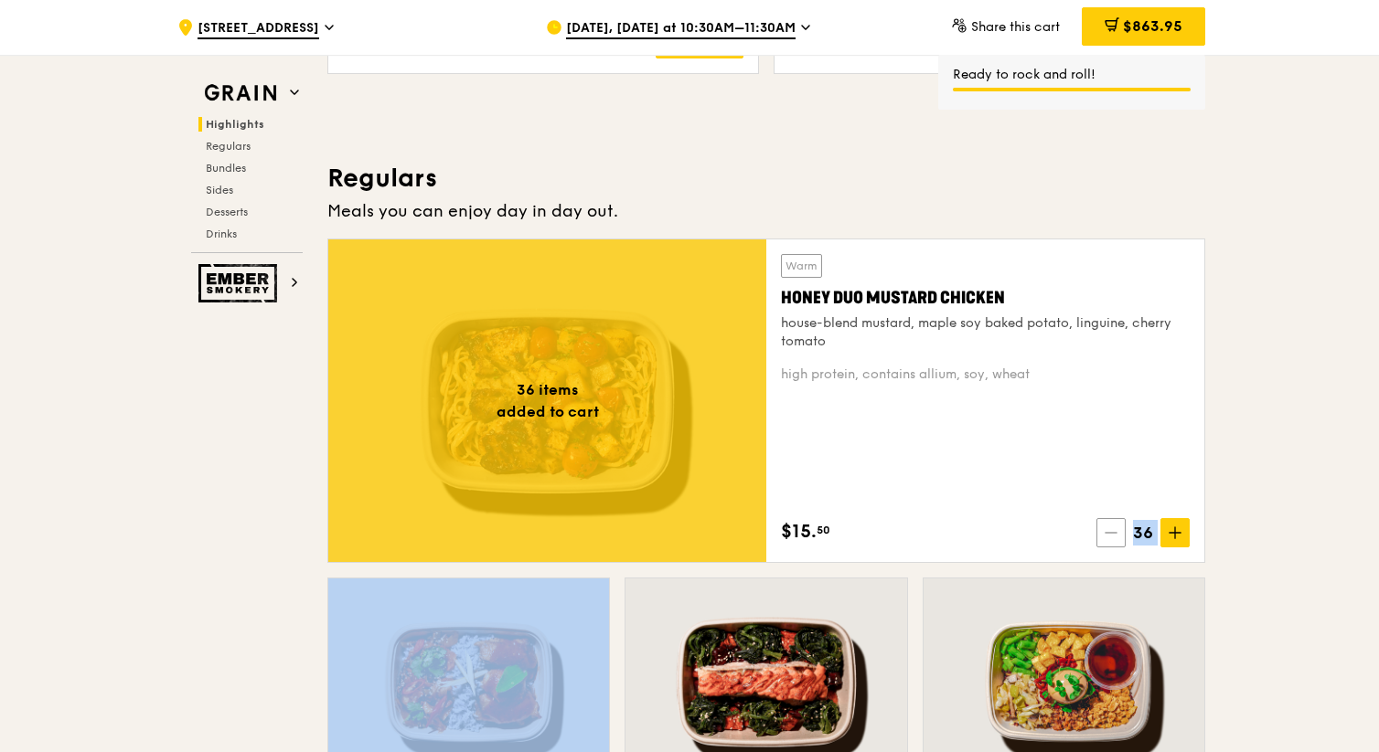
click at [786, 541] on span at bounding box center [1110, 532] width 29 height 29
click at [786, 541] on span at bounding box center [1109, 532] width 29 height 29
click at [786, 541] on span at bounding box center [1110, 532] width 29 height 29
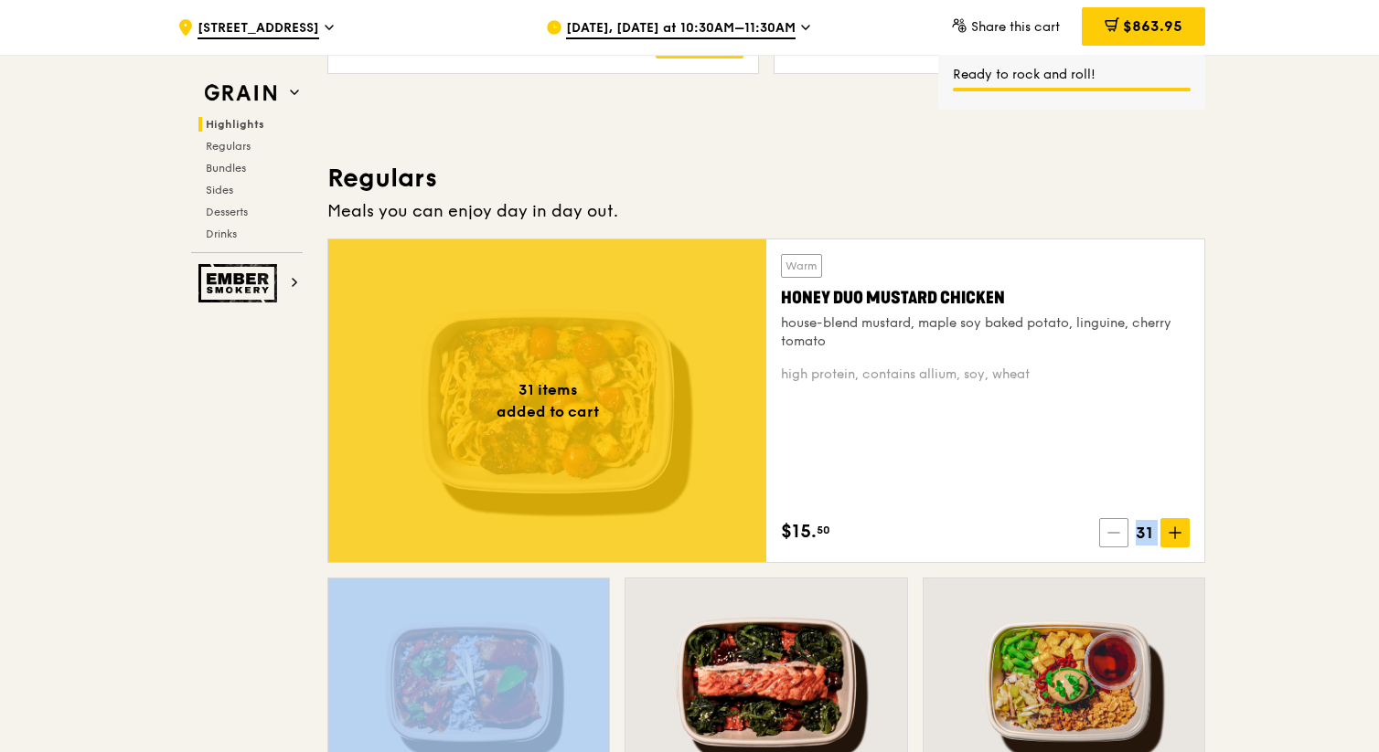
click at [786, 541] on span at bounding box center [1113, 532] width 29 height 29
click at [786, 541] on span at bounding box center [1110, 532] width 29 height 29
click at [786, 541] on span at bounding box center [1111, 532] width 29 height 29
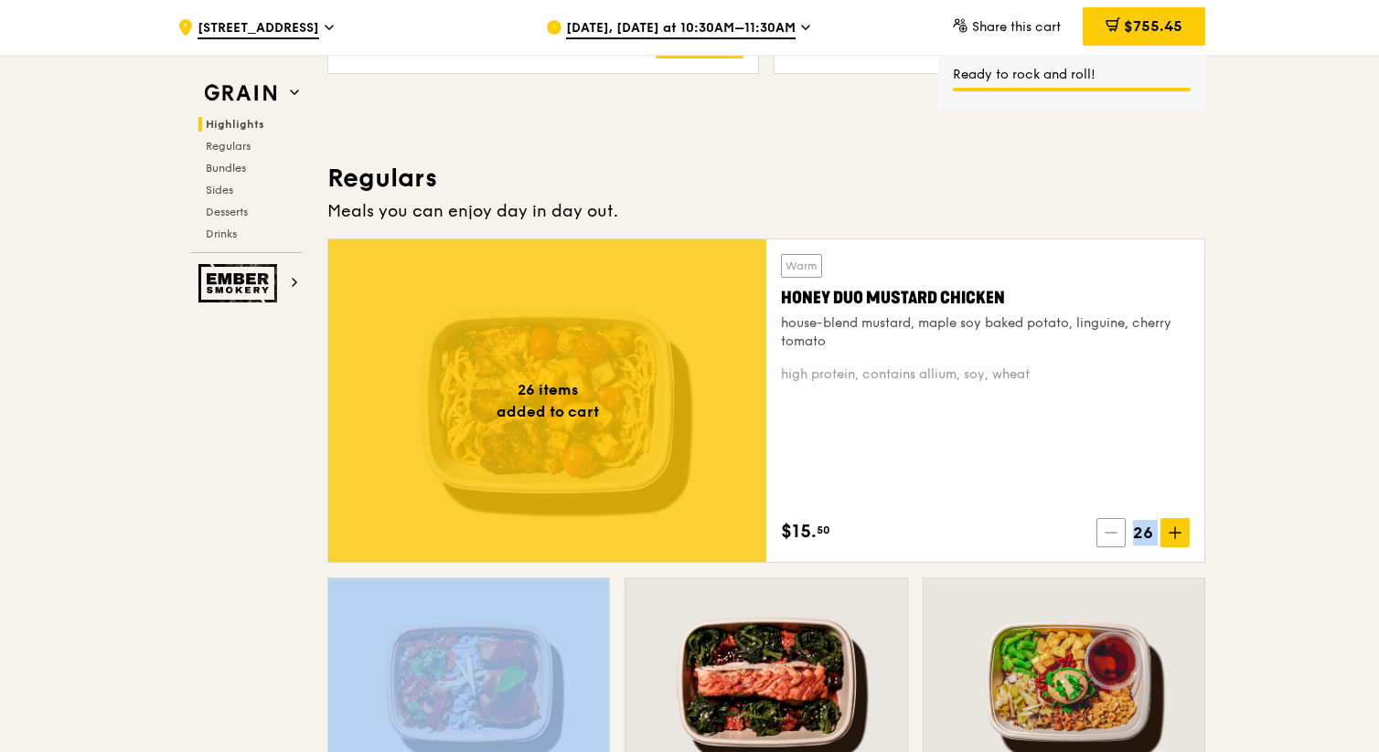
click at [786, 541] on span at bounding box center [1110, 532] width 29 height 29
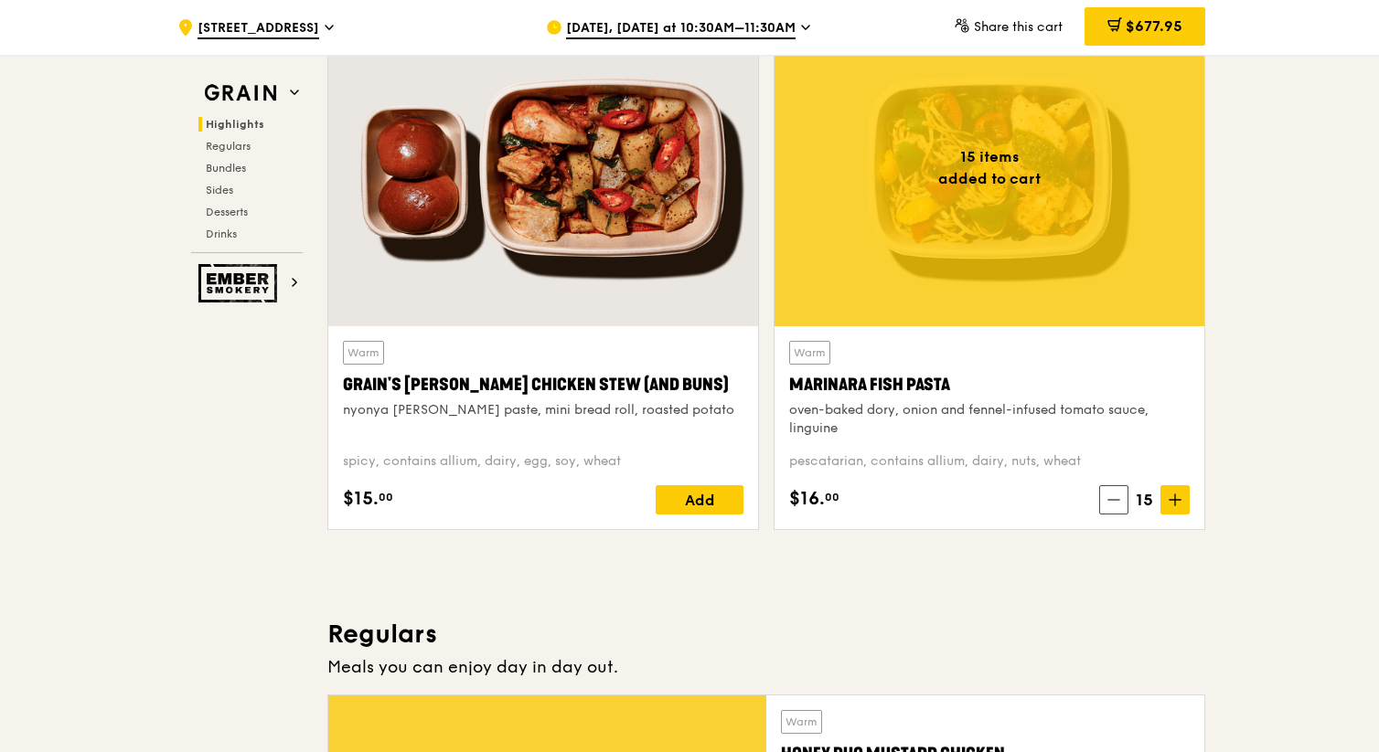
scroll to position [667, 0]
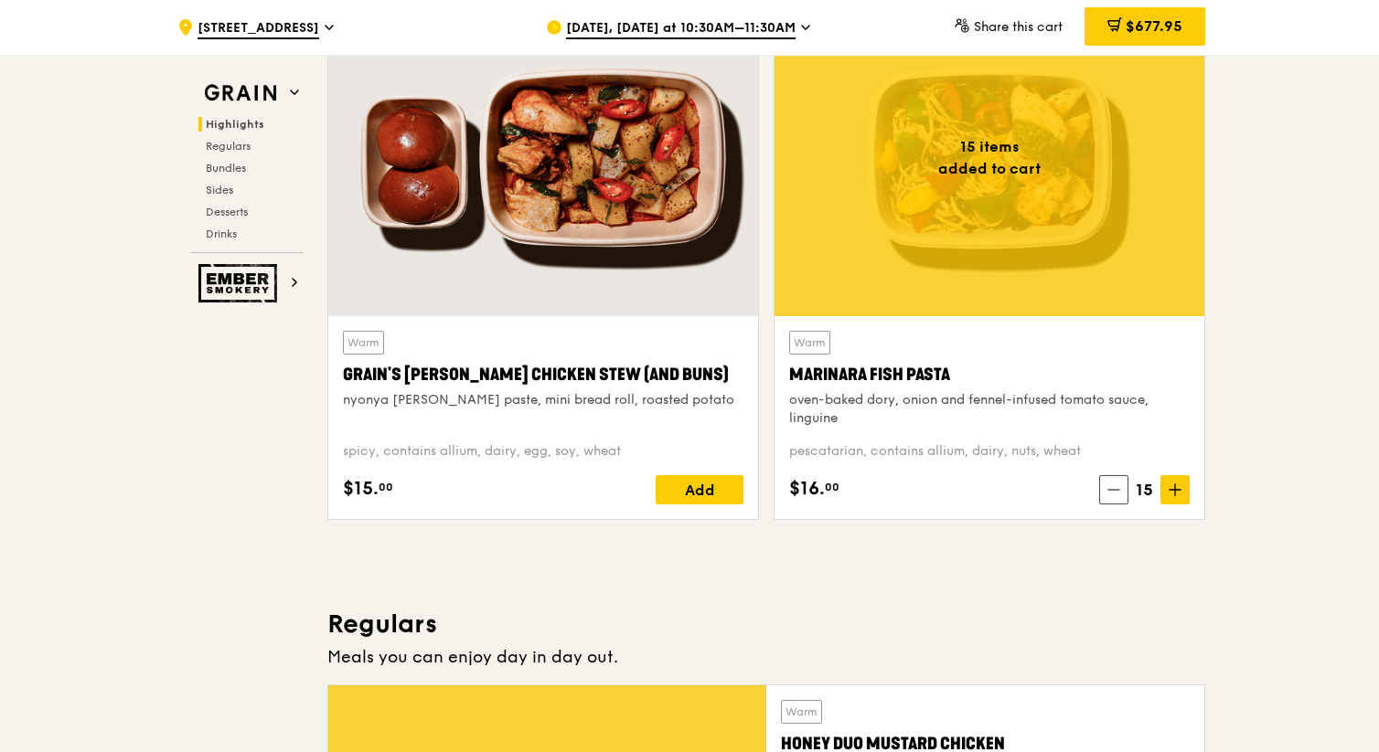
click at [786, 214] on div at bounding box center [989, 157] width 430 height 317
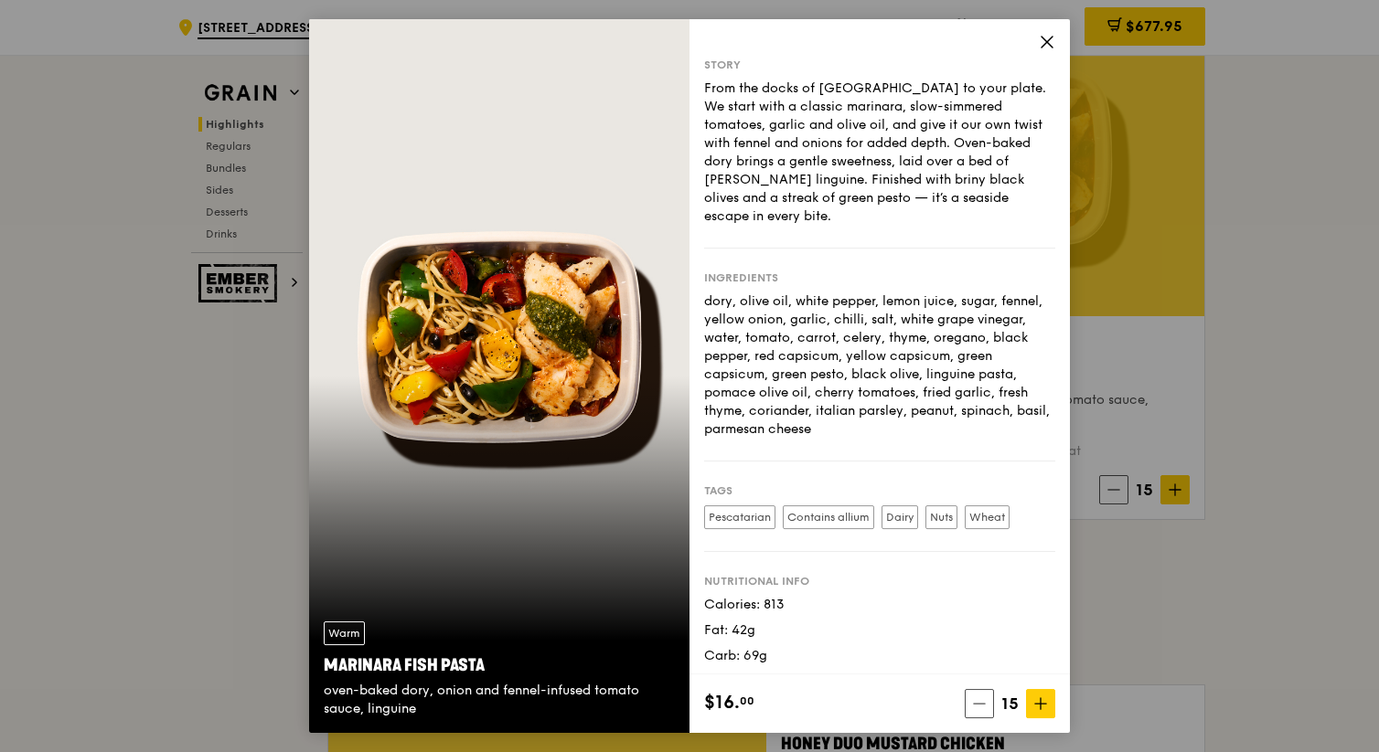
click at [786, 39] on icon at bounding box center [1046, 42] width 11 height 11
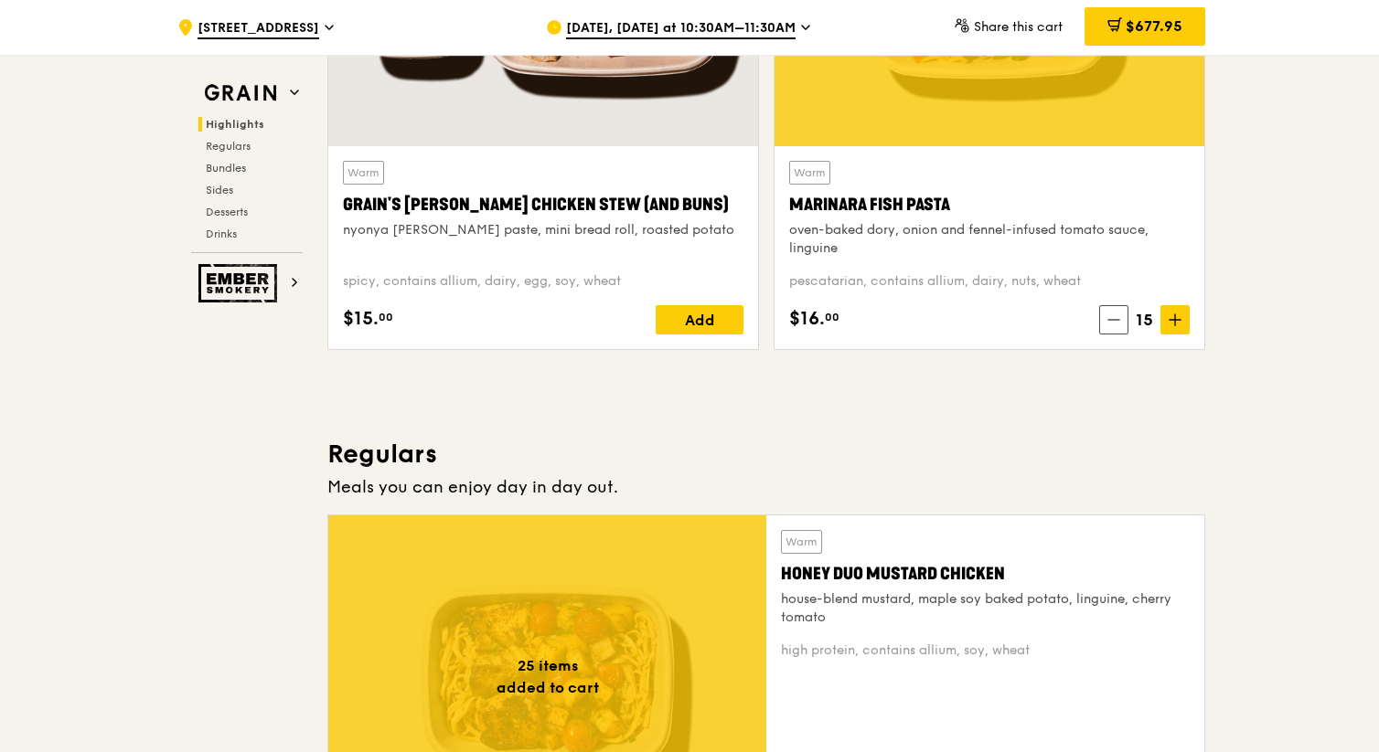
scroll to position [836, 0]
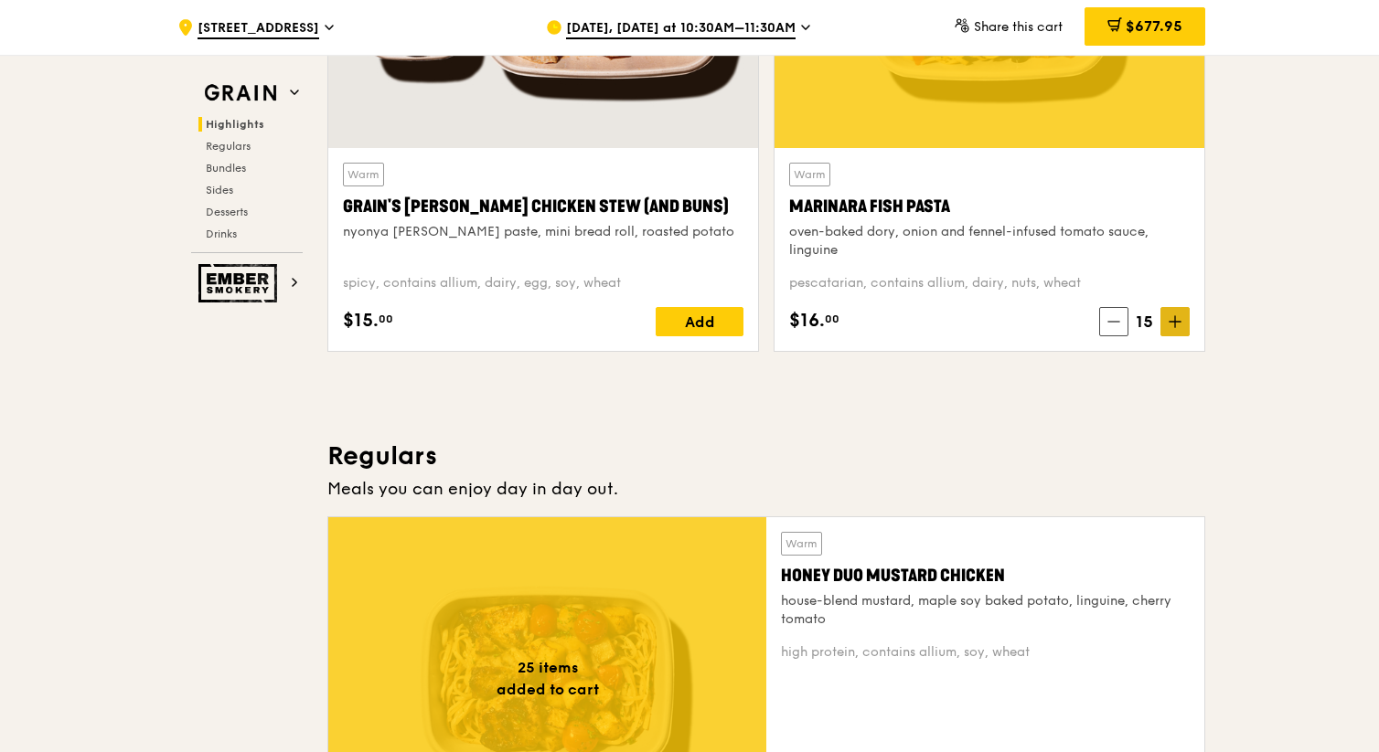
click at [786, 319] on icon at bounding box center [1174, 321] width 13 height 13
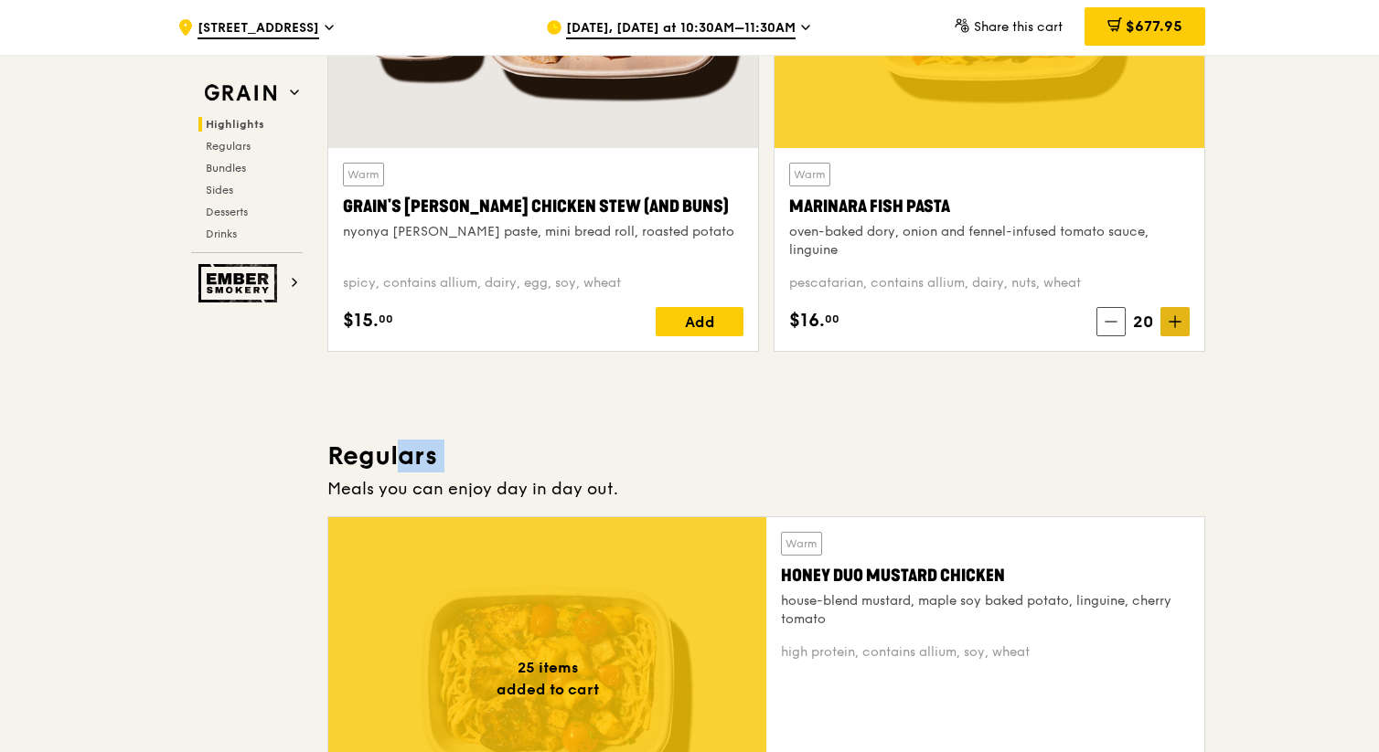
click at [786, 319] on icon at bounding box center [1174, 321] width 13 height 13
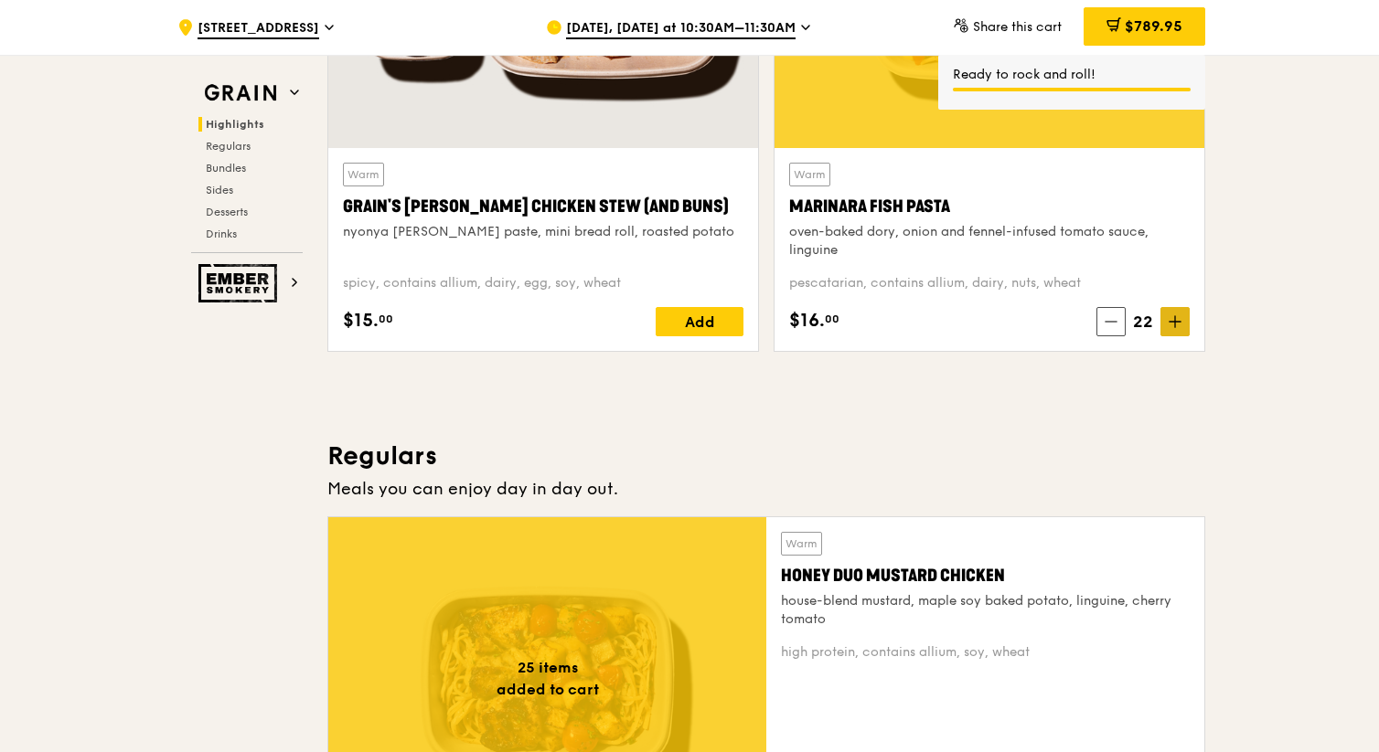
click at [786, 323] on icon at bounding box center [1174, 321] width 13 height 13
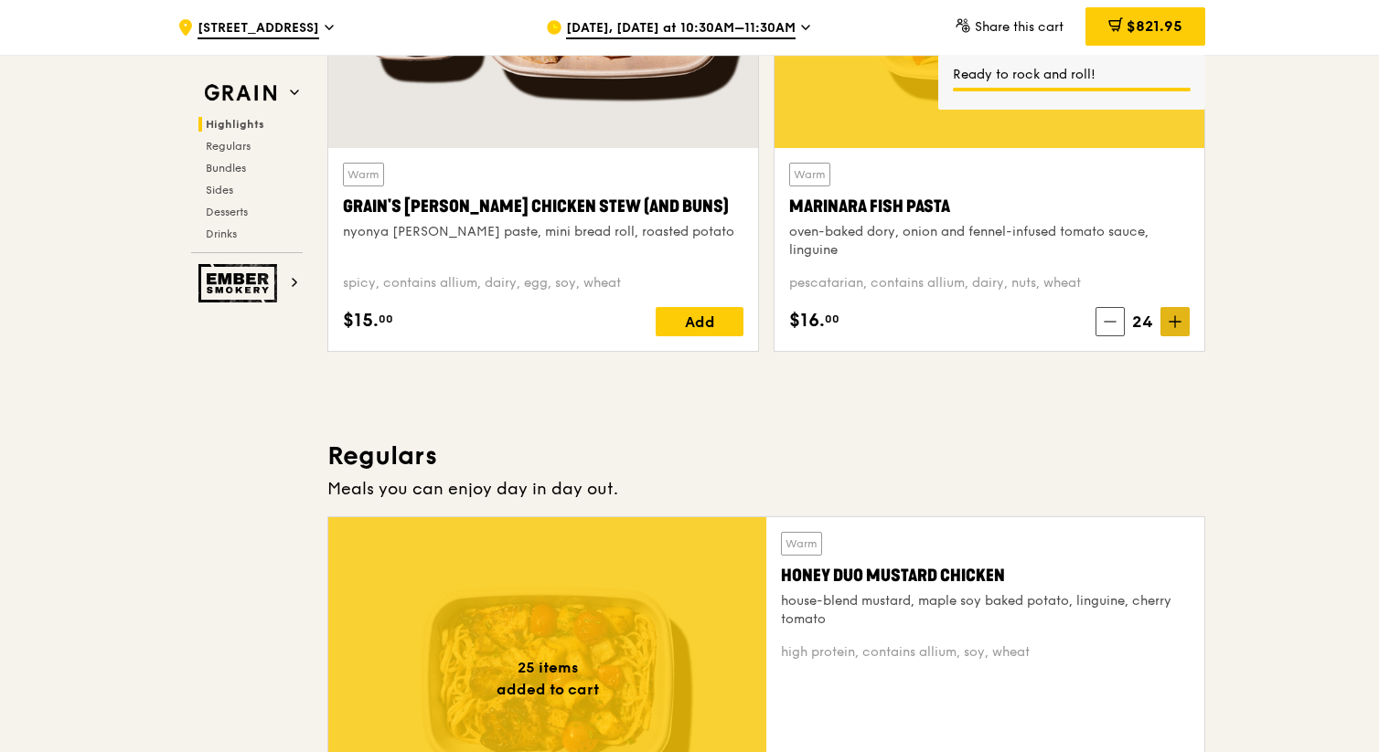
click at [786, 323] on icon at bounding box center [1174, 321] width 13 height 13
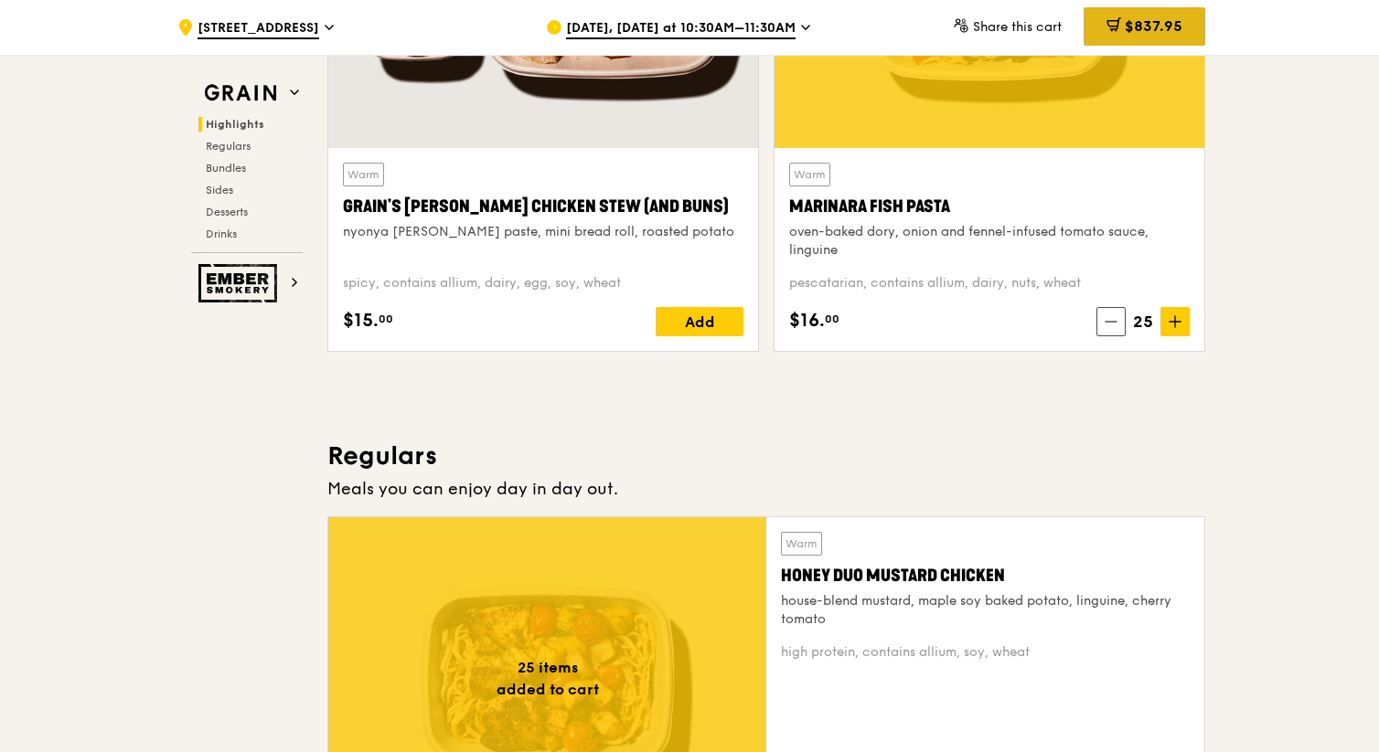
click at [786, 29] on span "$837.95" at bounding box center [1153, 25] width 58 height 17
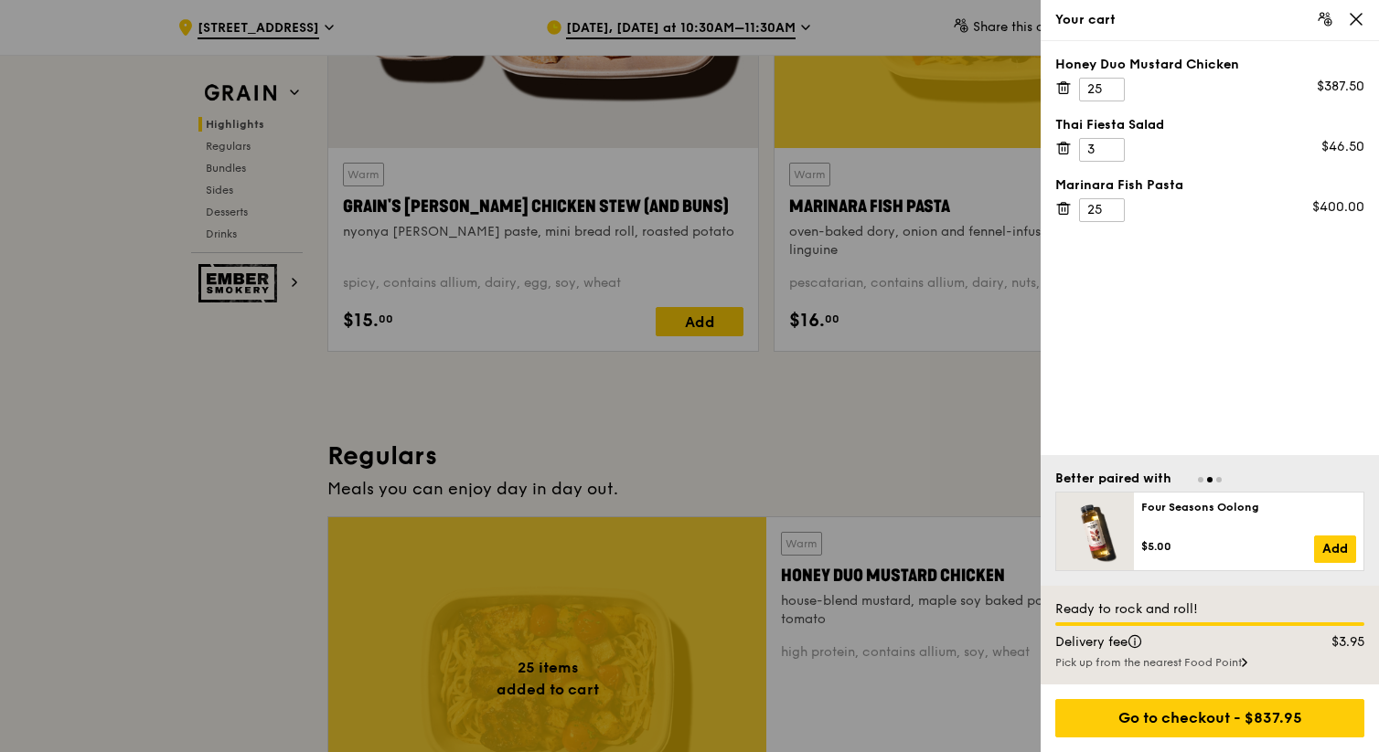
scroll to position [899, 0]
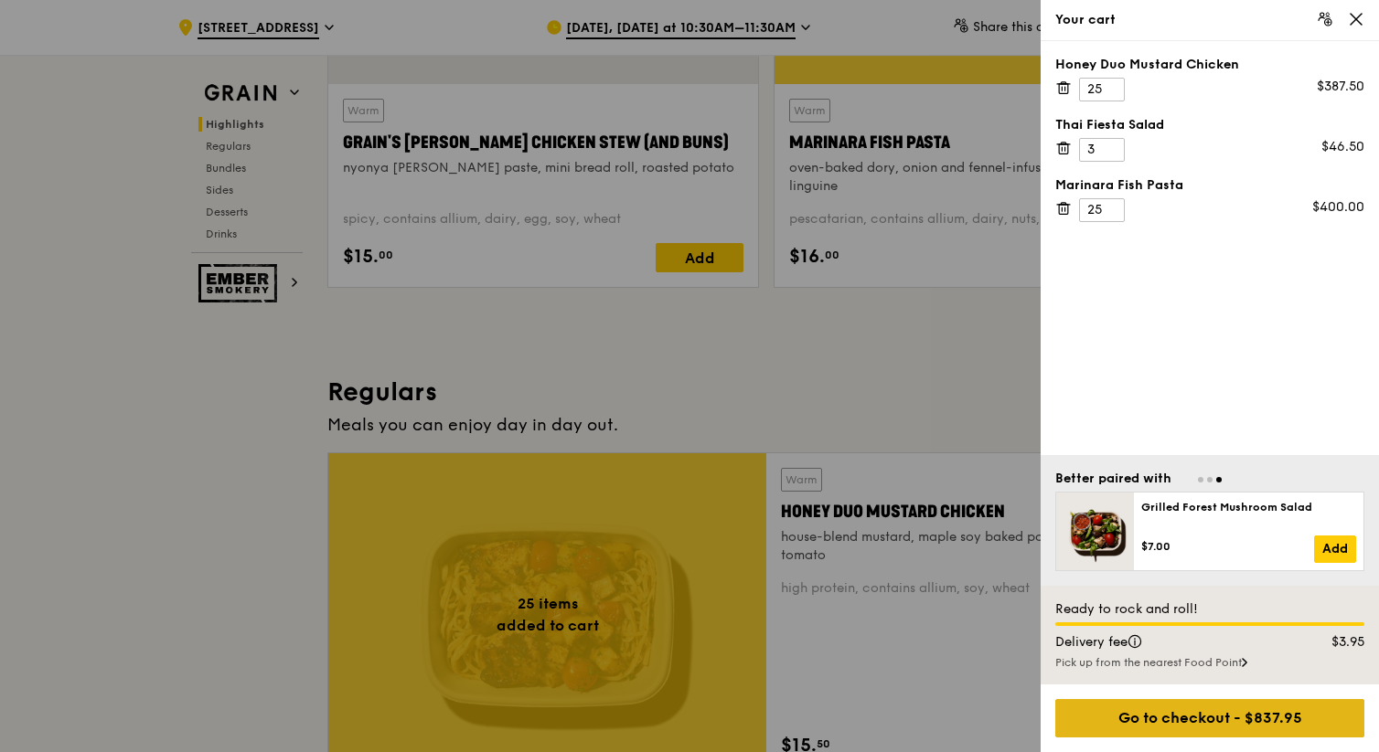
click at [786, 727] on div "Go to checkout - $837.95" at bounding box center [1209, 718] width 309 height 38
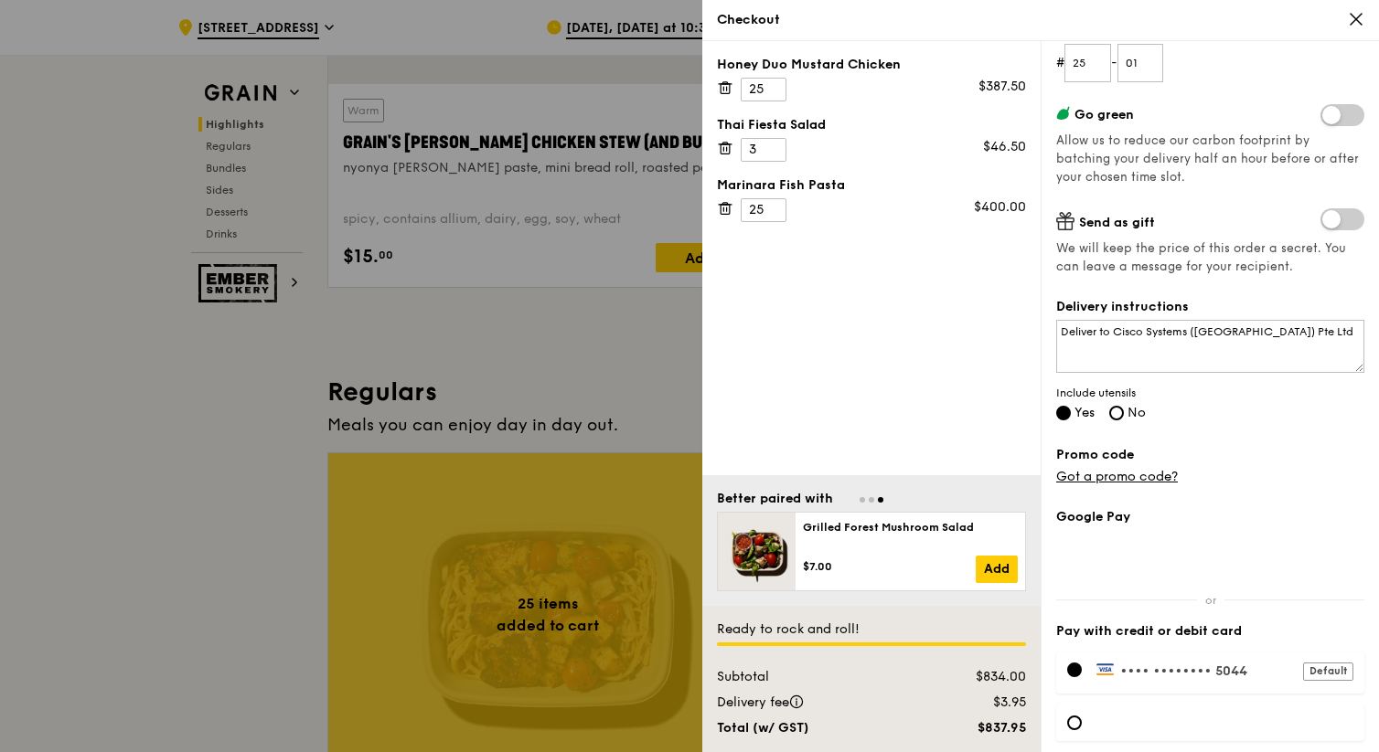
scroll to position [269, 0]
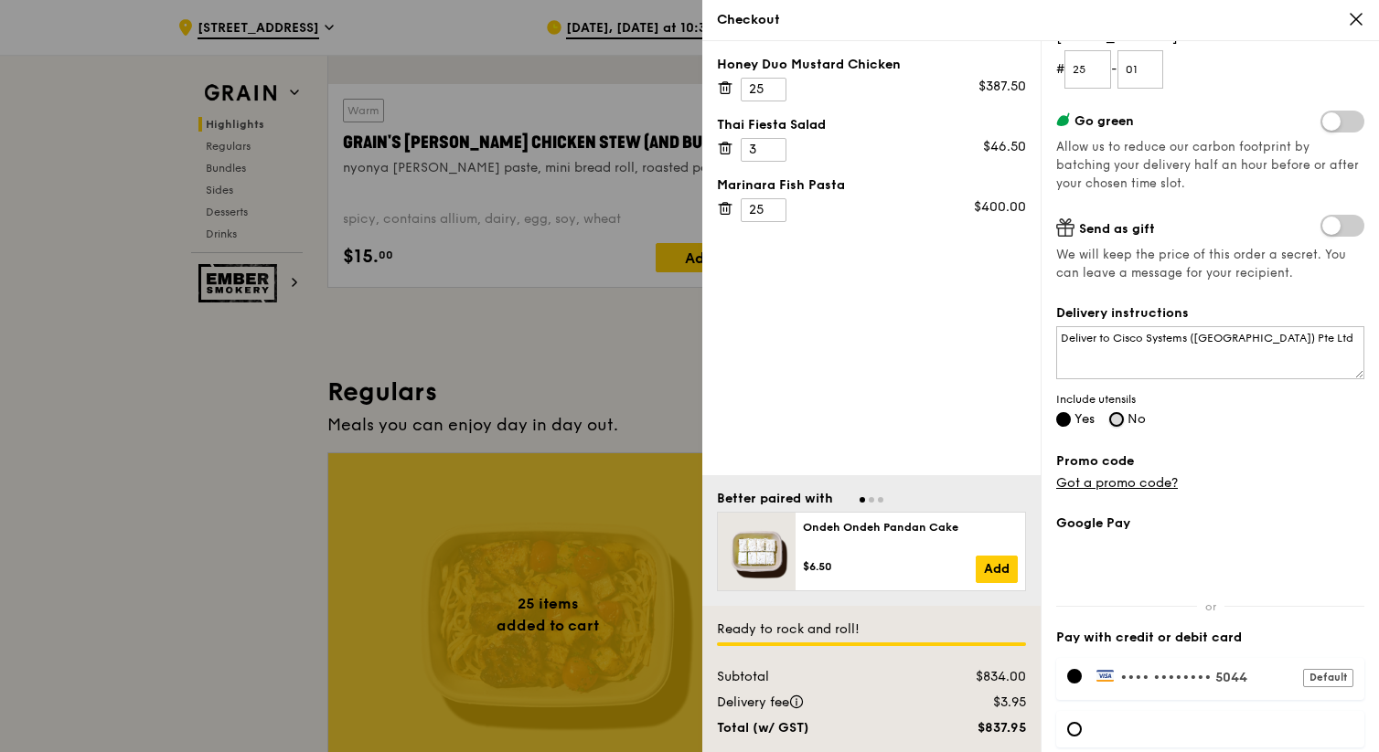
click at [786, 421] on input "No" at bounding box center [1116, 419] width 15 height 15
radio input "true"
click at [786, 419] on input "Yes" at bounding box center [1063, 419] width 15 height 15
radio input "true"
radio input "false"
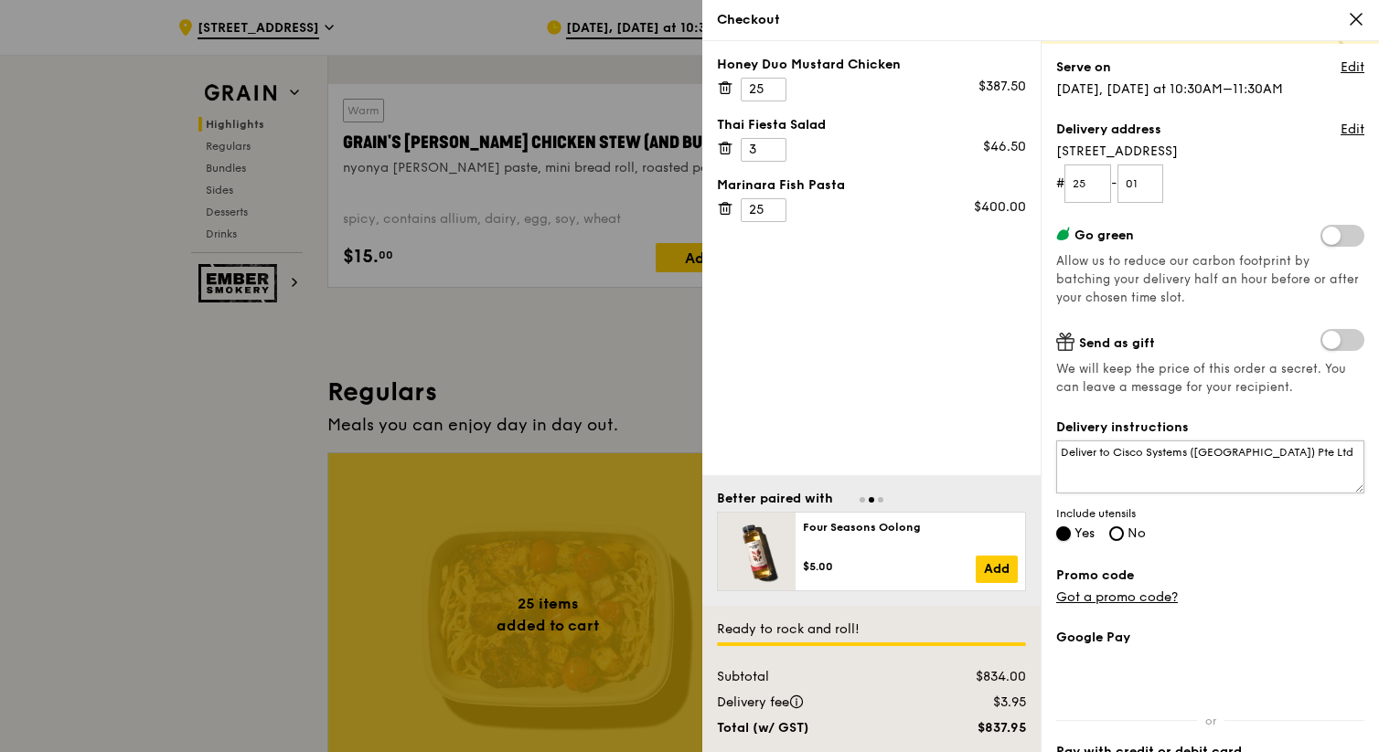
scroll to position [112, 0]
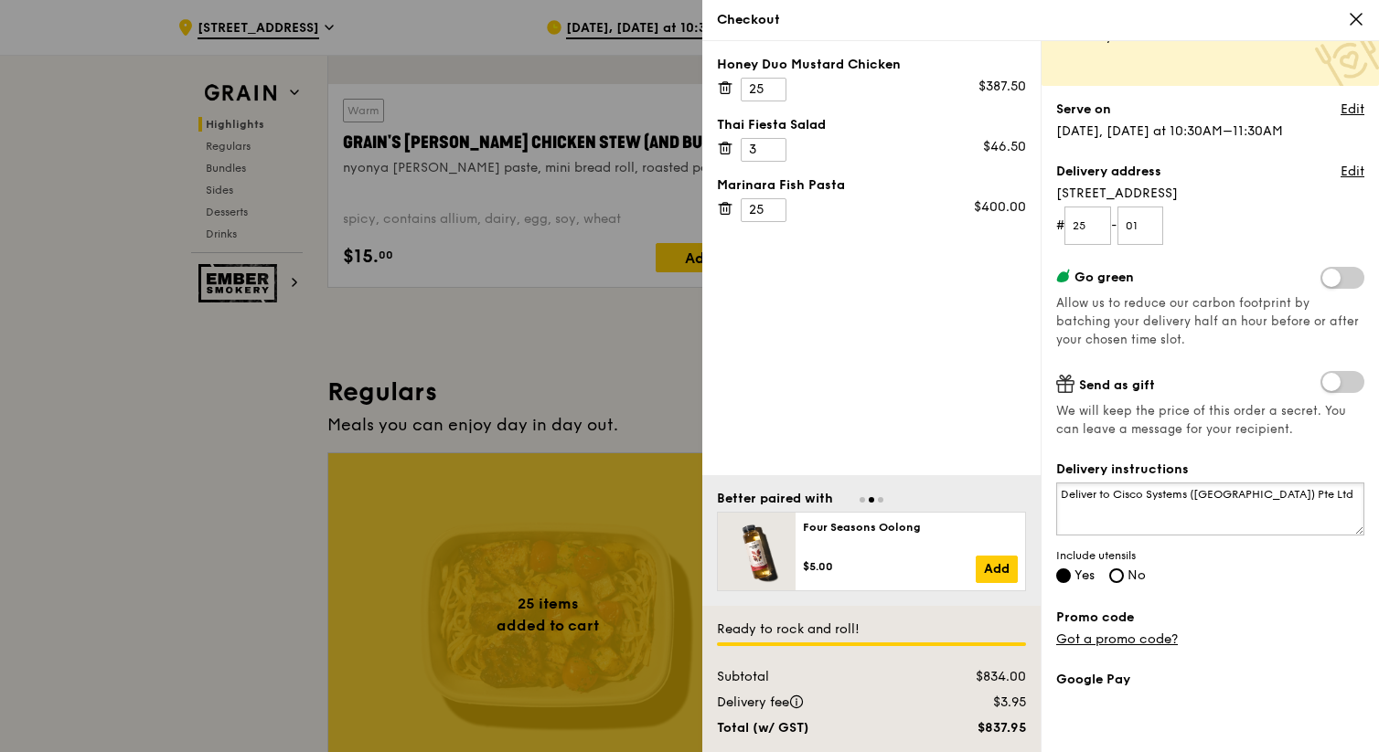
click at [786, 498] on textarea "Deliver to Cisco Systems ([GEOGRAPHIC_DATA]) Pte Ltd" at bounding box center [1210, 509] width 308 height 53
type textarea "Deliver to Cisco Systems ([GEOGRAPHIC_DATA]) Pte Ltd PIC : [PERSON_NAME]"
click at [786, 581] on div "Delivery instructions Deliver to Cisco Systems ([GEOGRAPHIC_DATA]) Pte Ltd PIC …" at bounding box center [1210, 524] width 308 height 126
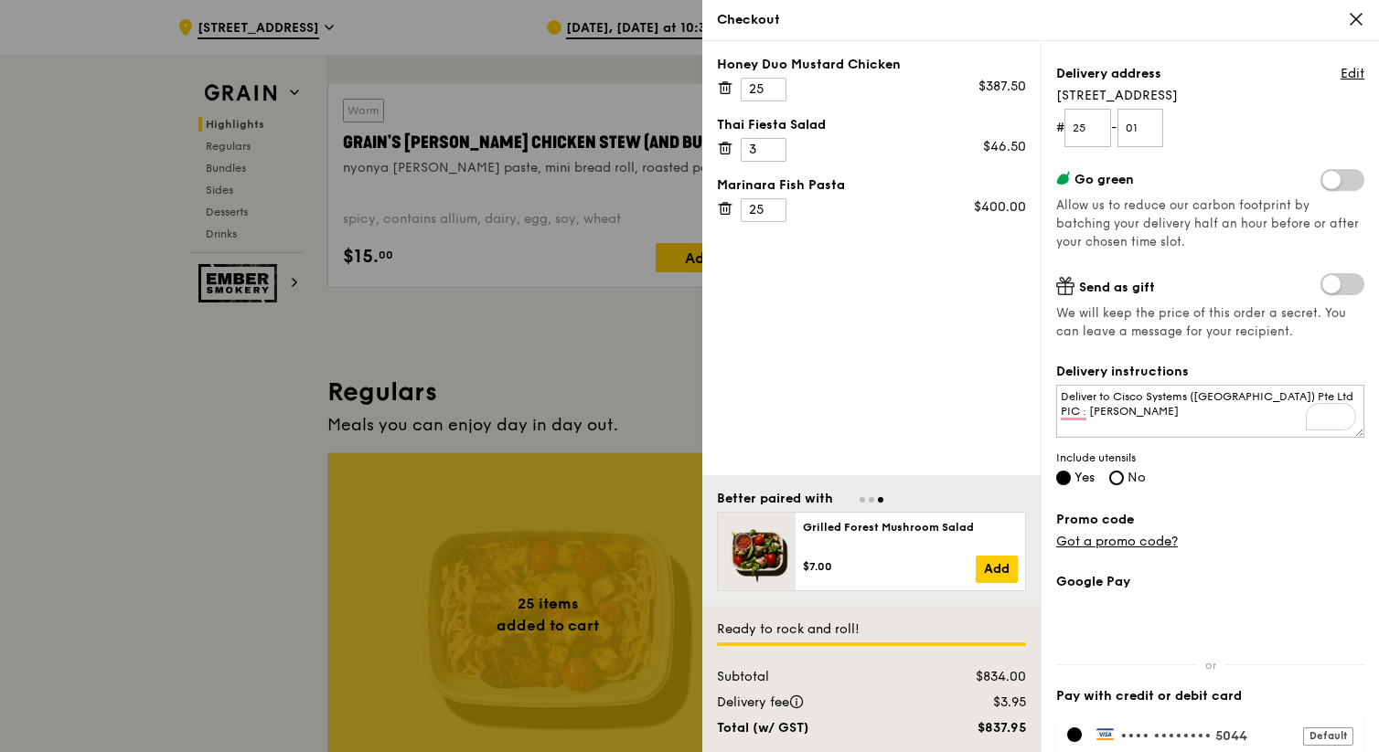
scroll to position [232, 0]
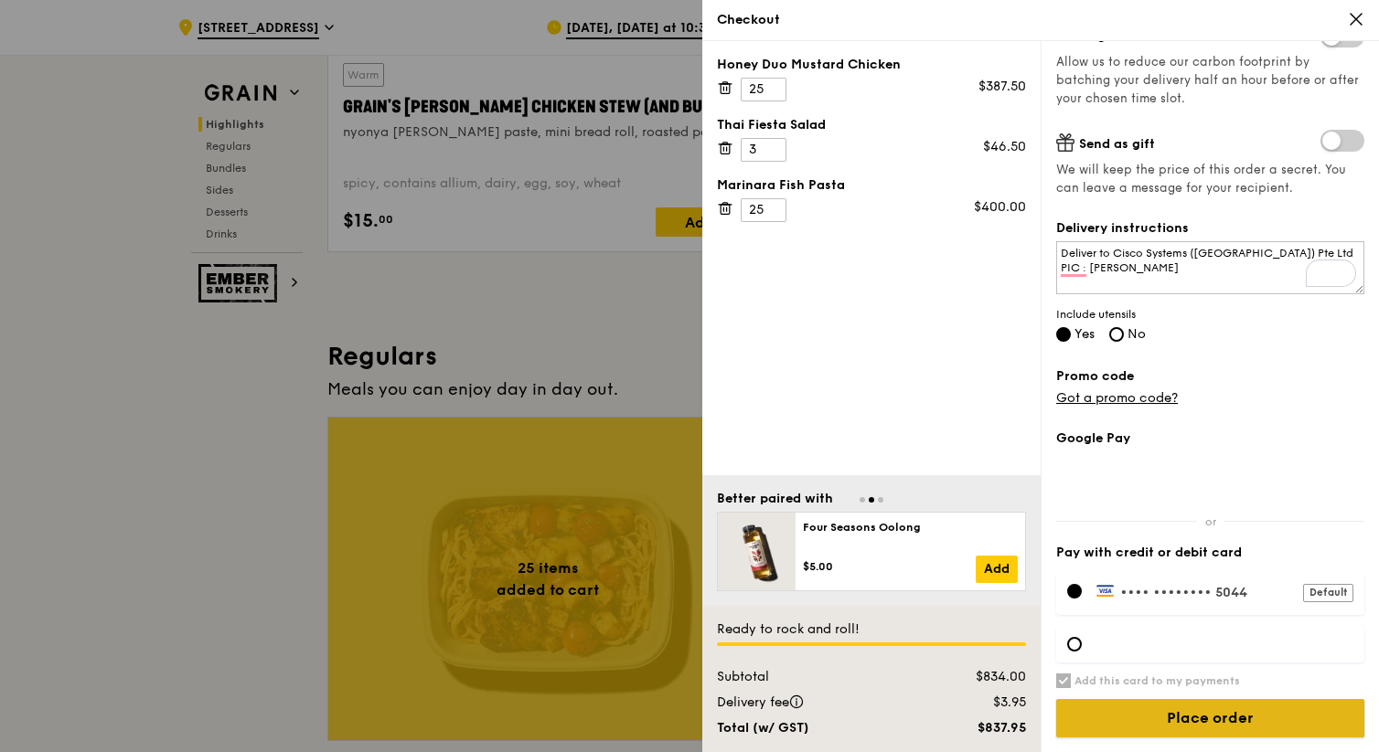
click at [786, 720] on input "Place order" at bounding box center [1210, 718] width 308 height 38
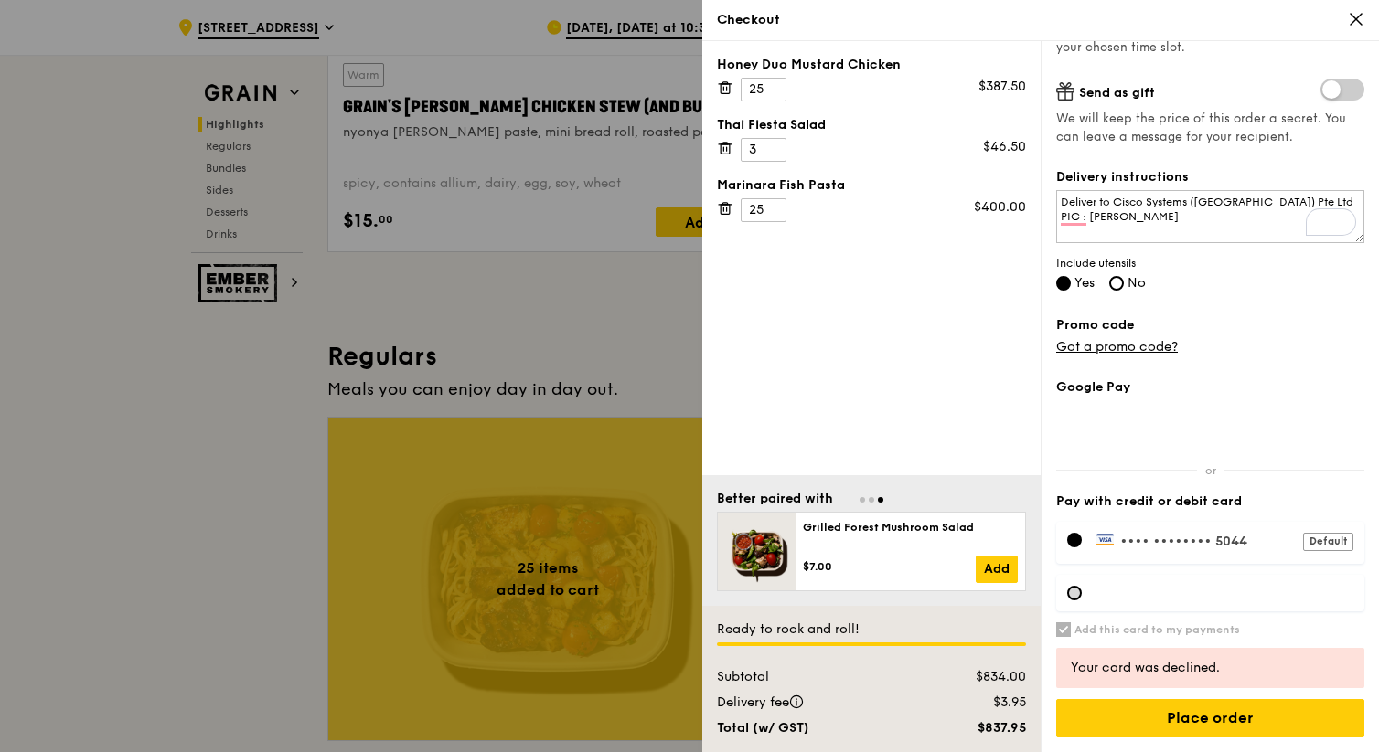
click at [786, 591] on div at bounding box center [1074, 593] width 15 height 15
click at [786, 633] on input "Add this card to my payments" at bounding box center [1063, 630] width 15 height 15
checkbox input "false"
click at [786, 593] on div at bounding box center [1074, 593] width 15 height 15
click at [786, 538] on span "•••• ••••" at bounding box center [1151, 542] width 62 height 16
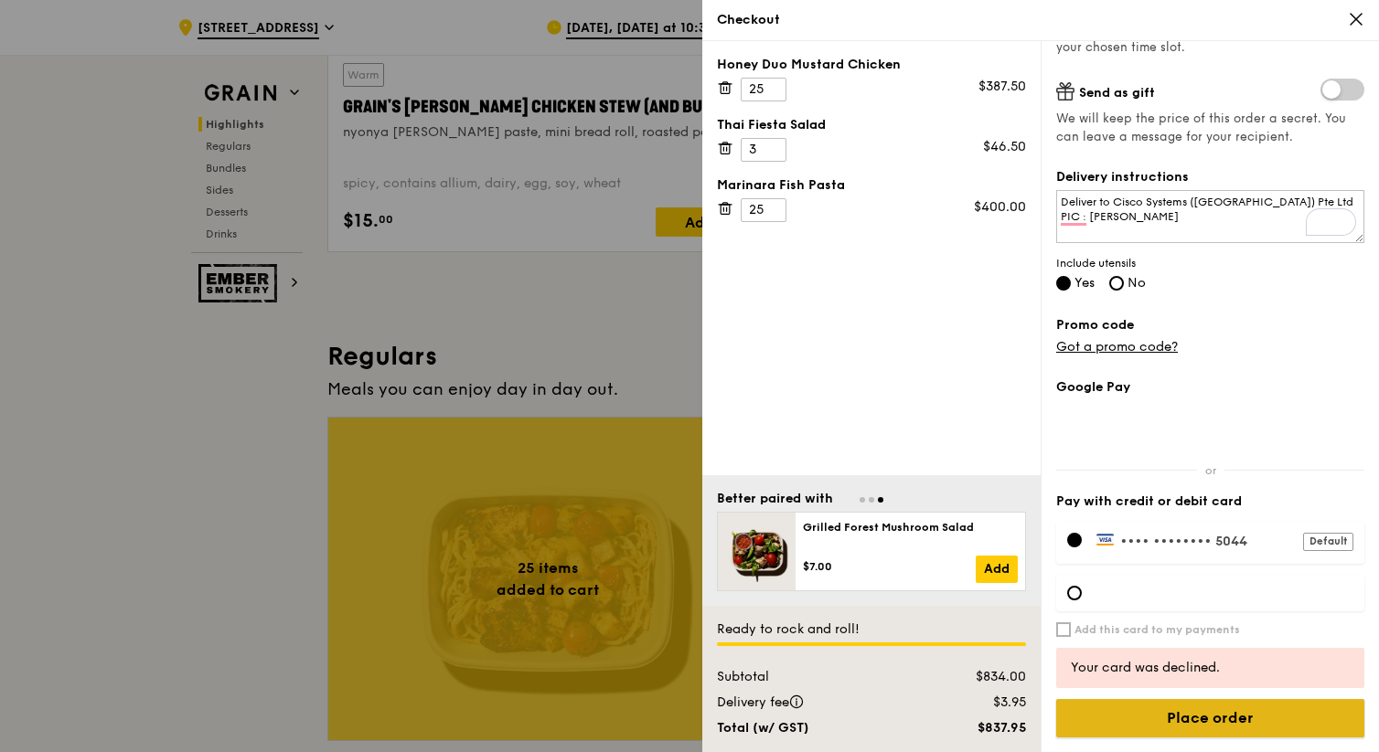
click at [786, 713] on input "Place order" at bounding box center [1210, 718] width 308 height 38
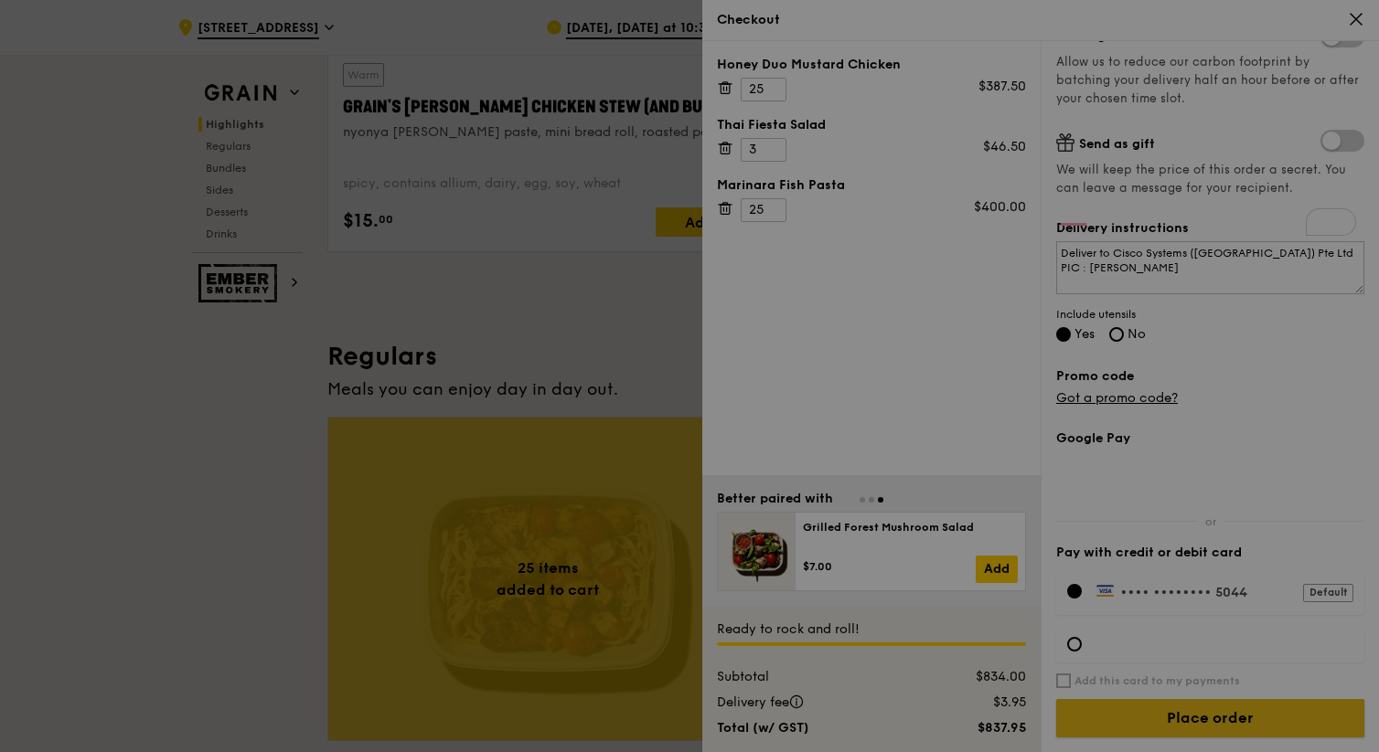
scroll to position [354, 0]
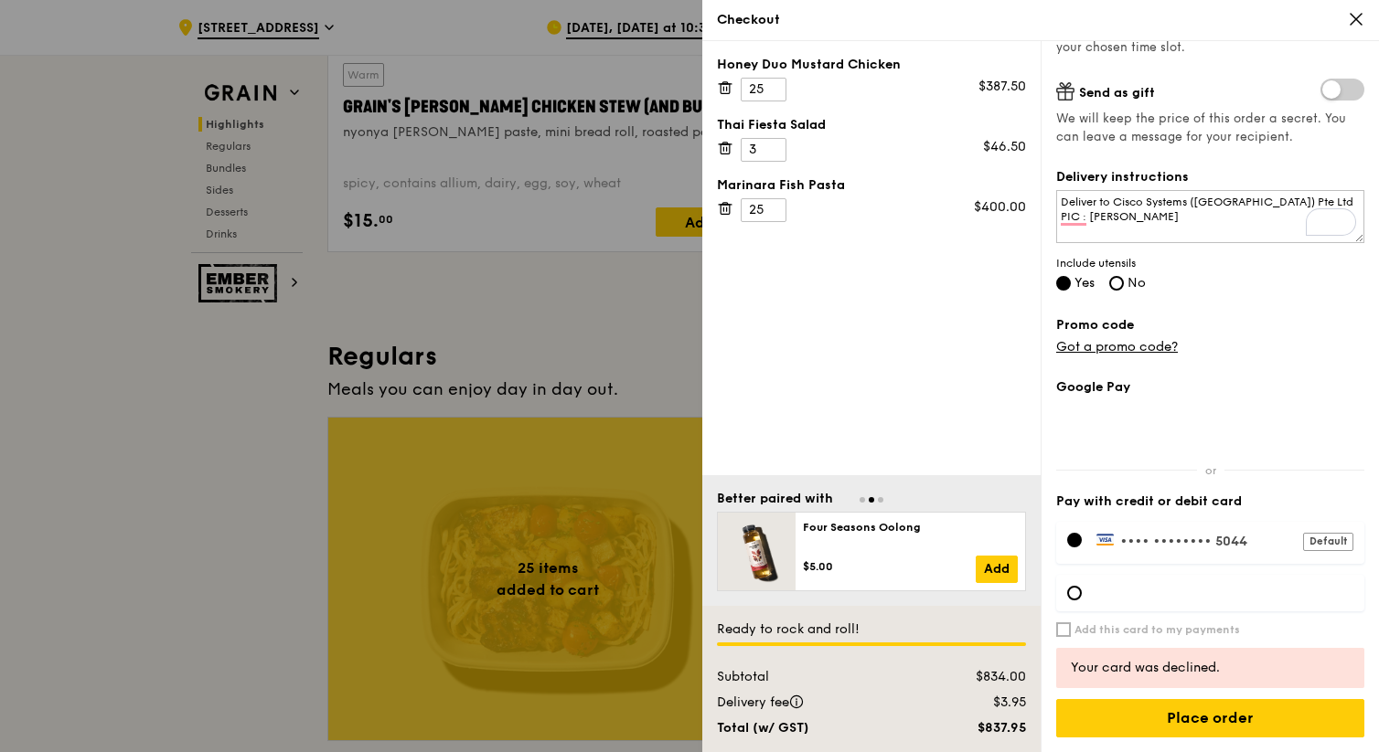
click at [786, 535] on div "Default" at bounding box center [1328, 542] width 50 height 18
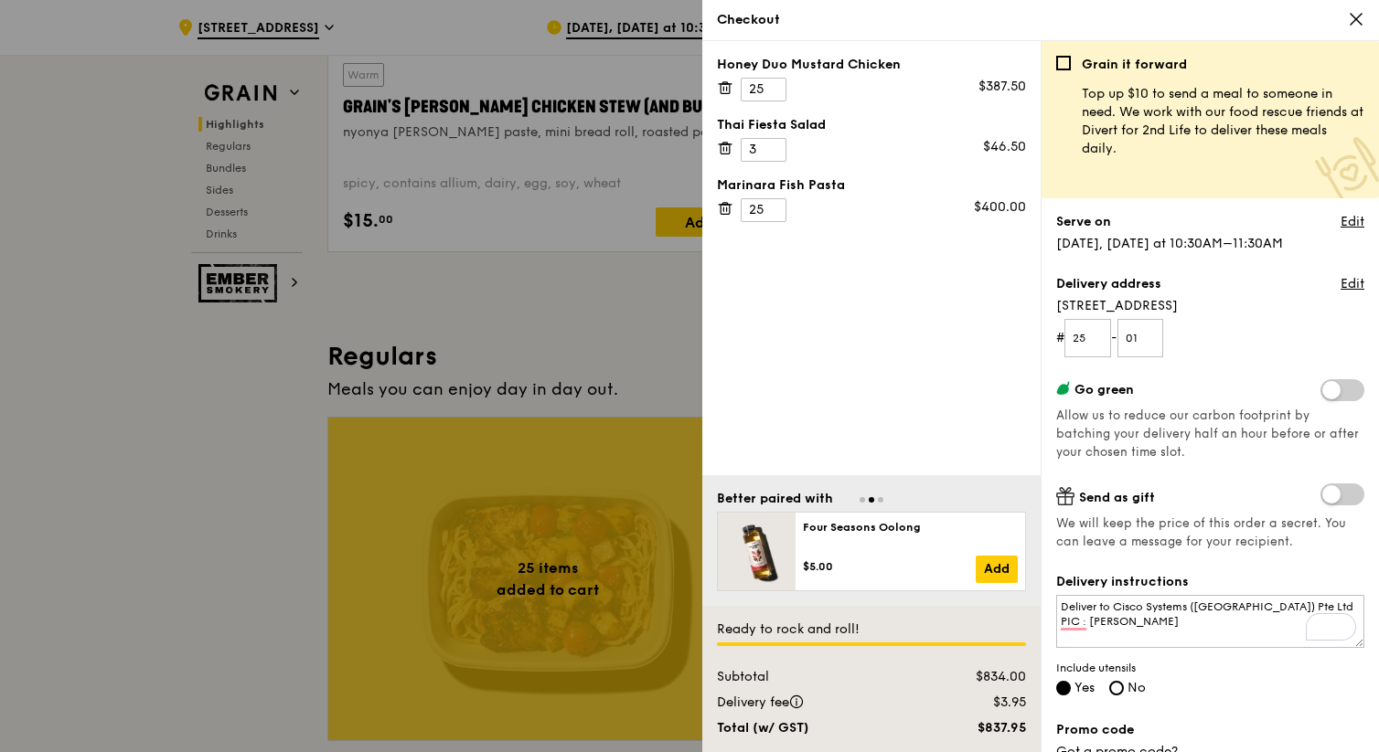
click at [786, 16] on icon at bounding box center [1355, 19] width 16 height 16
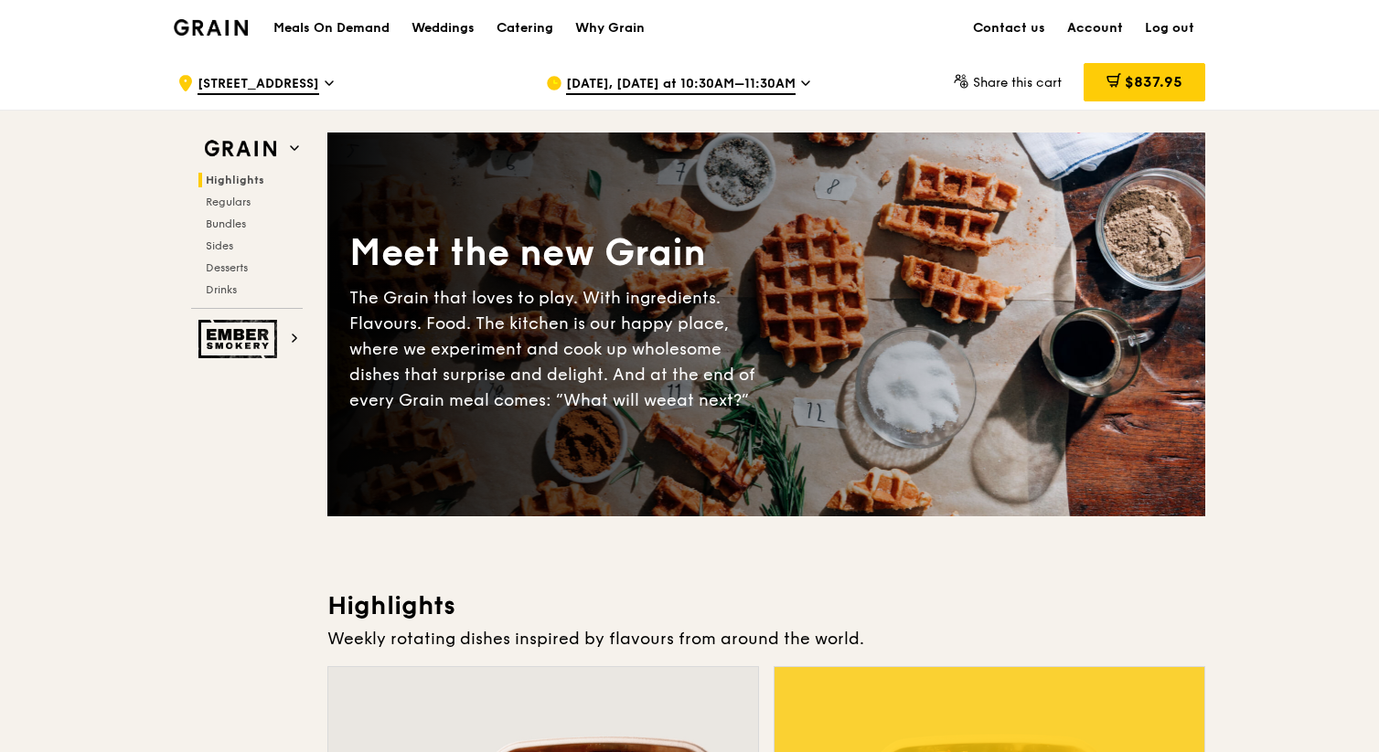
click at [786, 23] on link "Account" at bounding box center [1095, 28] width 78 height 55
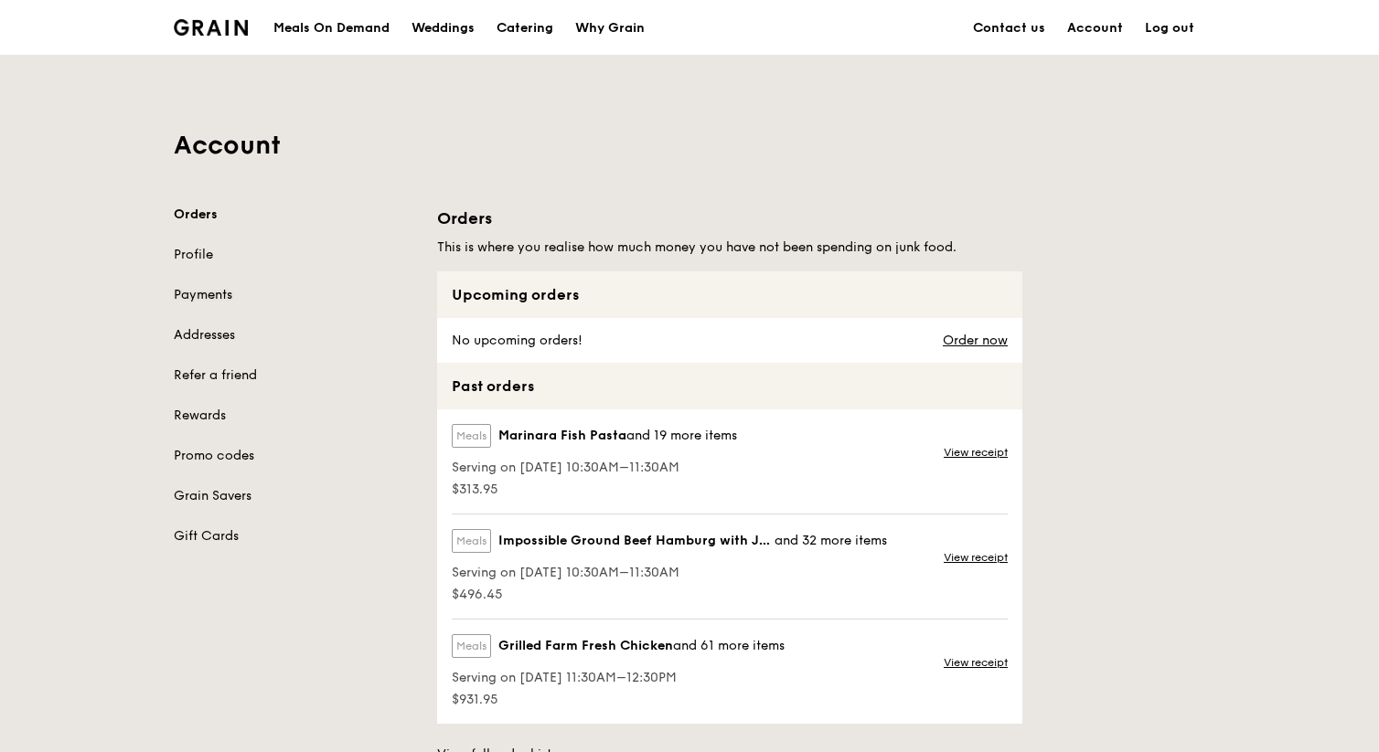
click at [208, 296] on link "Payments" at bounding box center [294, 295] width 241 height 18
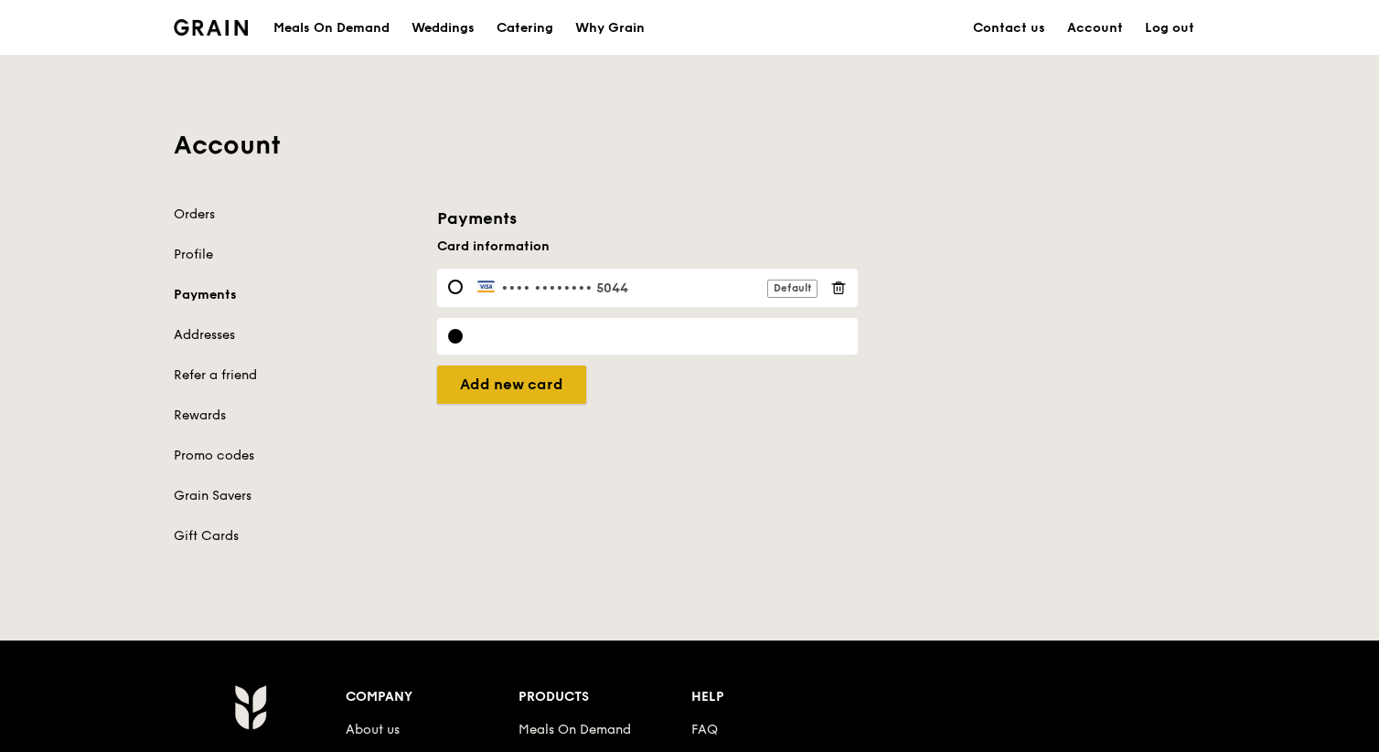
click at [523, 391] on input "Set as default card" at bounding box center [511, 385] width 149 height 38
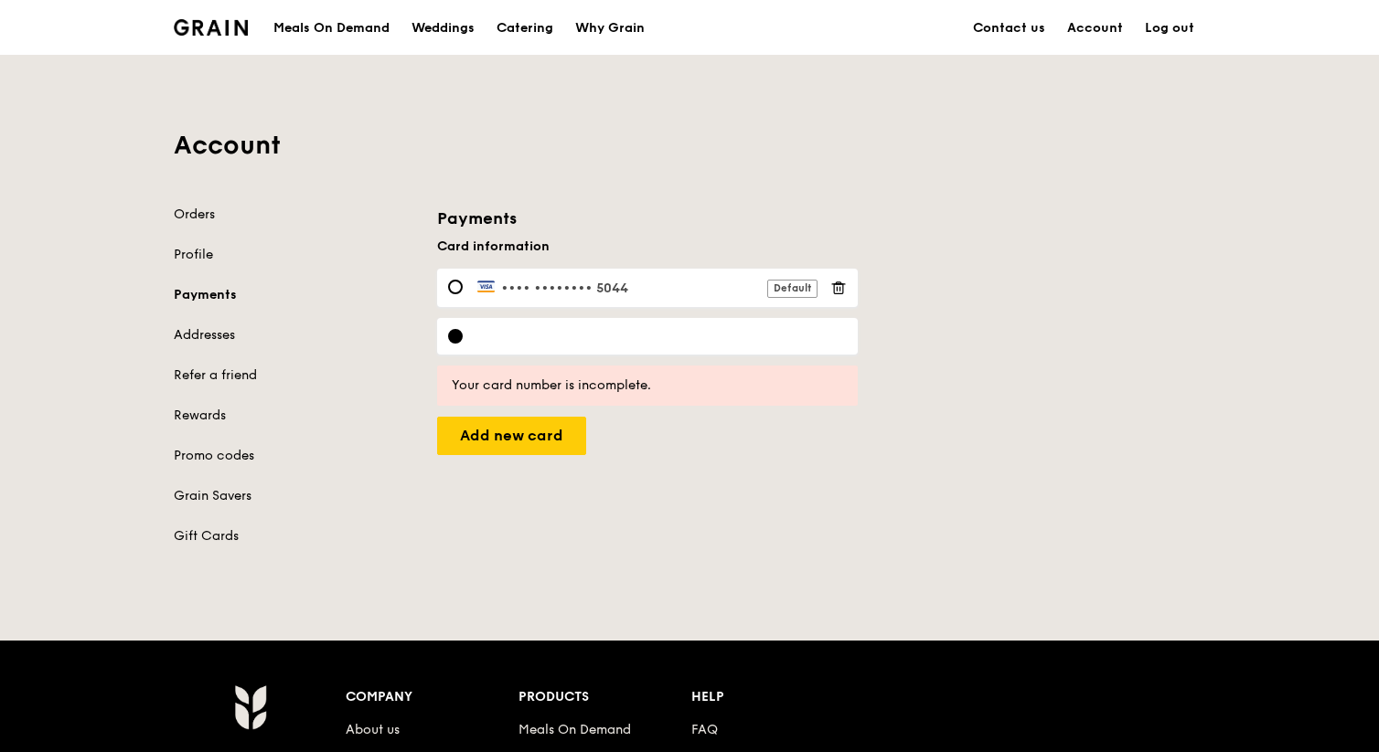
click at [786, 284] on icon at bounding box center [838, 288] width 16 height 16
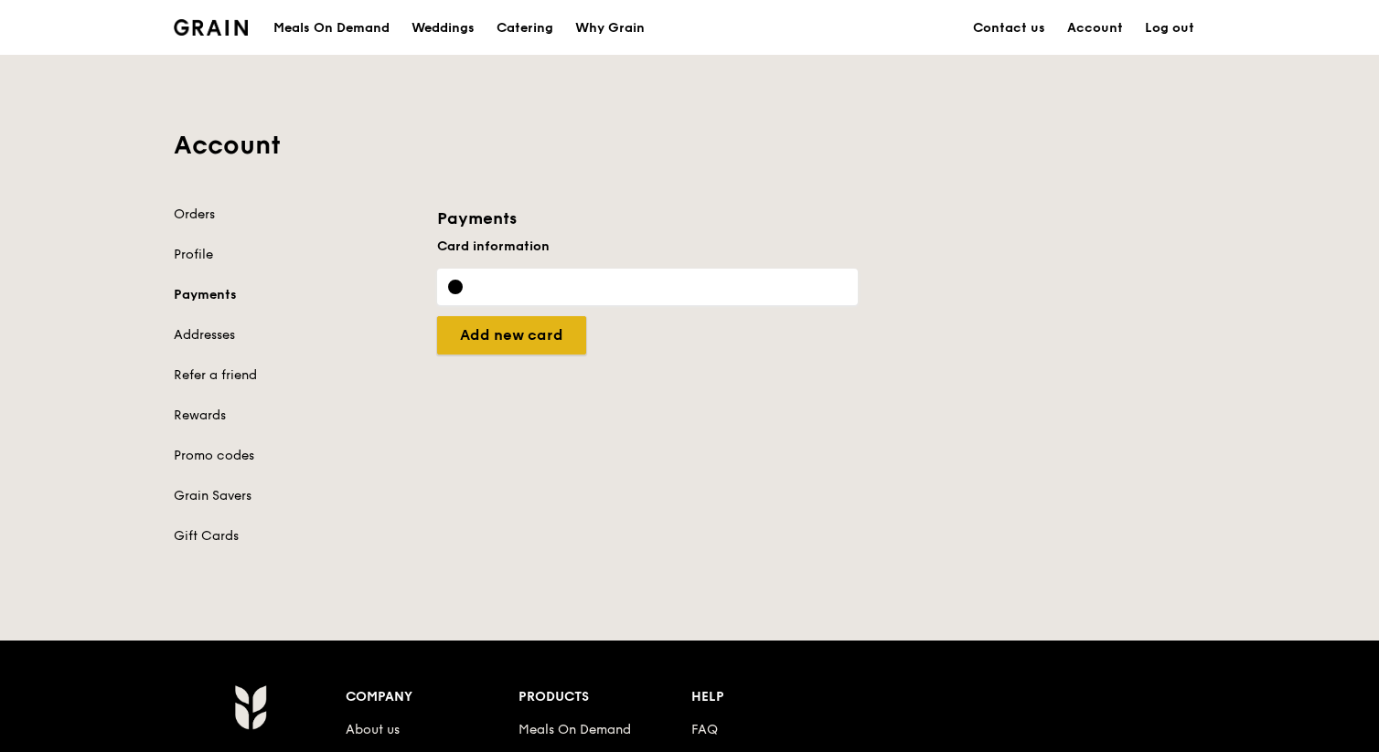
click at [557, 337] on input "Set as default card" at bounding box center [511, 335] width 149 height 38
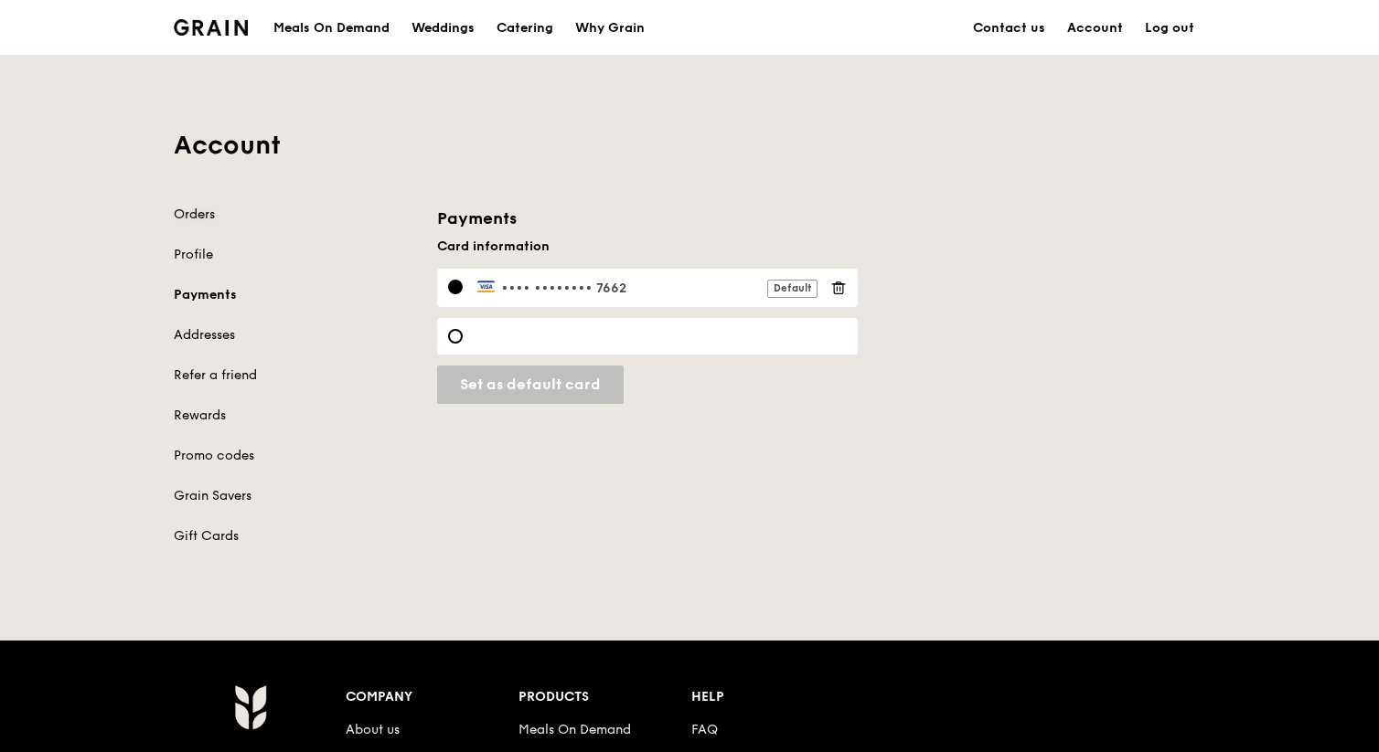
click at [201, 214] on link "Orders" at bounding box center [294, 215] width 241 height 18
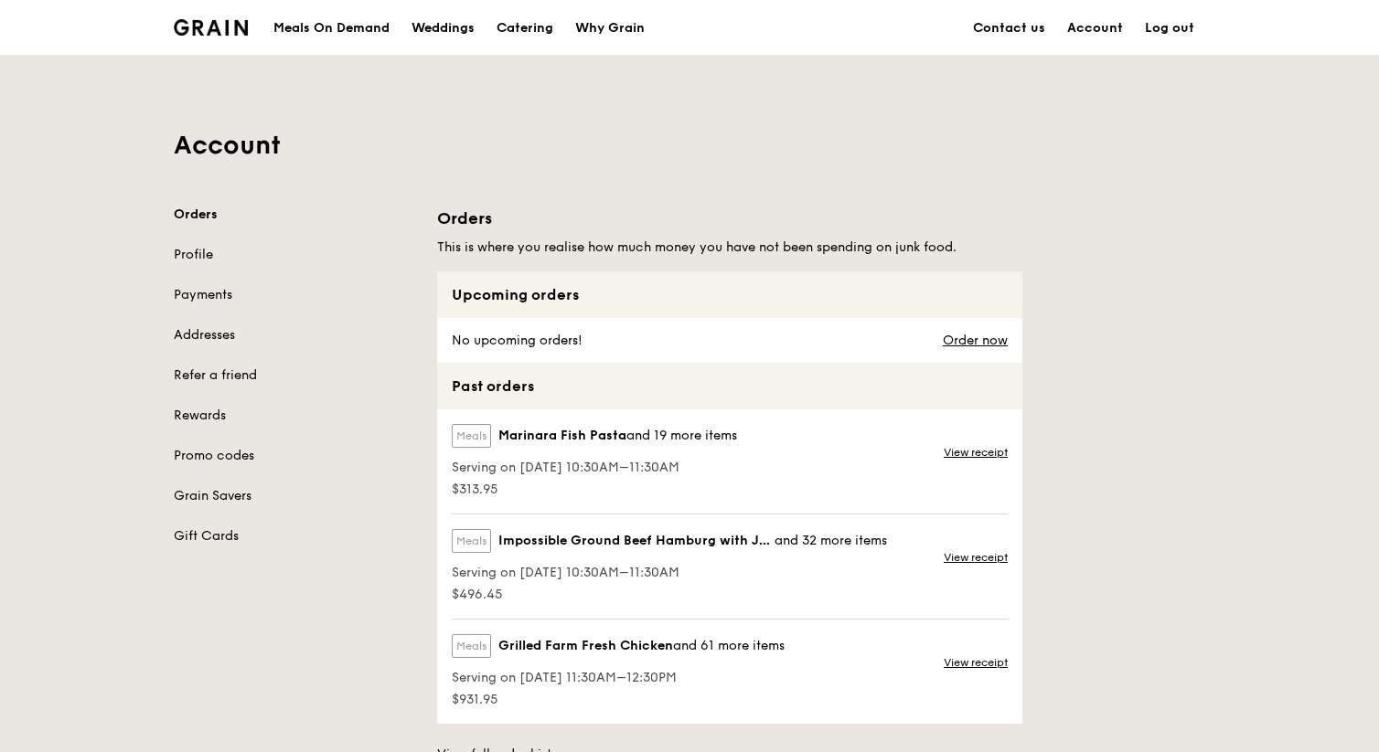
click at [346, 22] on div "Meals On Demand" at bounding box center [331, 28] width 116 height 55
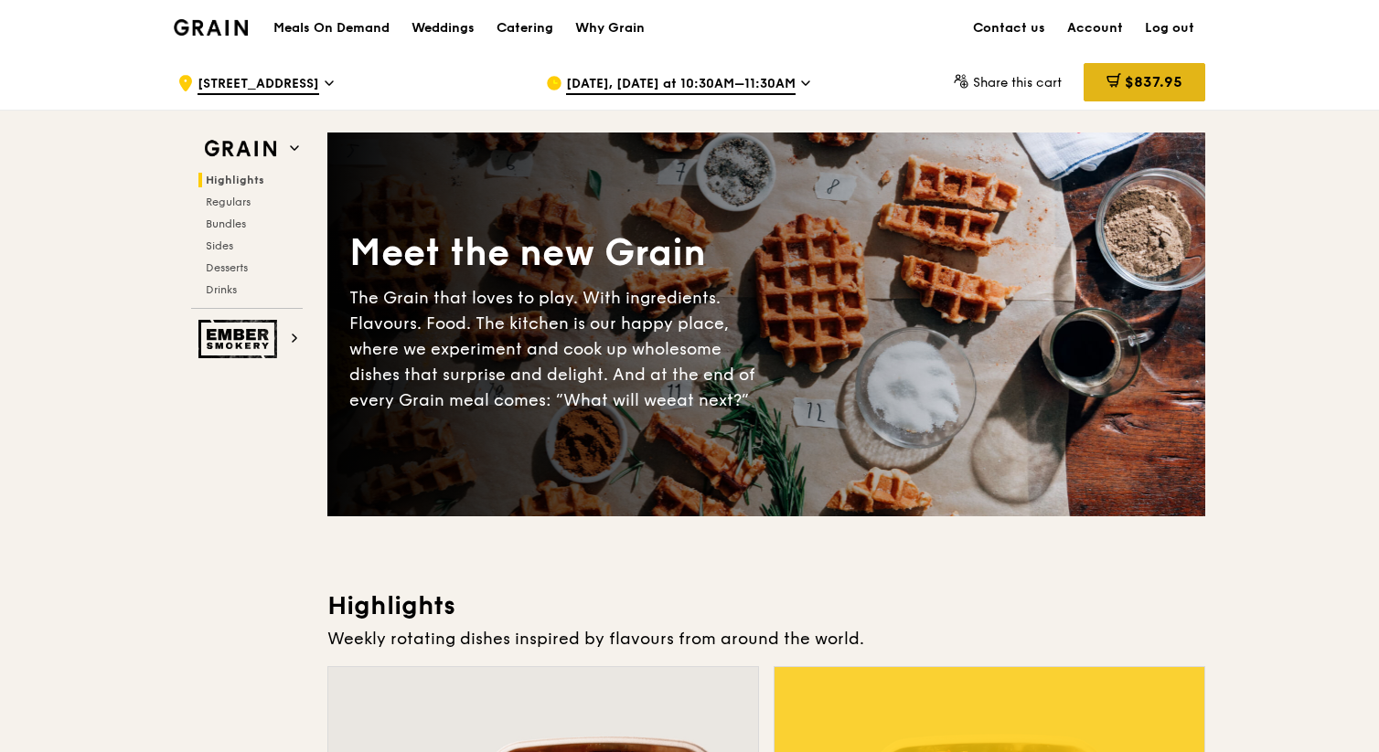
click at [786, 78] on span "$837.95" at bounding box center [1153, 81] width 58 height 17
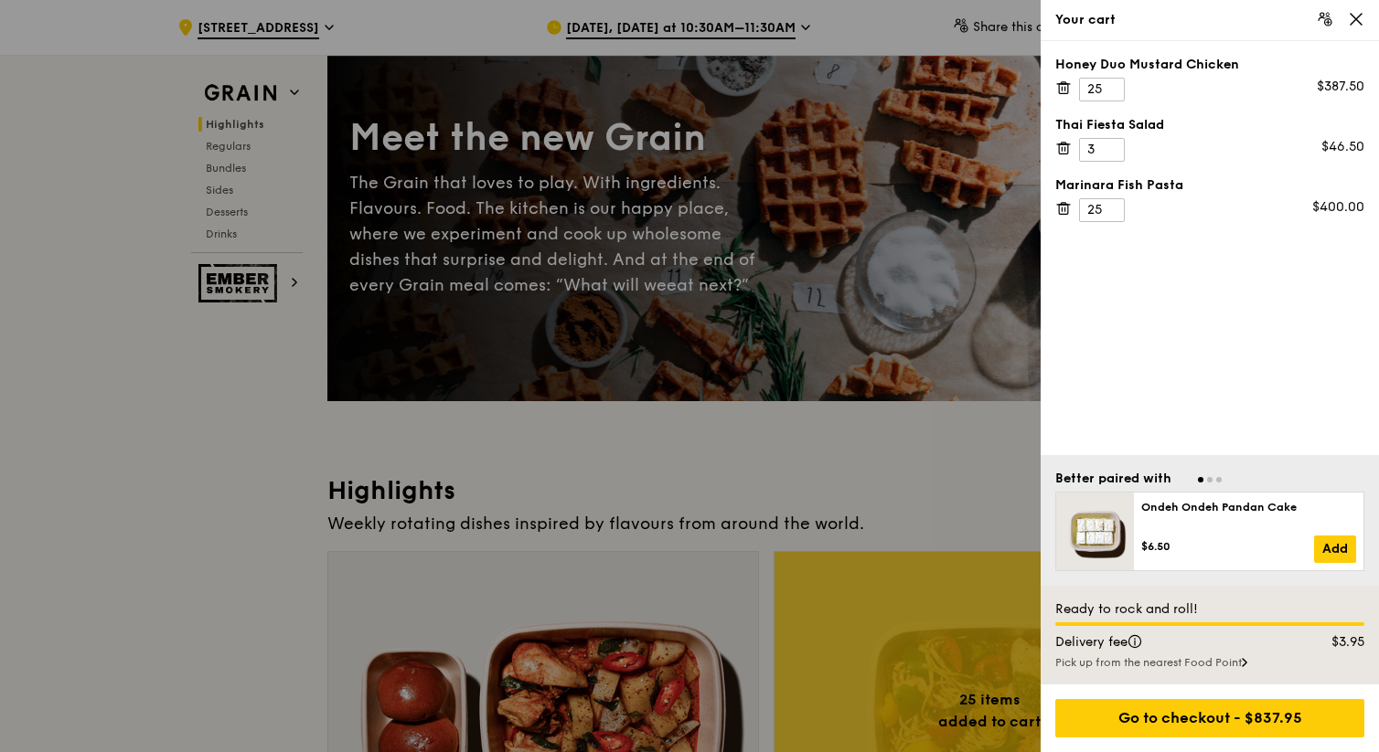
scroll to position [124, 0]
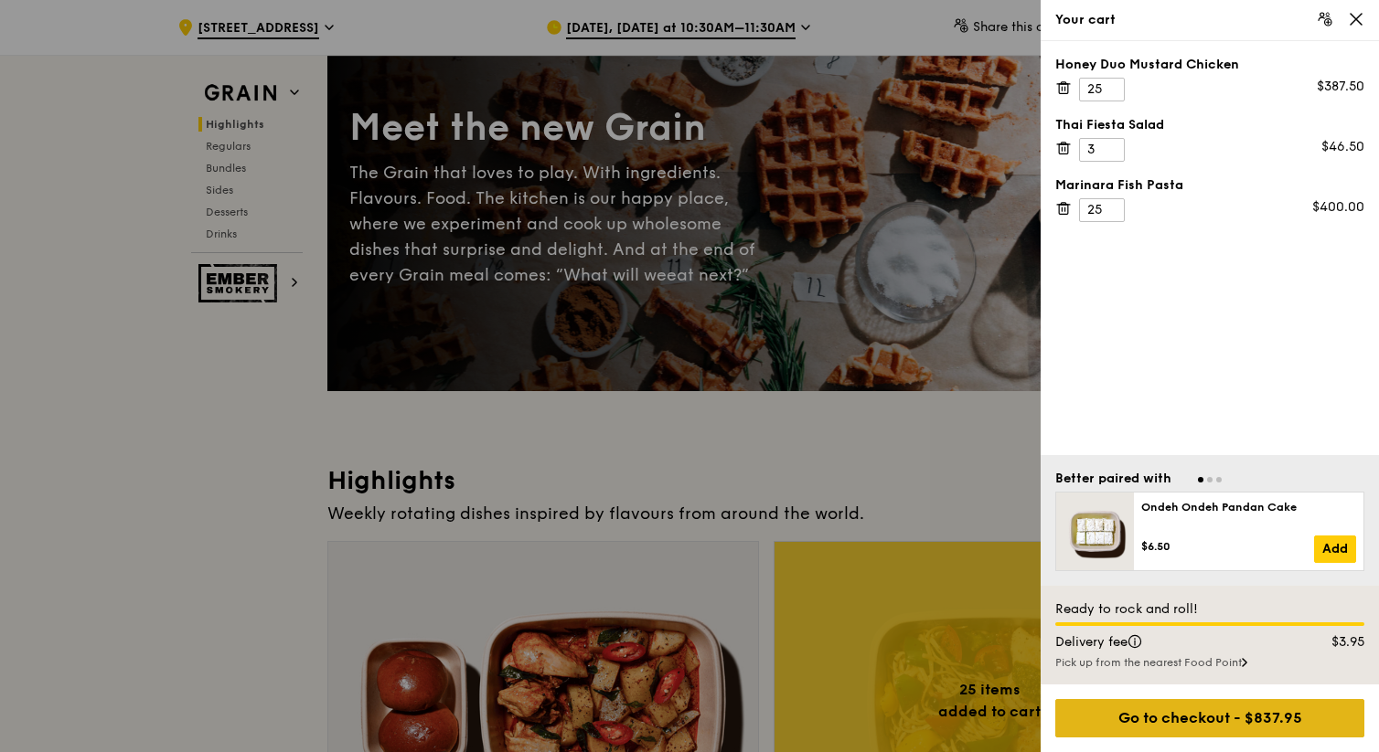
click at [786, 724] on div "Go to checkout - $837.95" at bounding box center [1209, 718] width 309 height 38
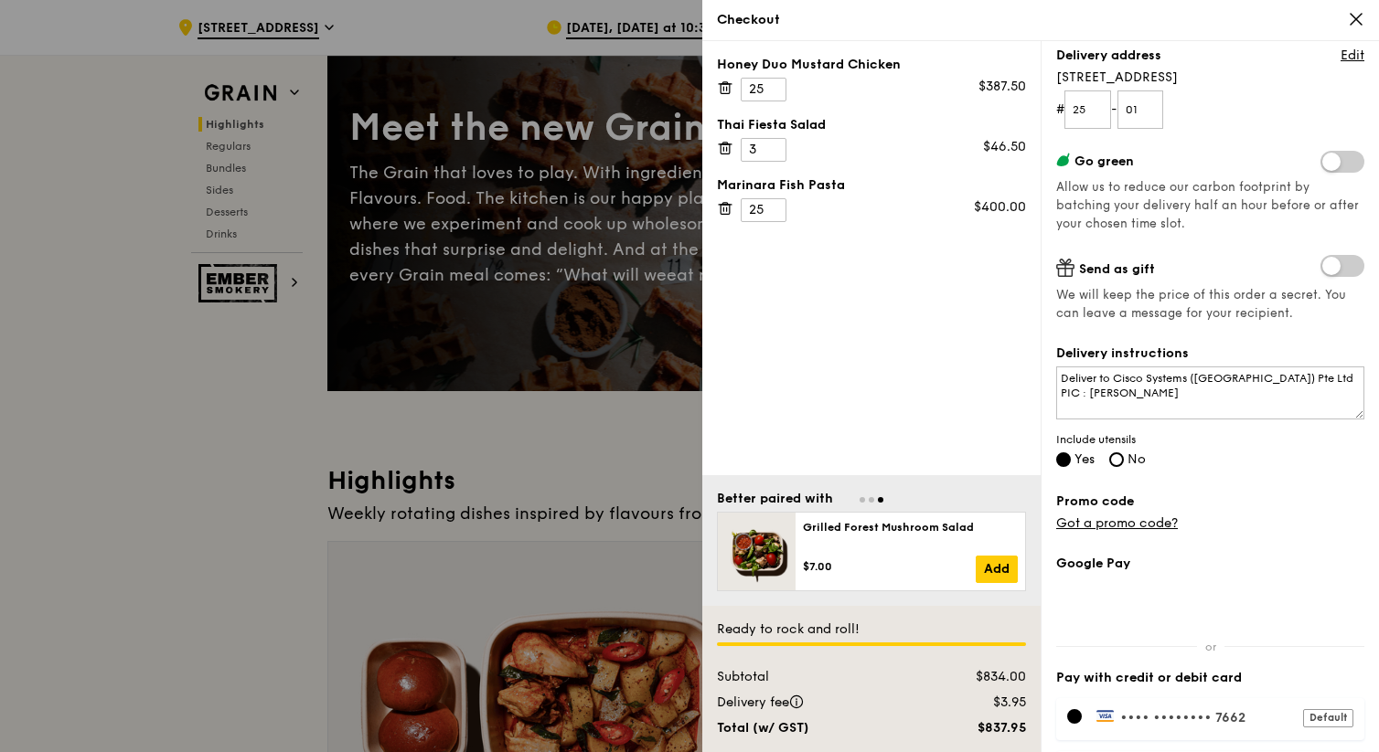
scroll to position [354, 0]
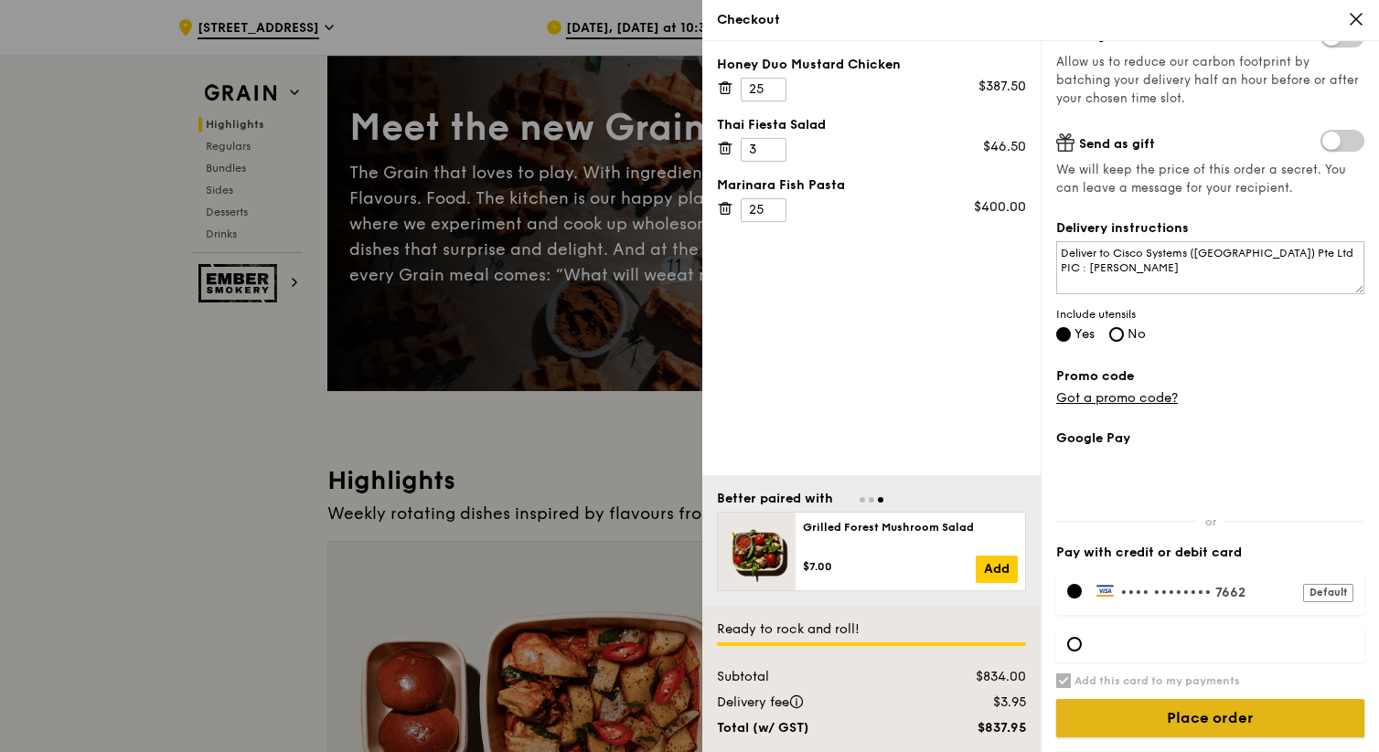
click at [786, 729] on input "Place order" at bounding box center [1210, 718] width 308 height 38
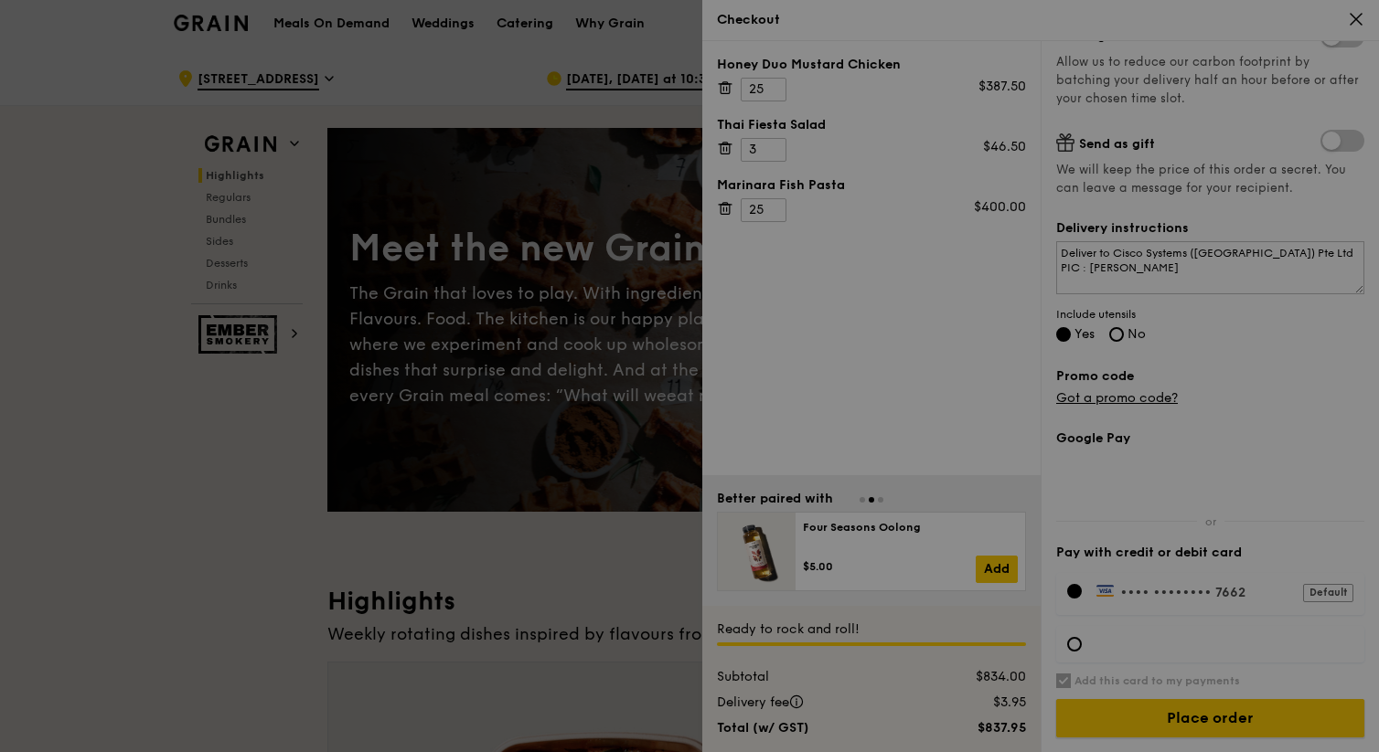
scroll to position [0, 0]
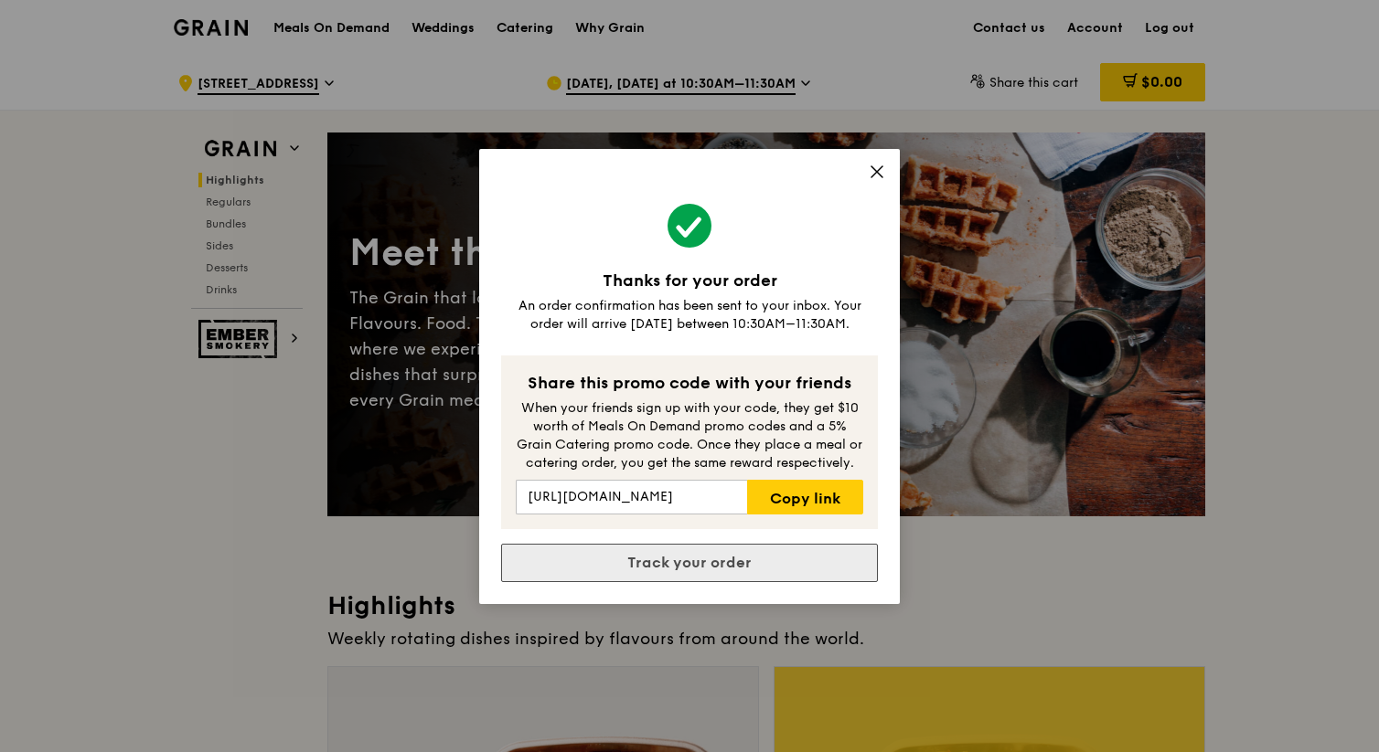
click at [786, 562] on link "Track your order" at bounding box center [689, 563] width 377 height 38
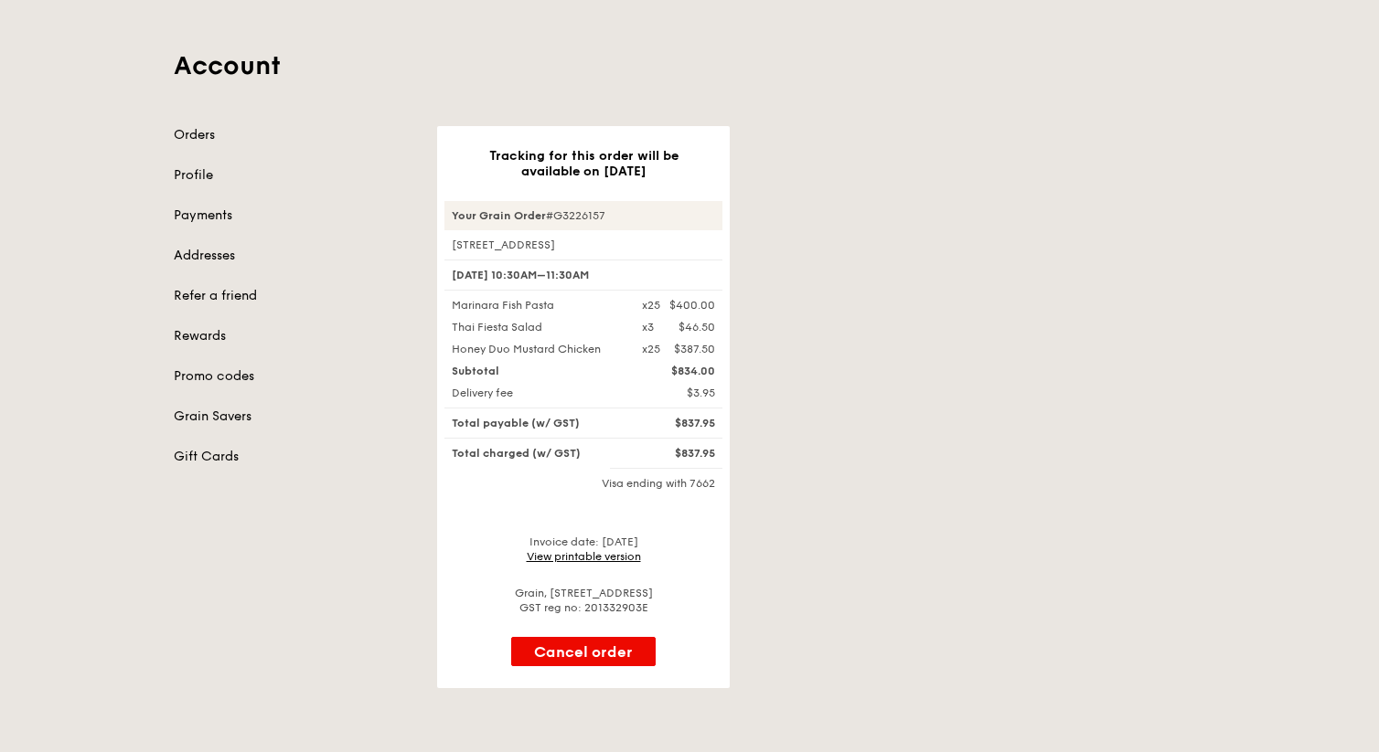
scroll to position [82, 0]
